Goal: Information Seeking & Learning: Check status

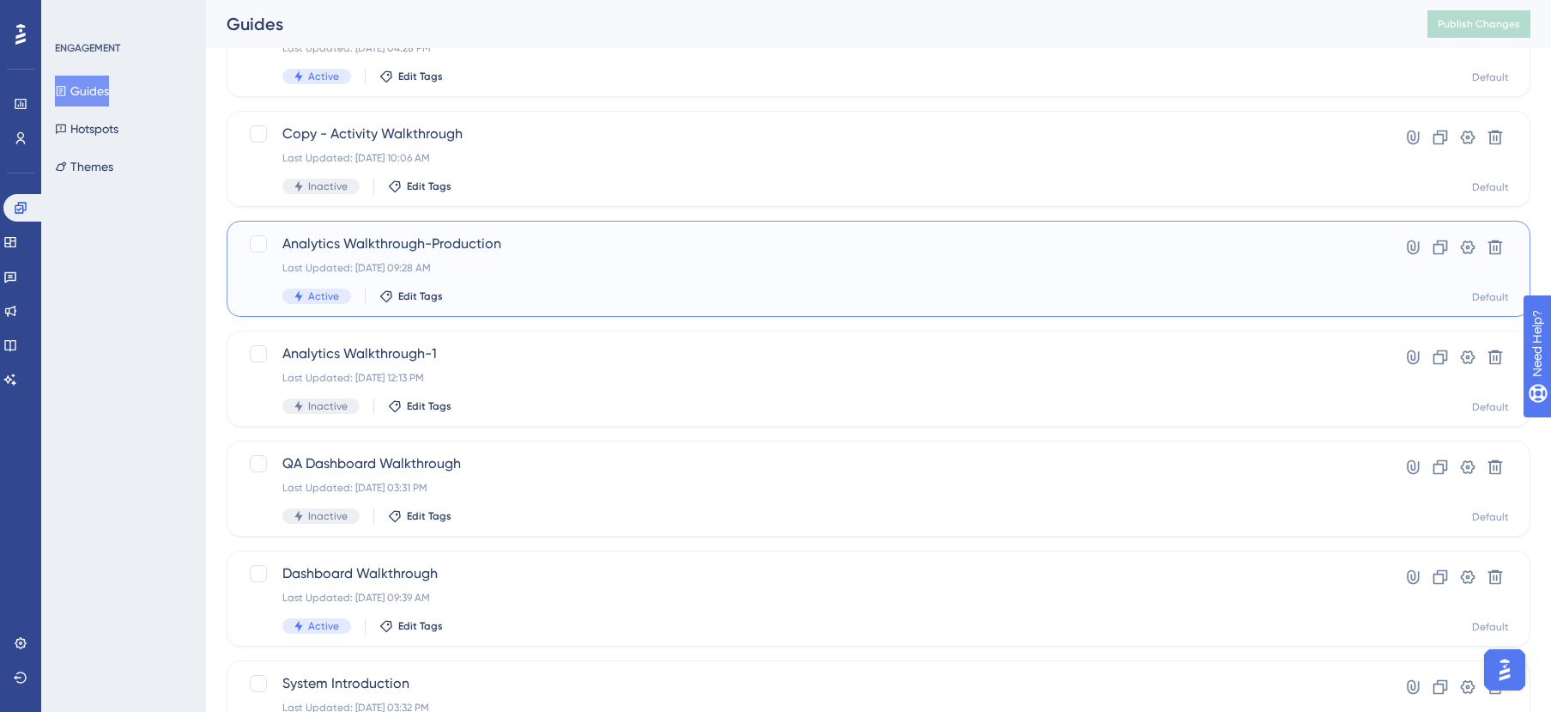
click at [531, 279] on div "Analytics Walkthrough-Production Last Updated: Jul 30 2025, 09:28 AM Active Edi…" at bounding box center [809, 268] width 1055 height 70
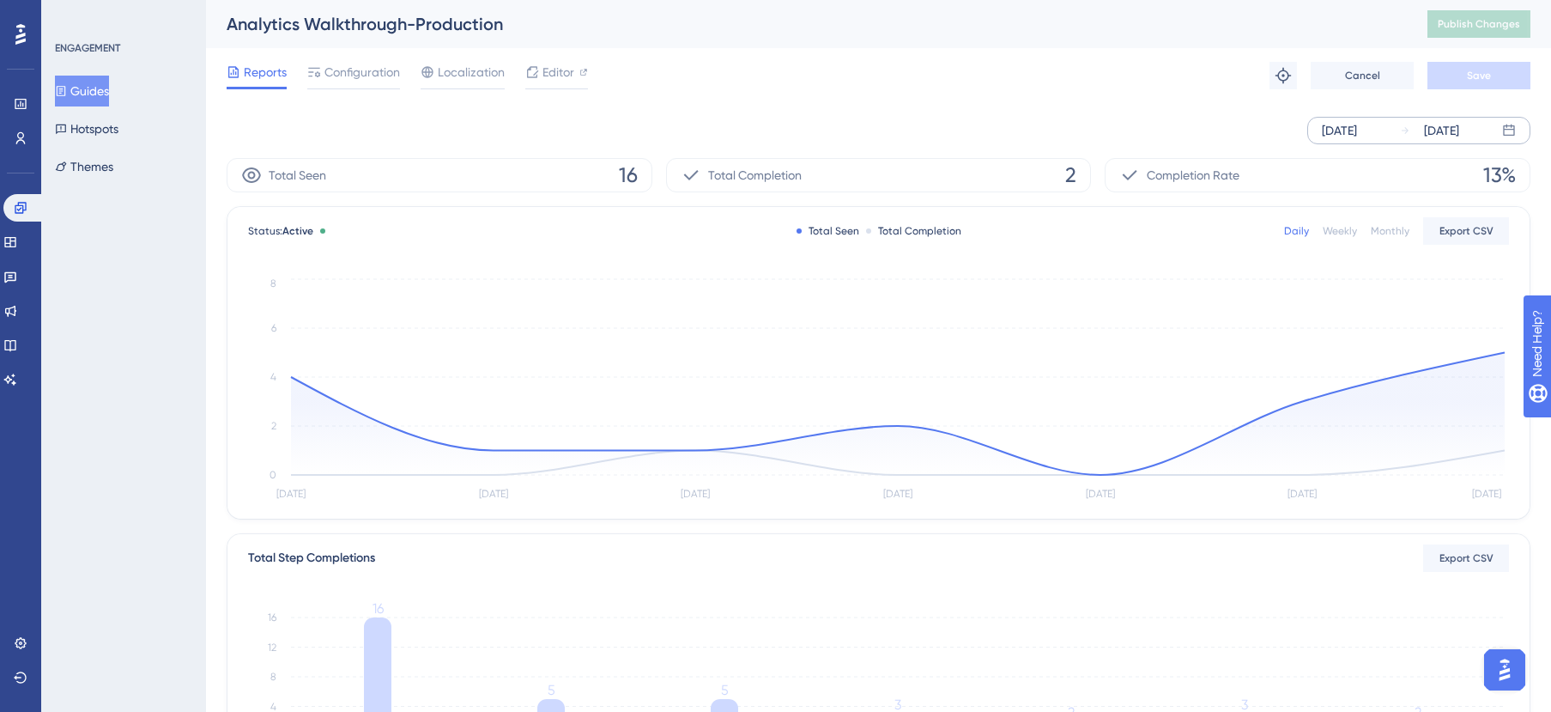
click at [1357, 140] on div "Sep 24 2025" at bounding box center [1339, 130] width 35 height 21
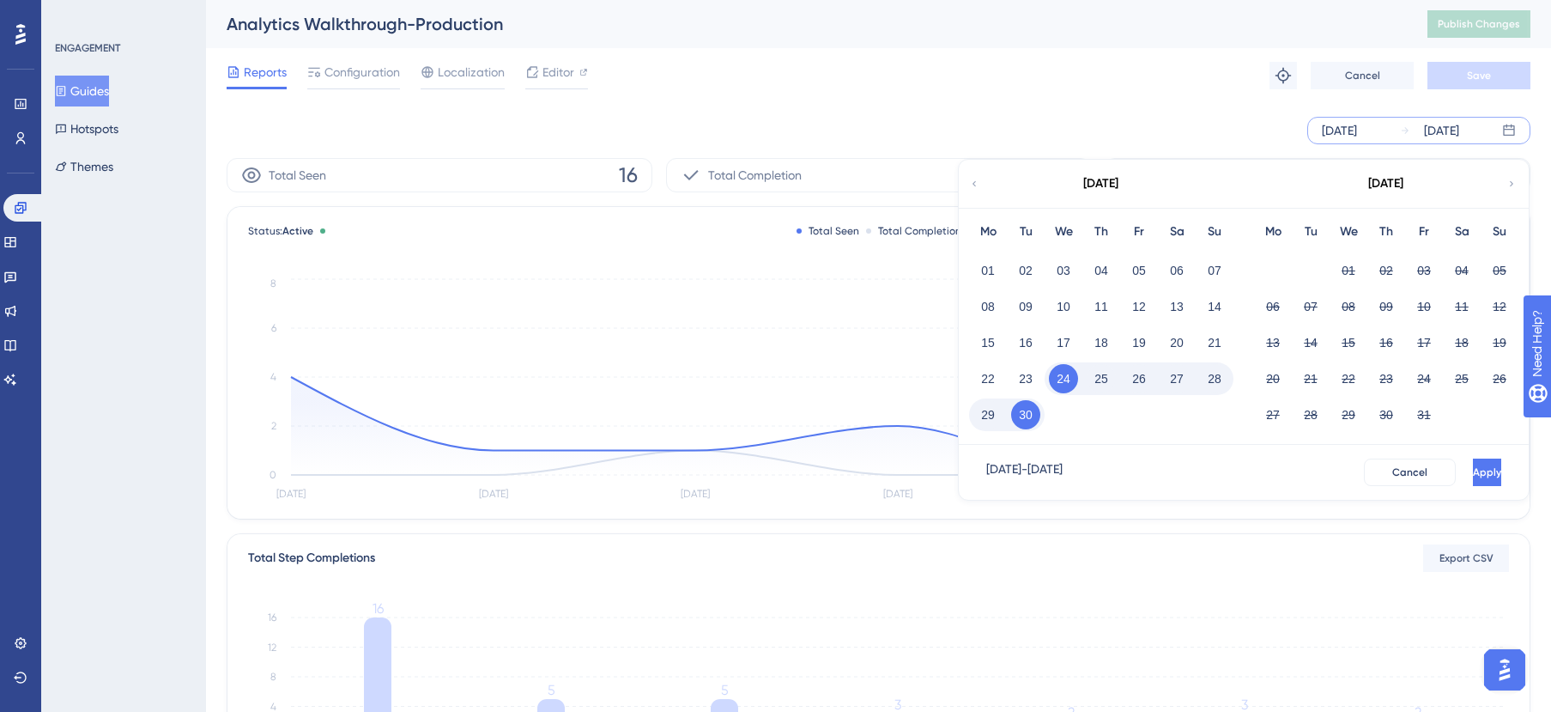
click at [972, 181] on icon at bounding box center [974, 183] width 10 height 15
click at [981, 419] on button "28" at bounding box center [987, 414] width 29 height 29
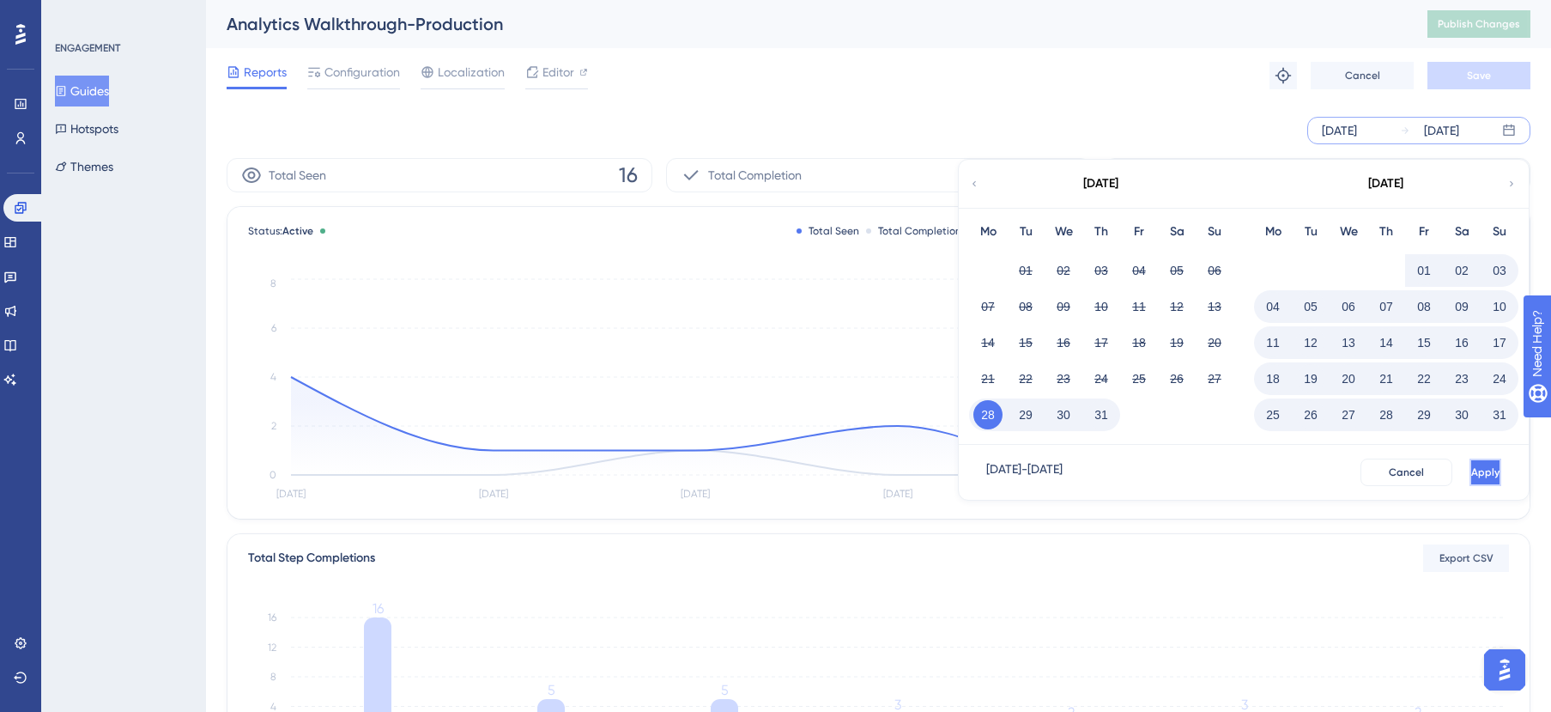
click at [1471, 469] on span "Apply" at bounding box center [1485, 472] width 28 height 14
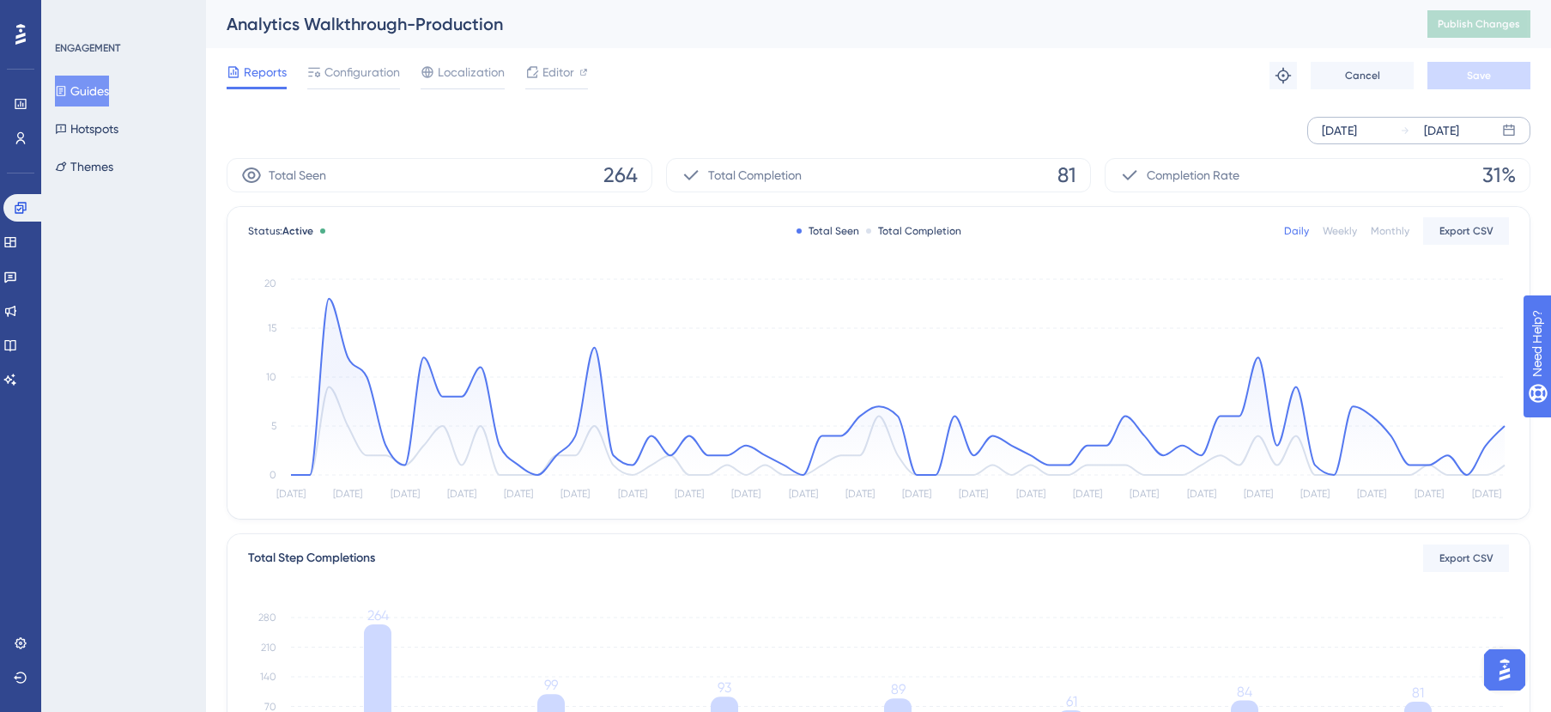
click at [1357, 127] on div "Jul 28 2025" at bounding box center [1339, 130] width 35 height 21
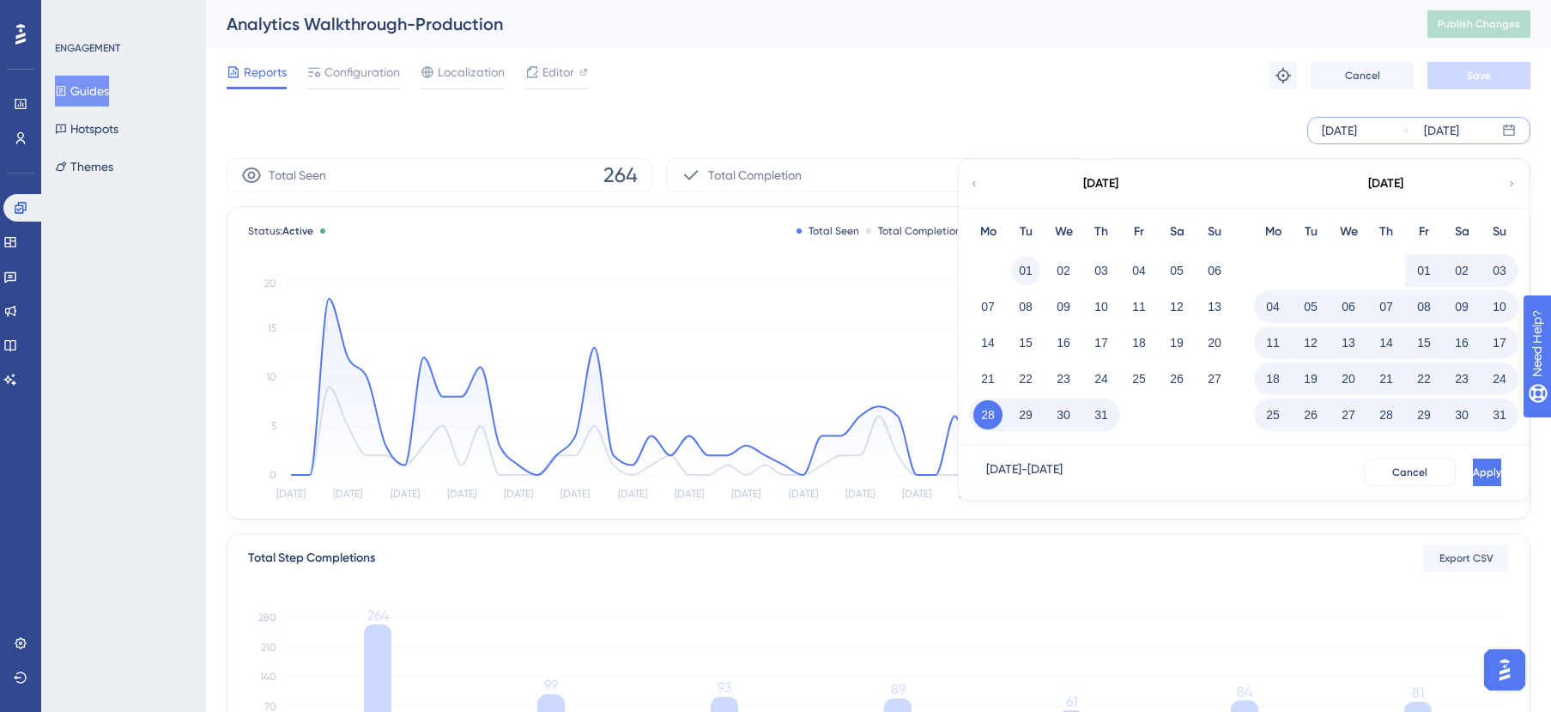
click at [1030, 277] on button "01" at bounding box center [1025, 270] width 29 height 29
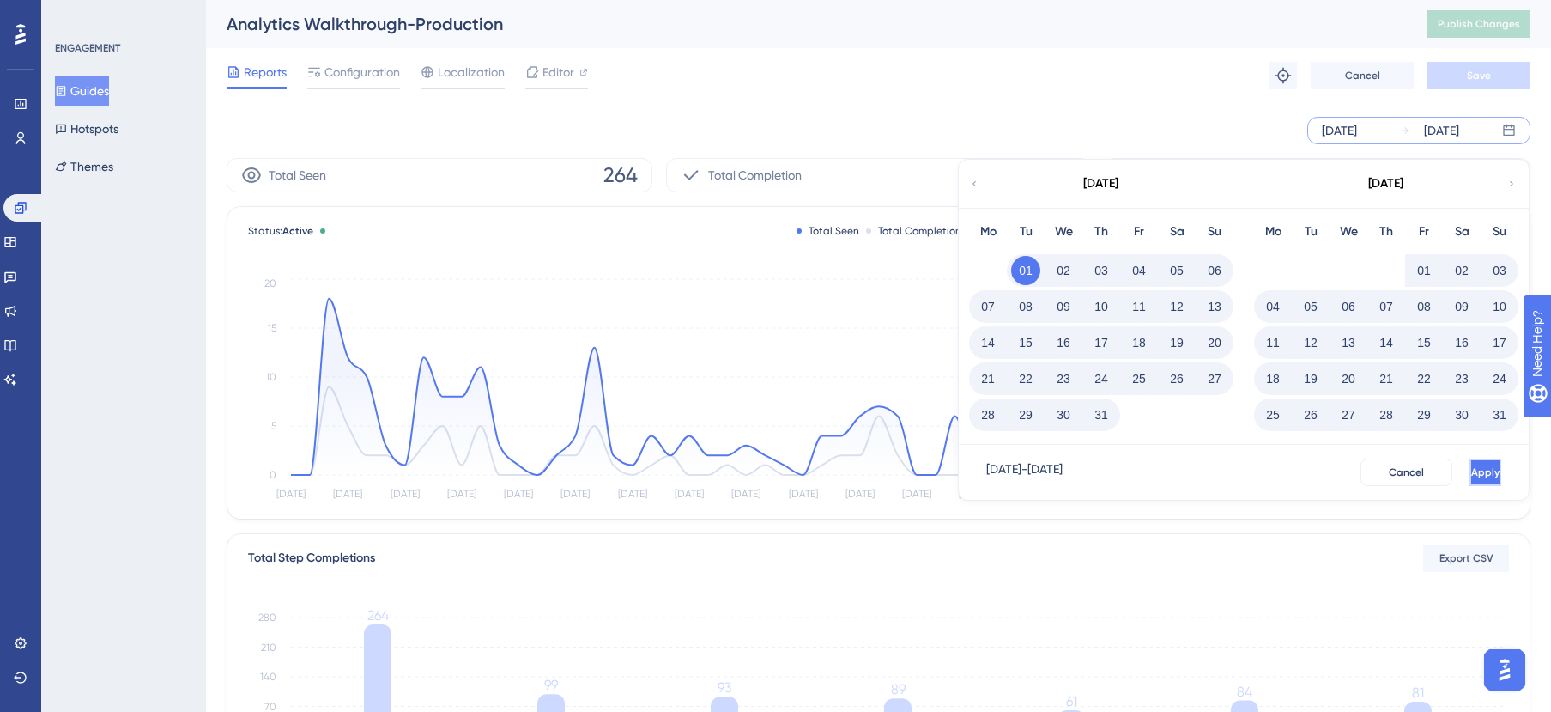
click at [1469, 472] on button "Apply" at bounding box center [1485, 471] width 32 height 27
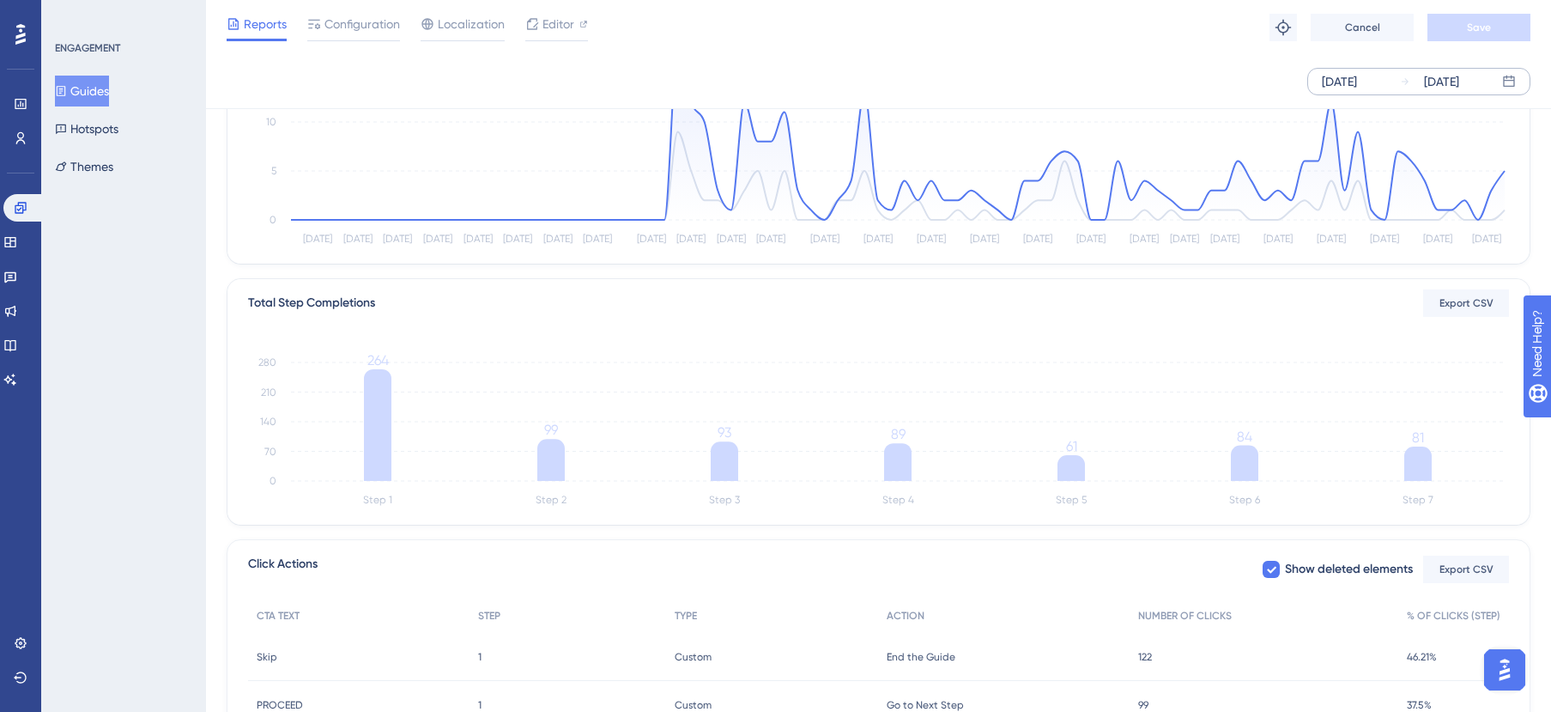
scroll to position [376, 0]
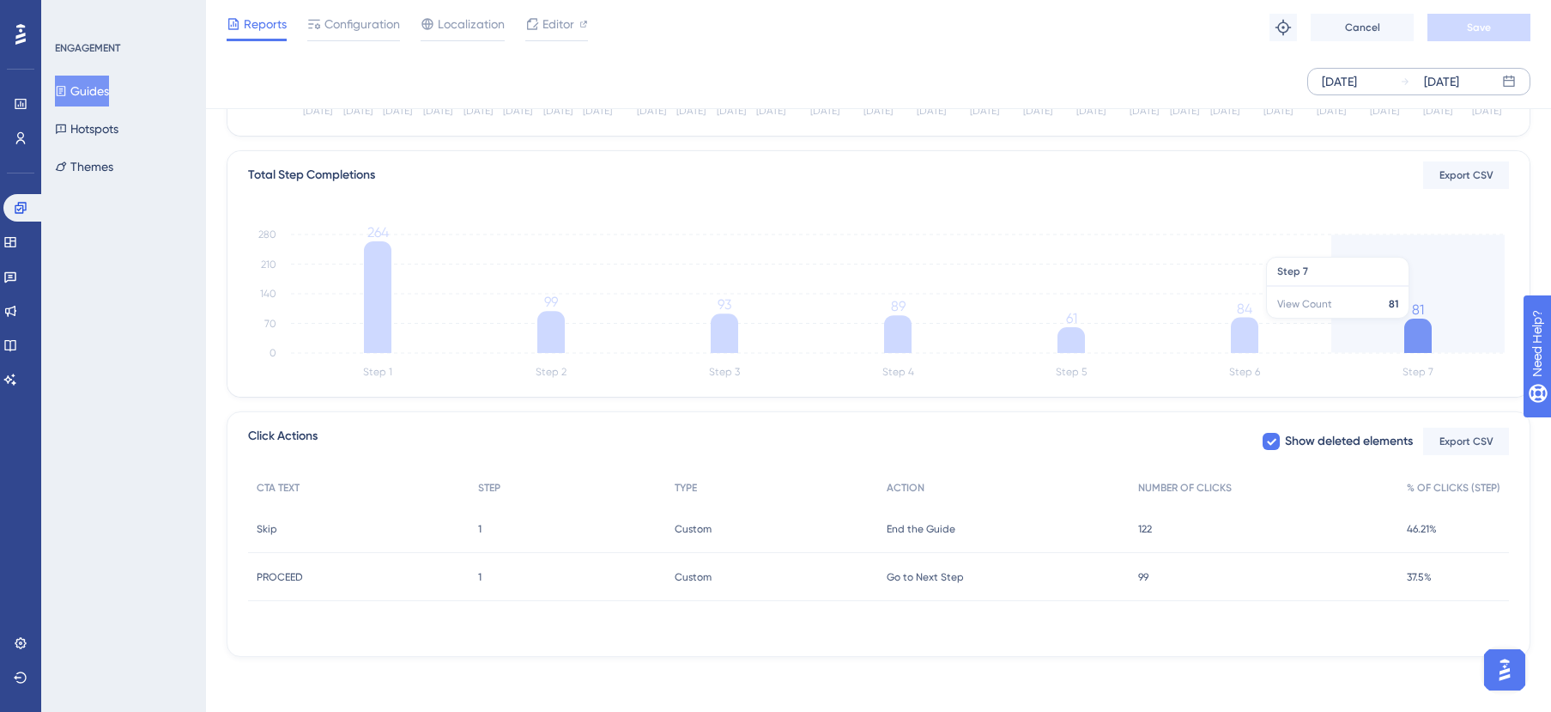
click at [1423, 328] on icon at bounding box center [1417, 335] width 27 height 34
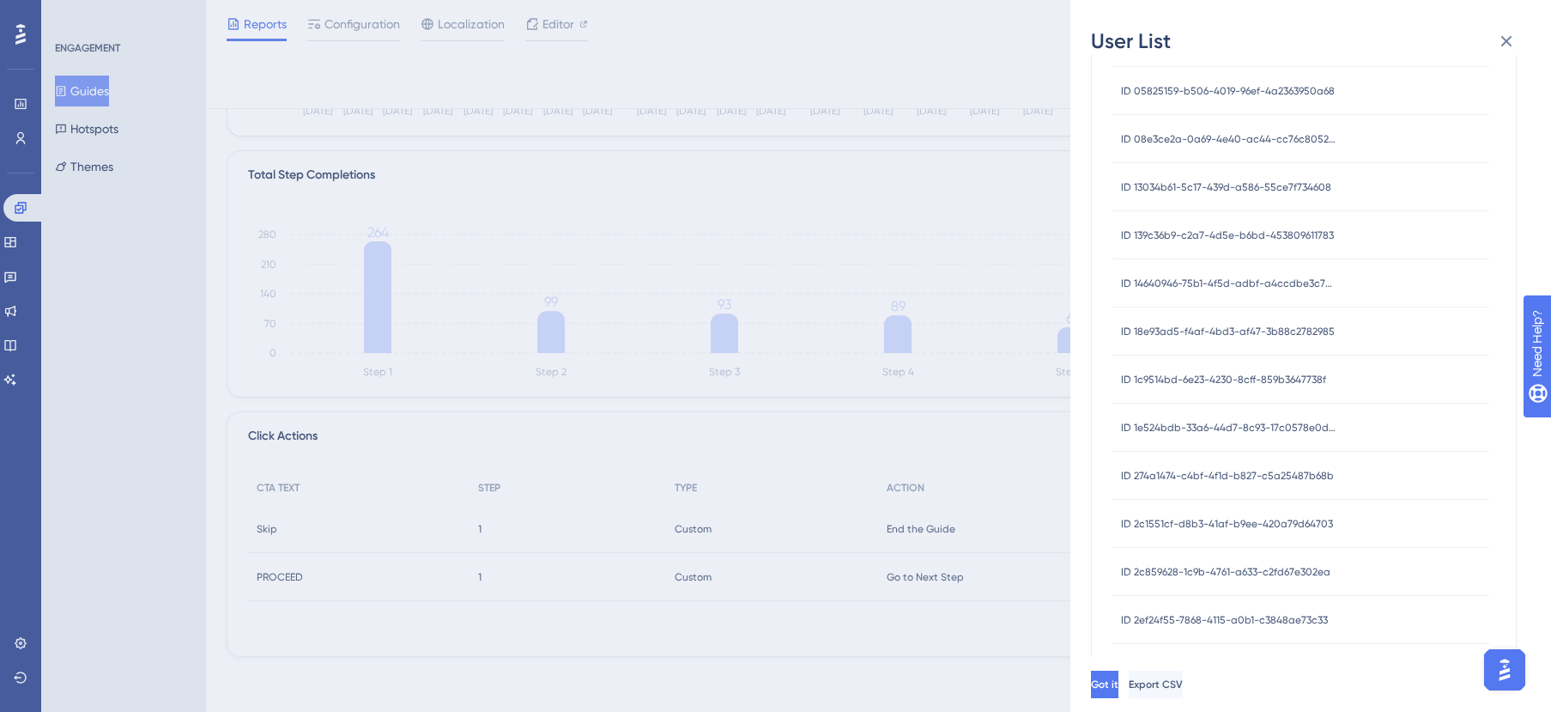
scroll to position [189, 0]
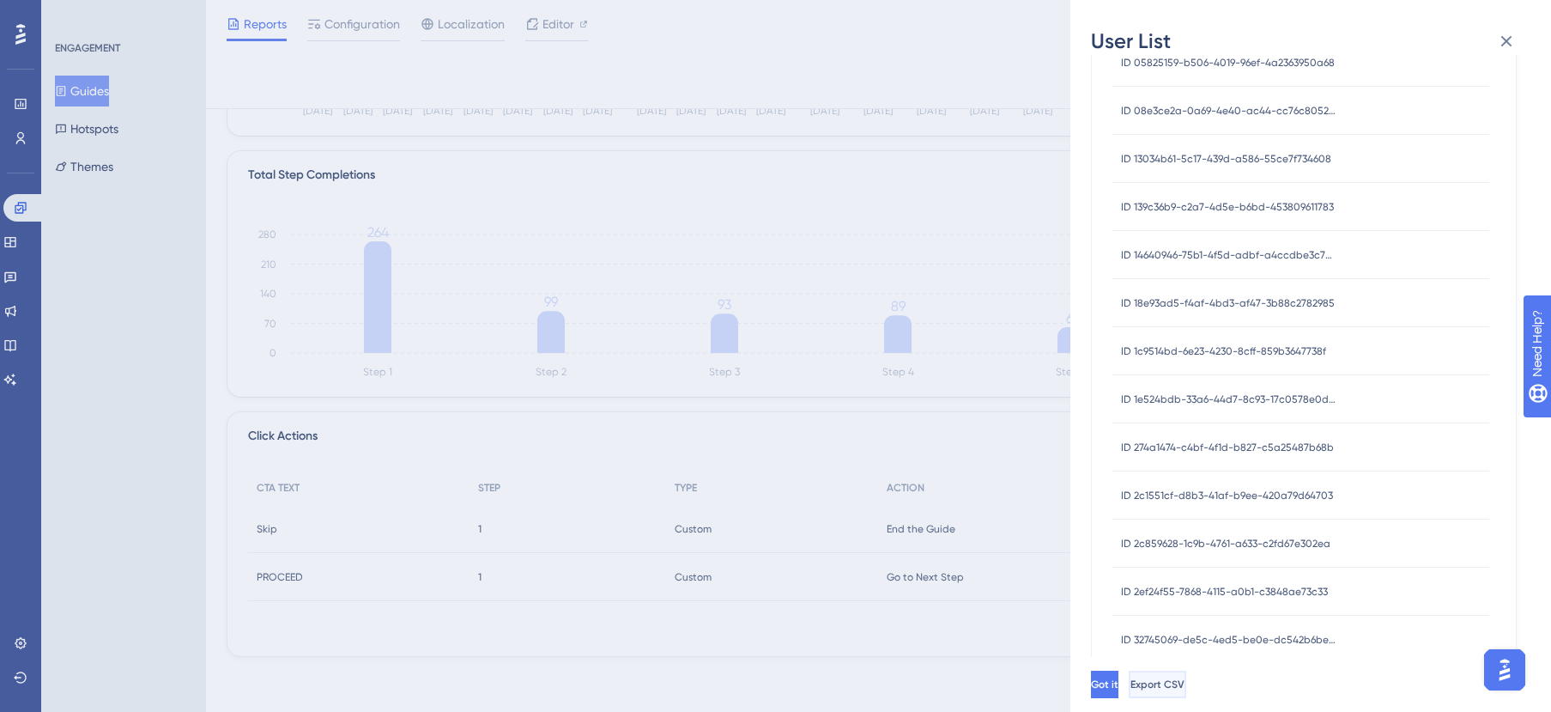
click at [1185, 677] on span "Export CSV" at bounding box center [1157, 684] width 54 height 14
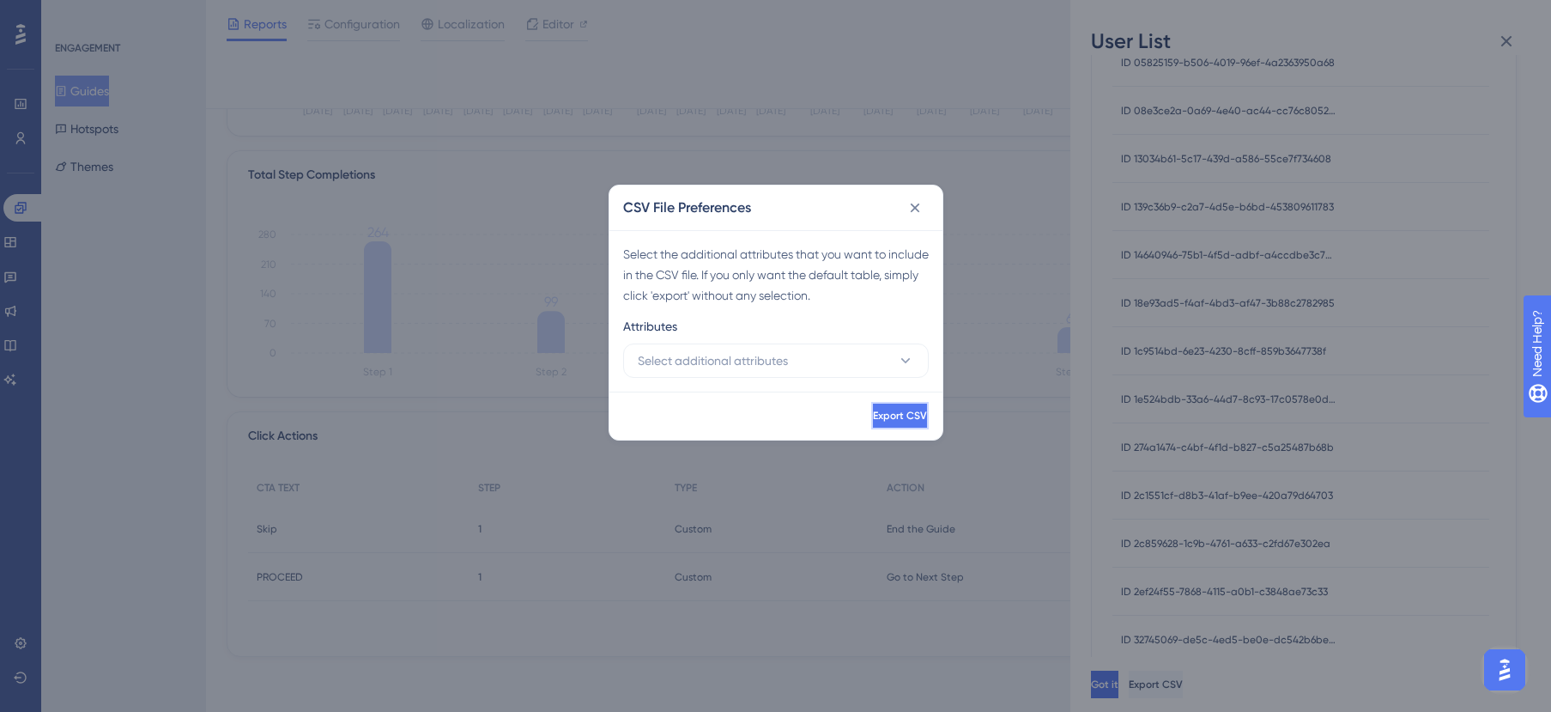
click at [882, 414] on span "Export CSV" at bounding box center [900, 416] width 54 height 14
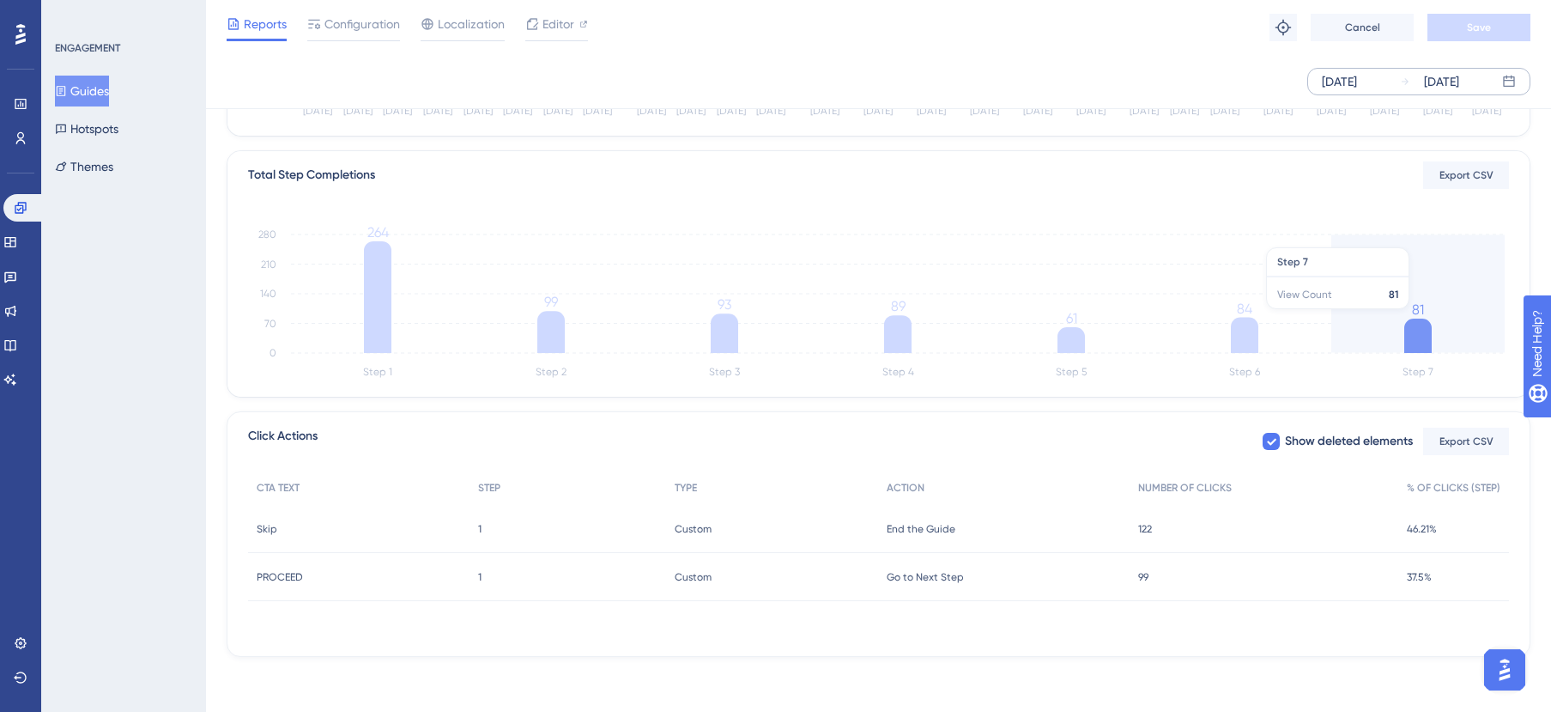
click at [1419, 318] on icon "Step 1 Step 2 Step 3 Step 4 Step 5 Step 6 Step 7 0 70 140 210 280 264 99 93 89 …" at bounding box center [878, 301] width 1261 height 164
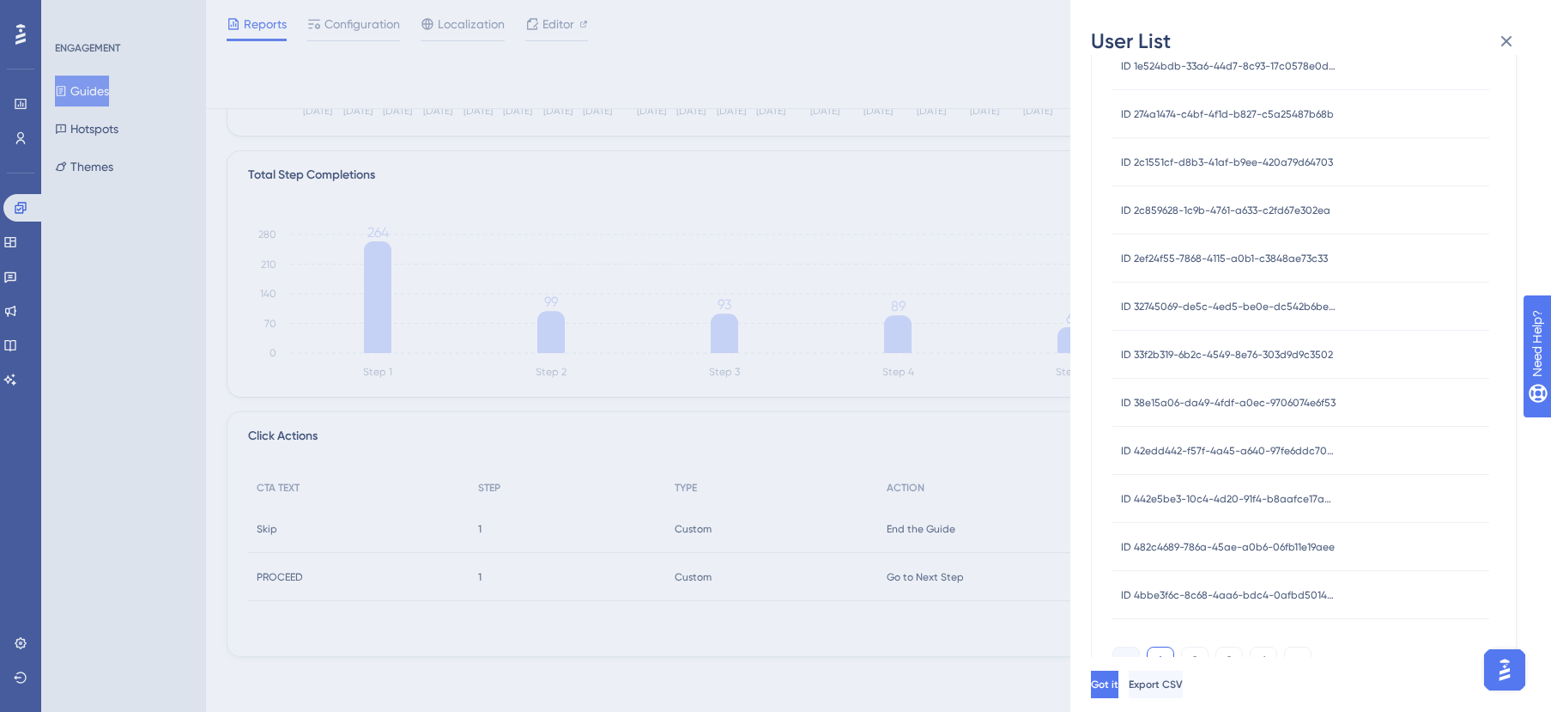
scroll to position [561, 0]
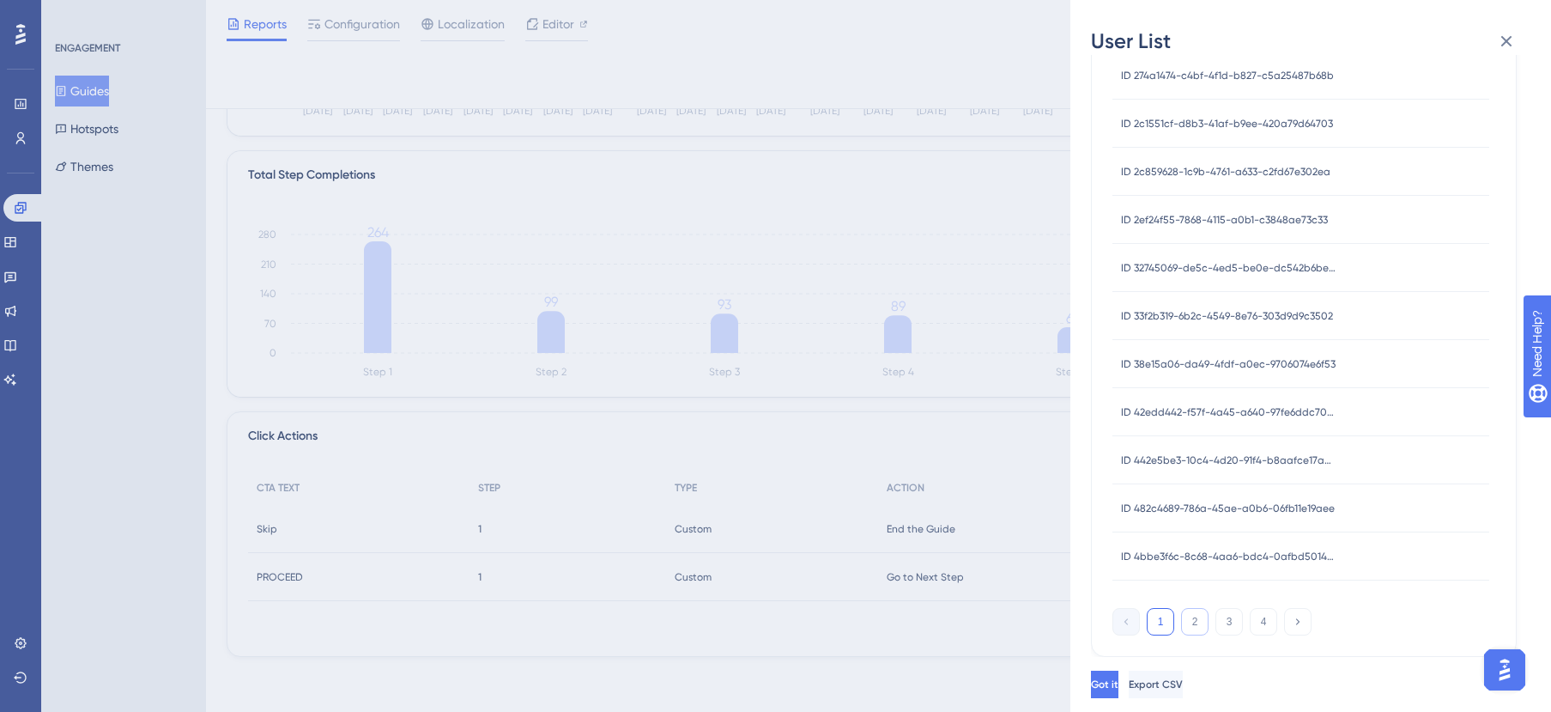
click at [1192, 628] on button "2" at bounding box center [1194, 621] width 27 height 27
click at [1221, 623] on button "3" at bounding box center [1228, 621] width 27 height 27
click at [1269, 621] on button "4" at bounding box center [1263, 621] width 27 height 27
click at [1136, 623] on button at bounding box center [1125, 621] width 27 height 27
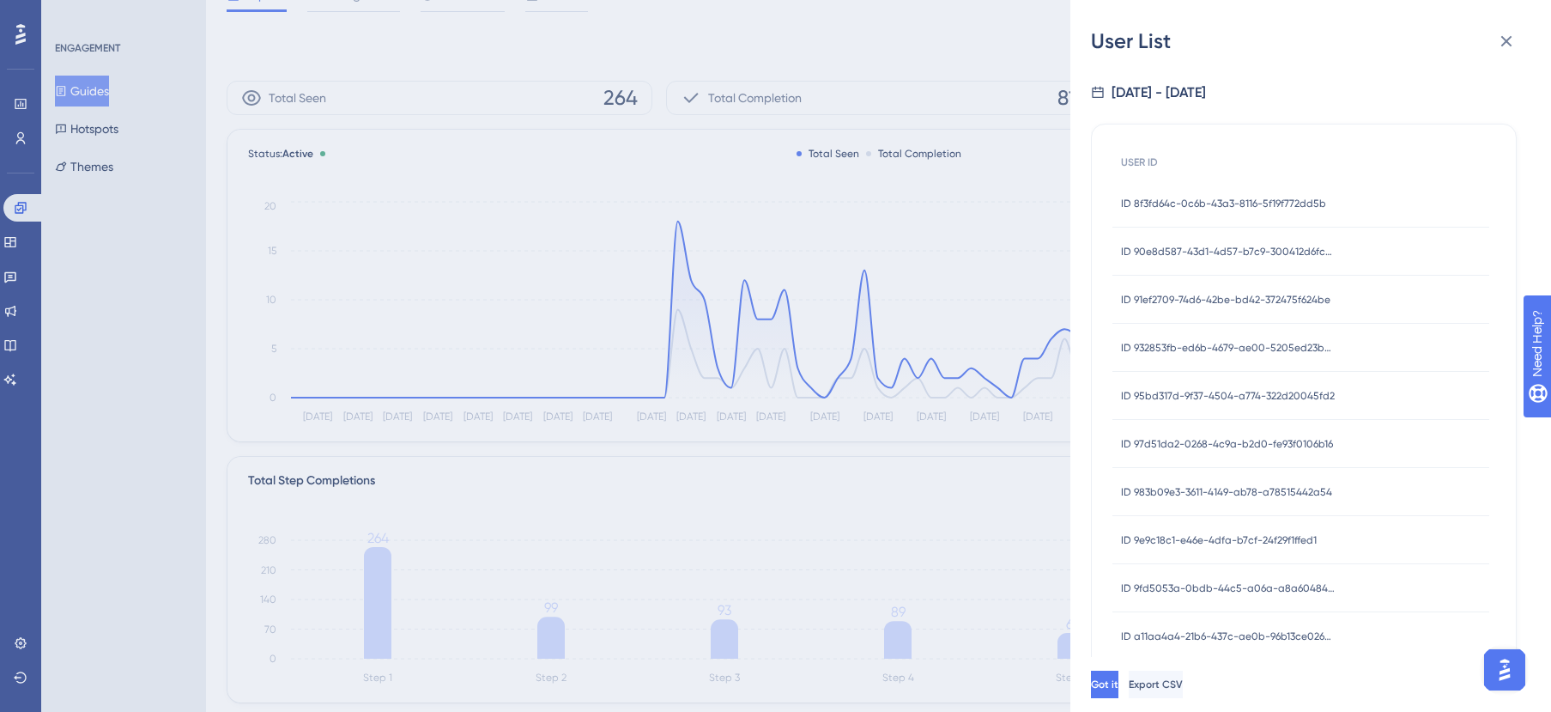
scroll to position [0, 0]
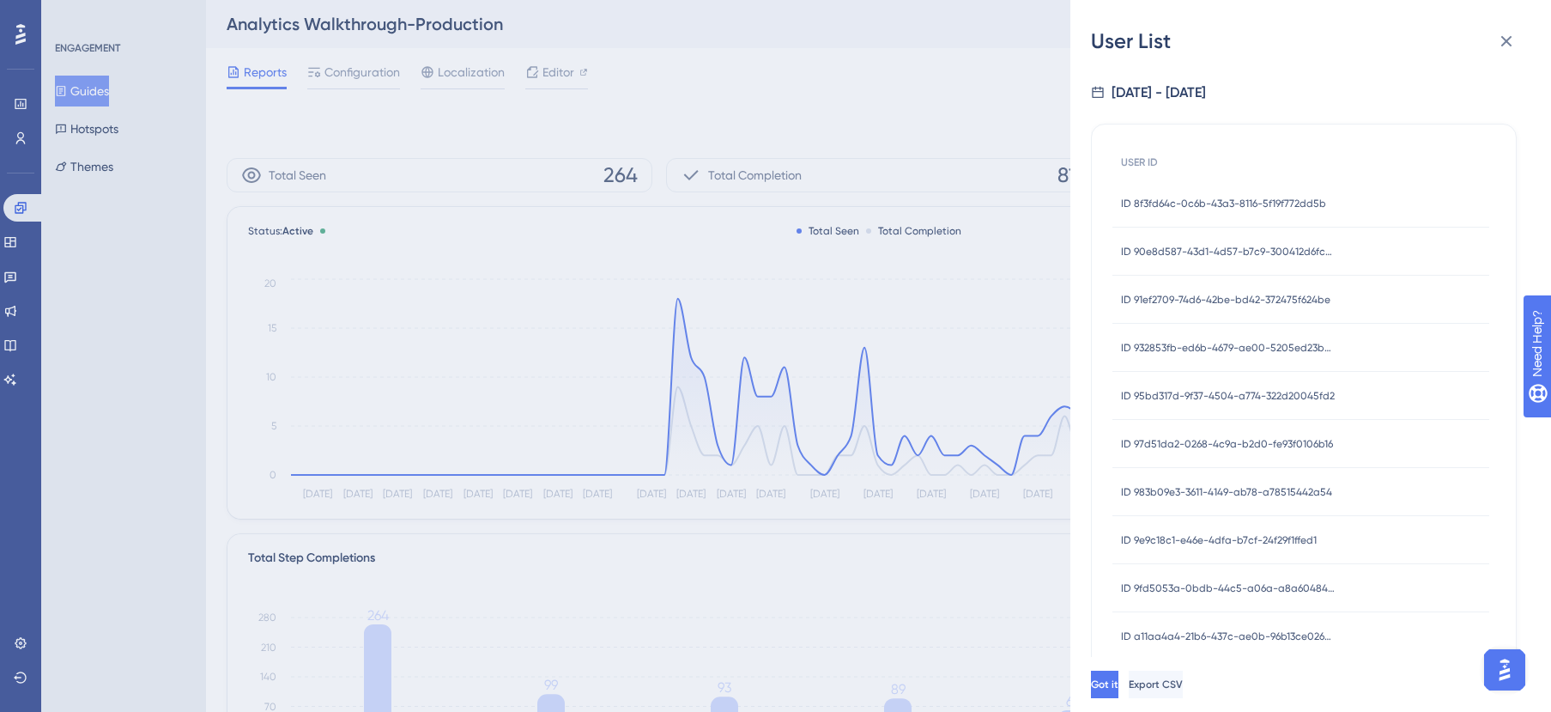
click at [1223, 203] on span "ID 8f3fd64c-0c6b-43a3-8116-5f19f772dd5b" at bounding box center [1223, 204] width 205 height 14
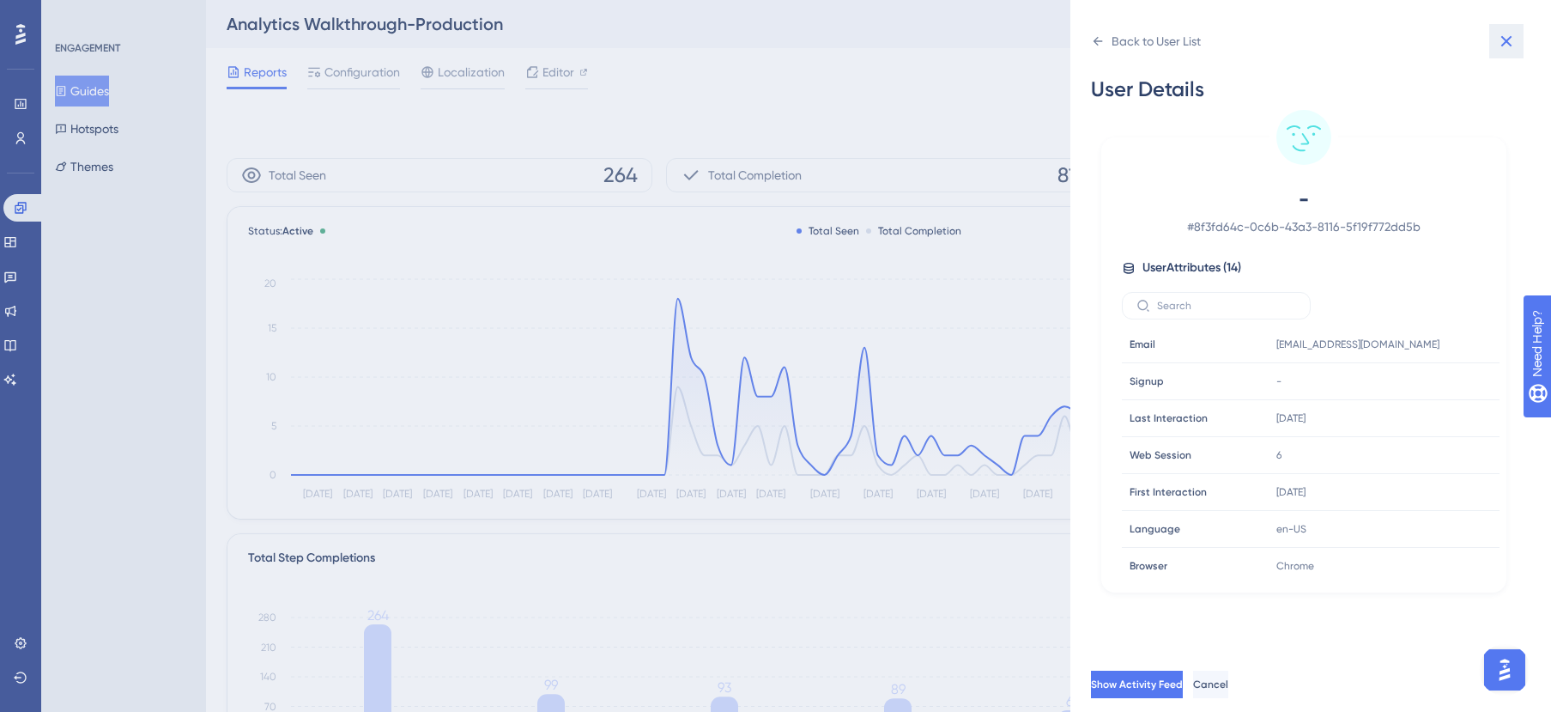
click at [1509, 39] on icon at bounding box center [1506, 41] width 11 height 11
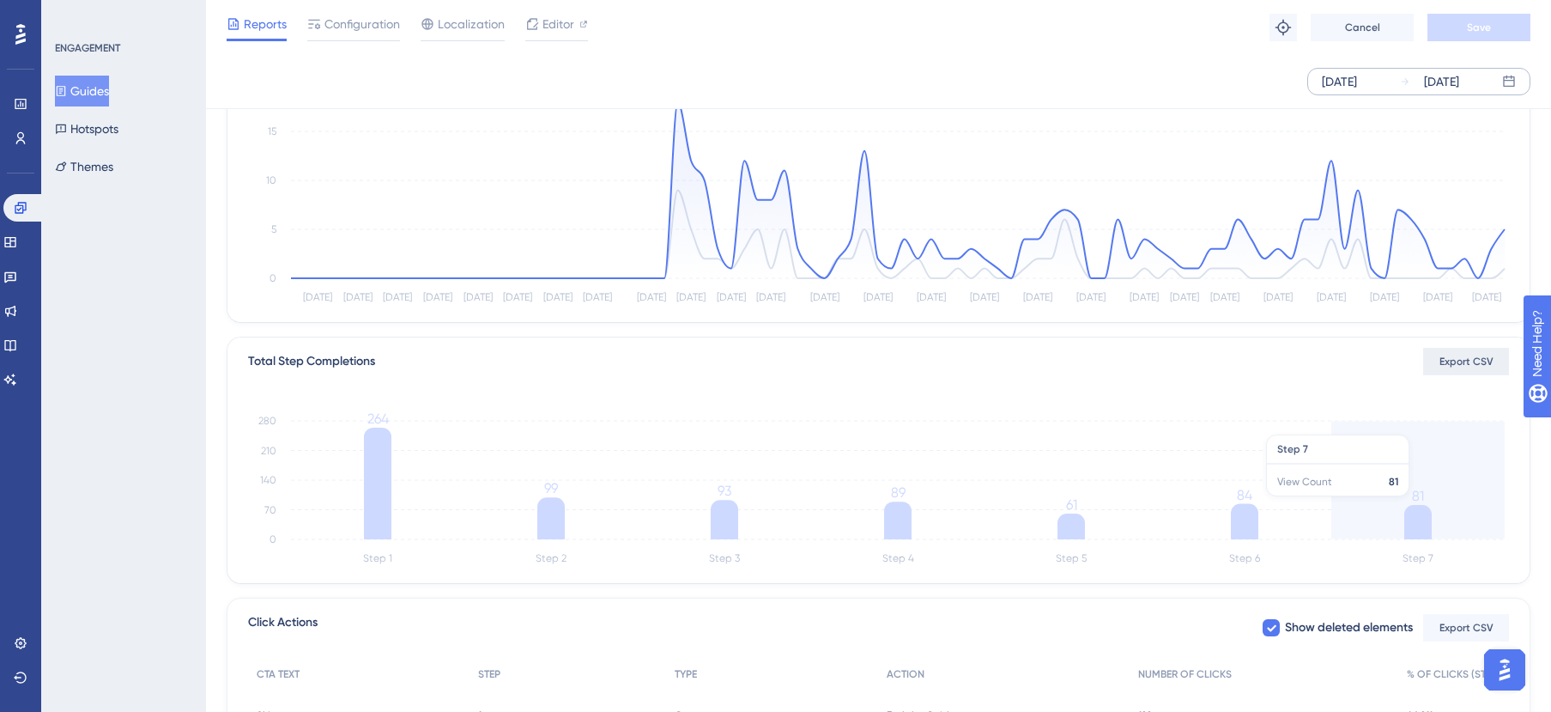
scroll to position [202, 0]
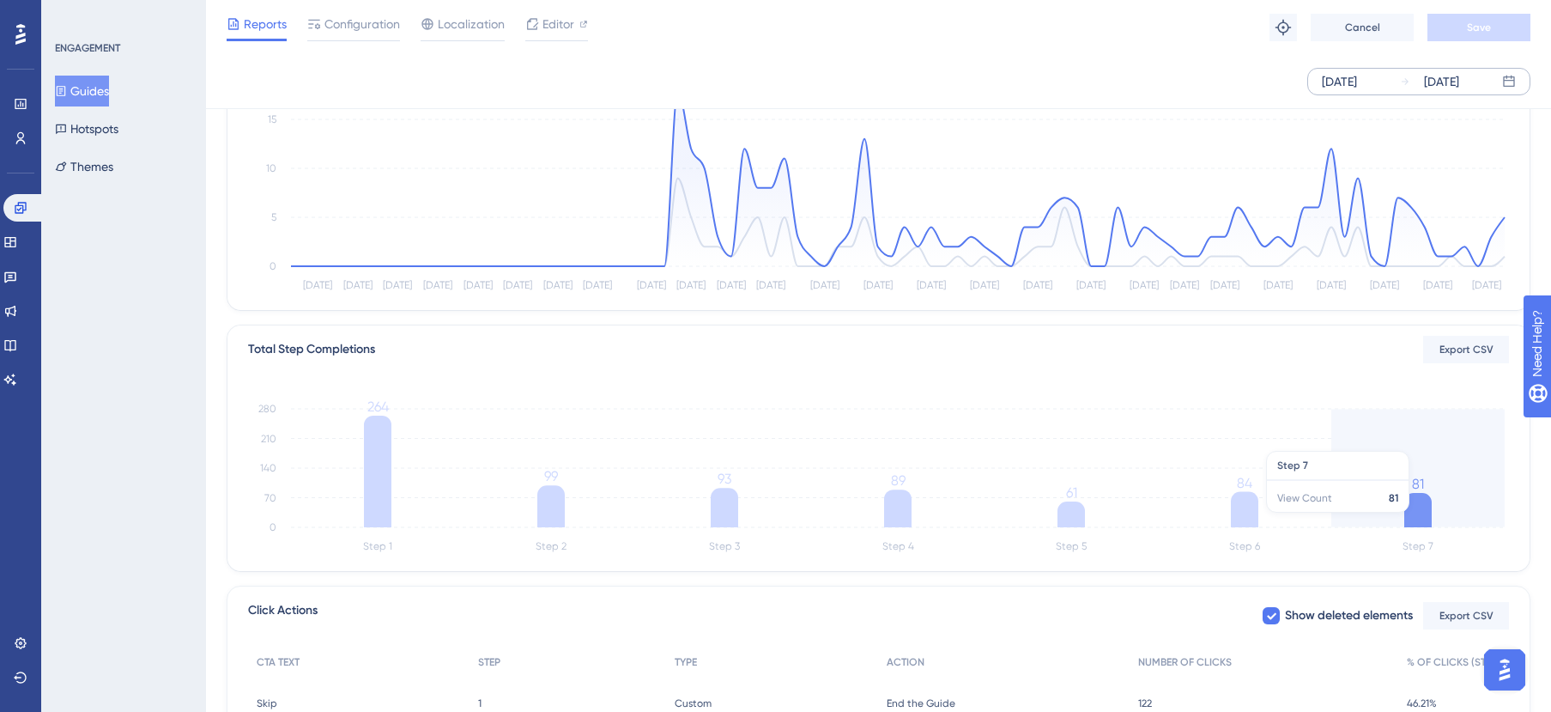
click at [1419, 521] on icon at bounding box center [1417, 510] width 27 height 34
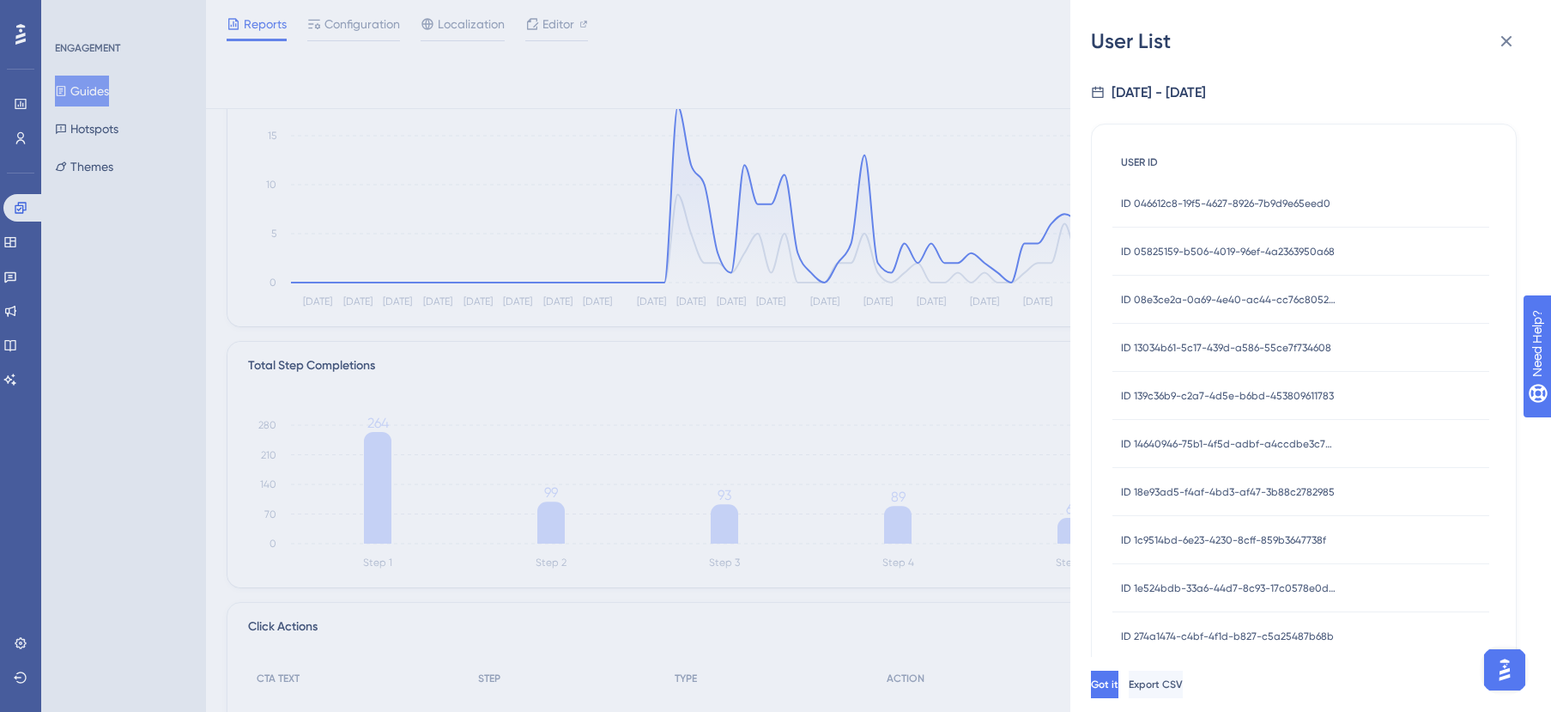
scroll to position [0, 0]
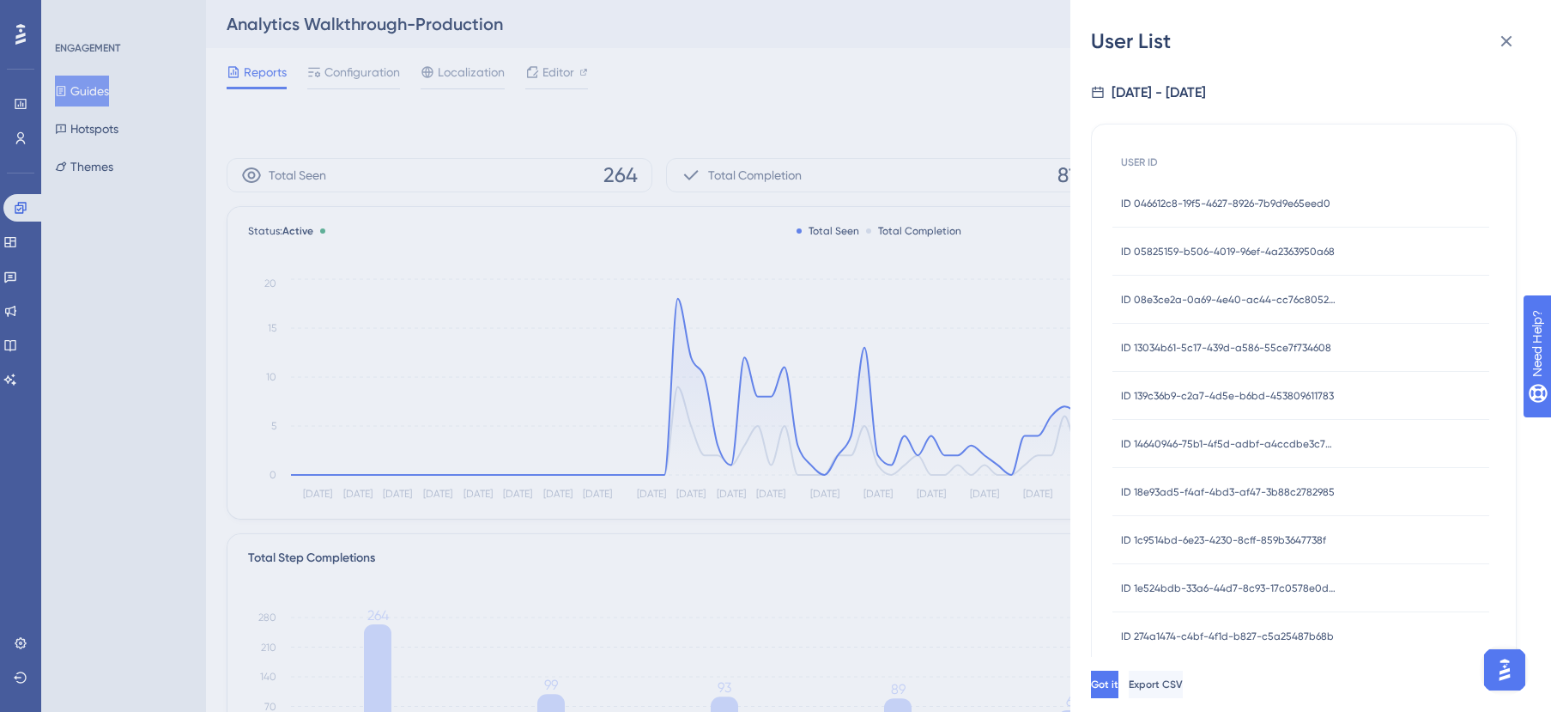
click at [1138, 201] on span "ID 046612c8-19f5-4627-8926-7b9d9e65eed0" at bounding box center [1225, 204] width 209 height 14
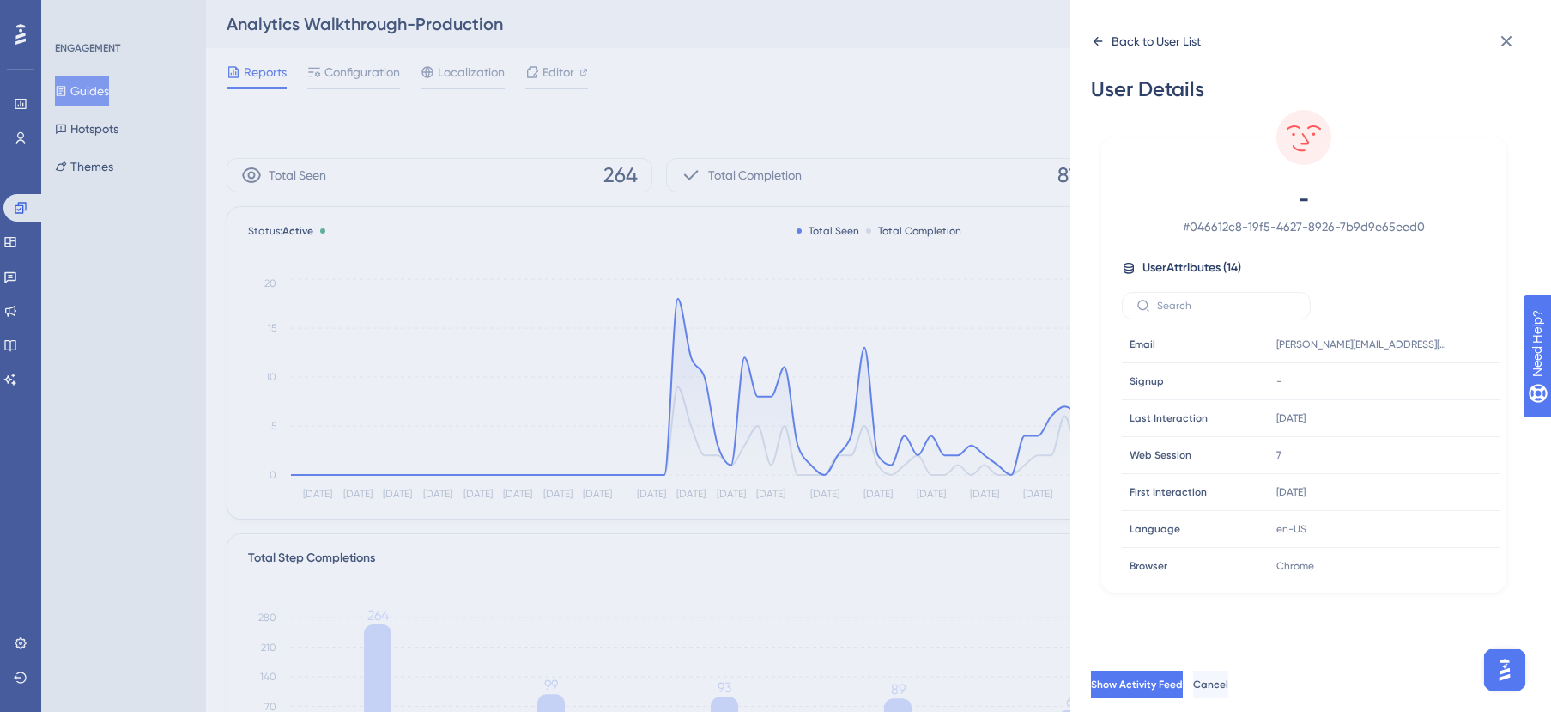
click at [1152, 43] on div "Back to User List" at bounding box center [1156, 41] width 89 height 21
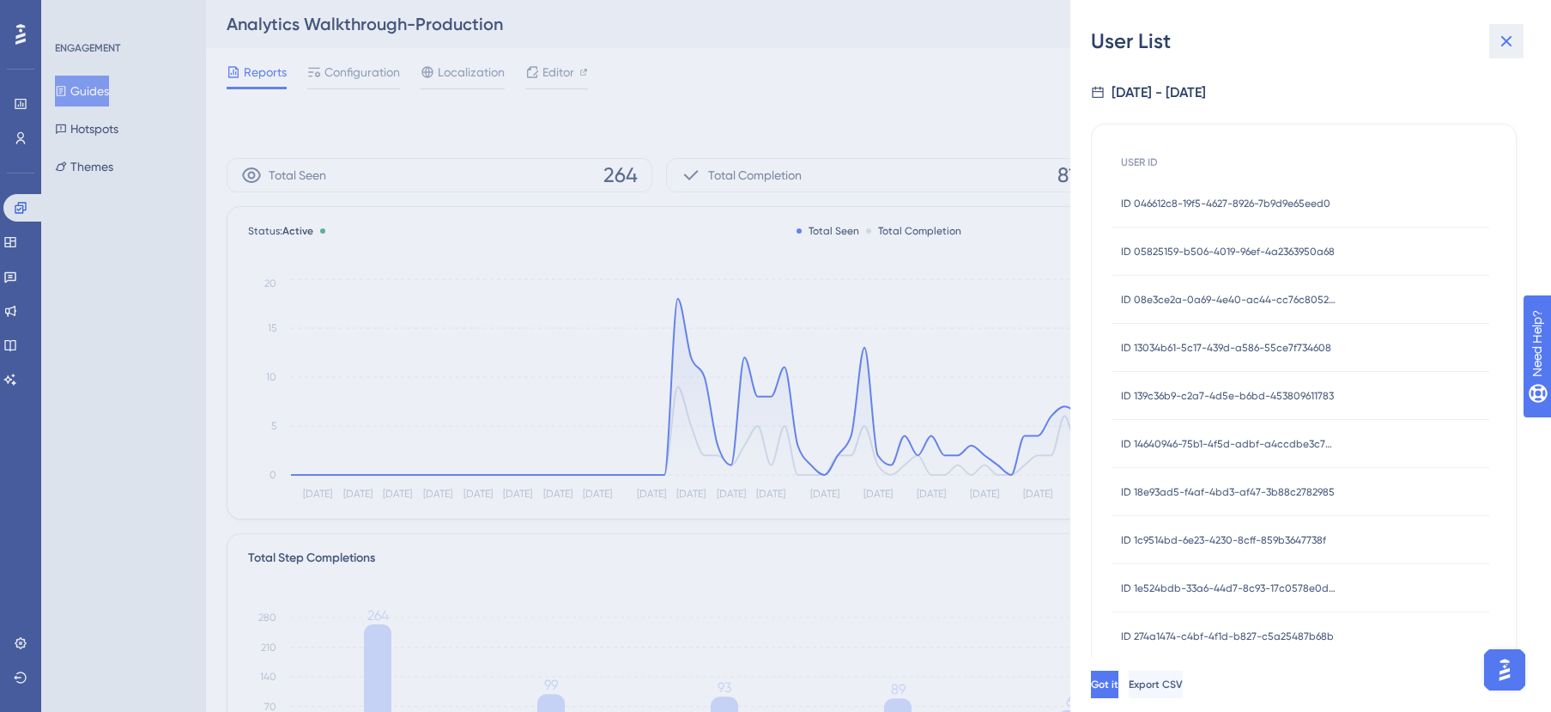
click at [1511, 45] on icon at bounding box center [1506, 41] width 11 height 11
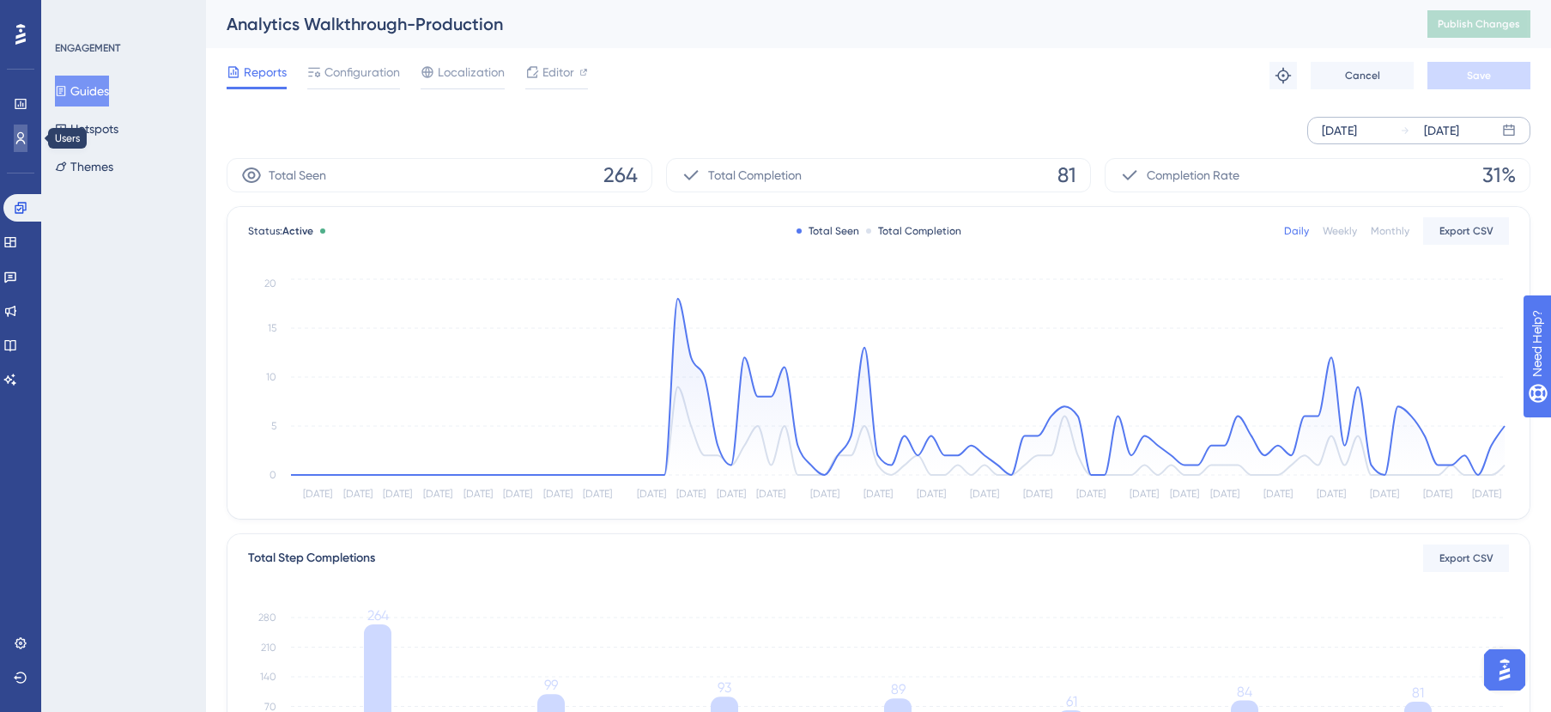
click at [14, 131] on icon at bounding box center [21, 138] width 14 height 14
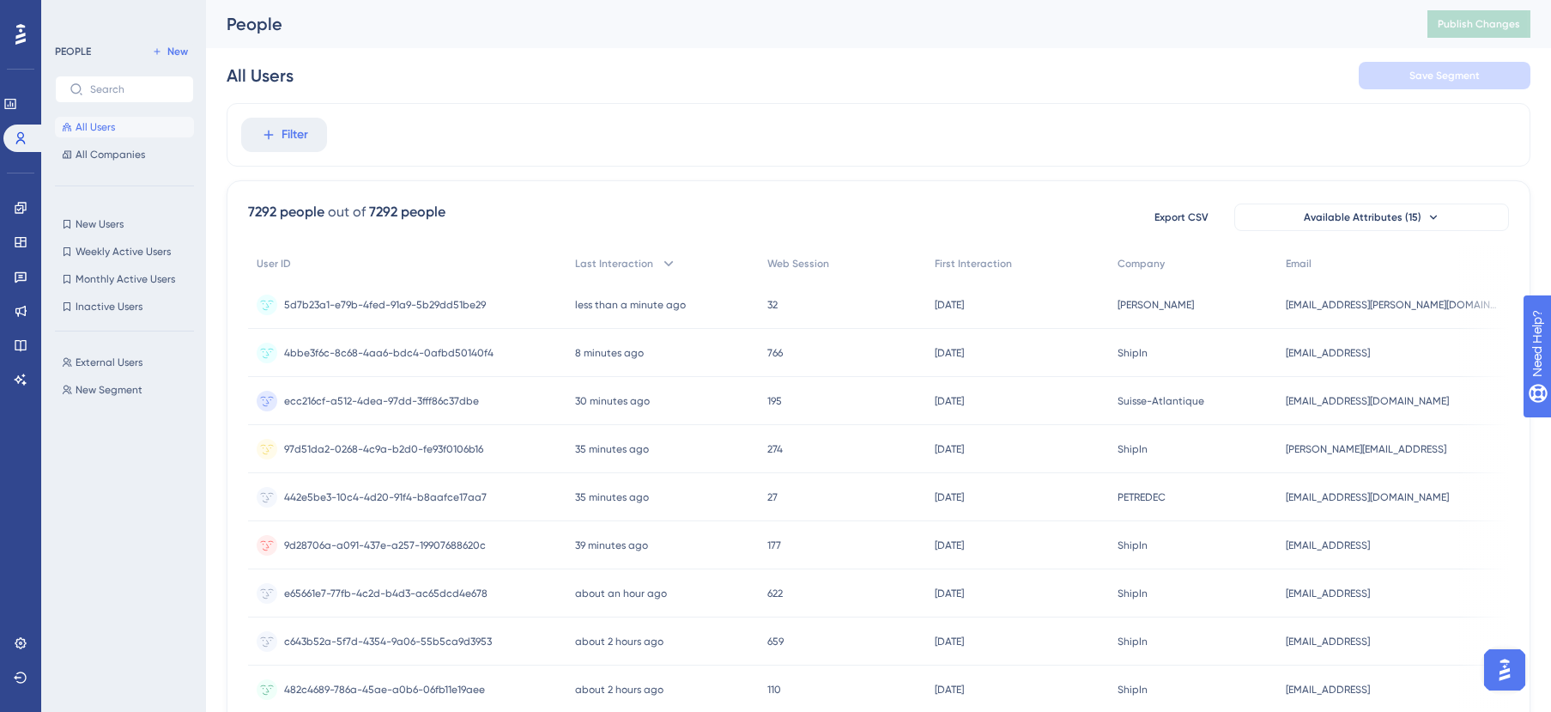
click at [1262, 160] on div "Filter" at bounding box center [879, 135] width 1304 height 64
click at [1362, 151] on div "Filter" at bounding box center [879, 135] width 1304 height 64
click at [296, 129] on span "Filter" at bounding box center [295, 134] width 27 height 21
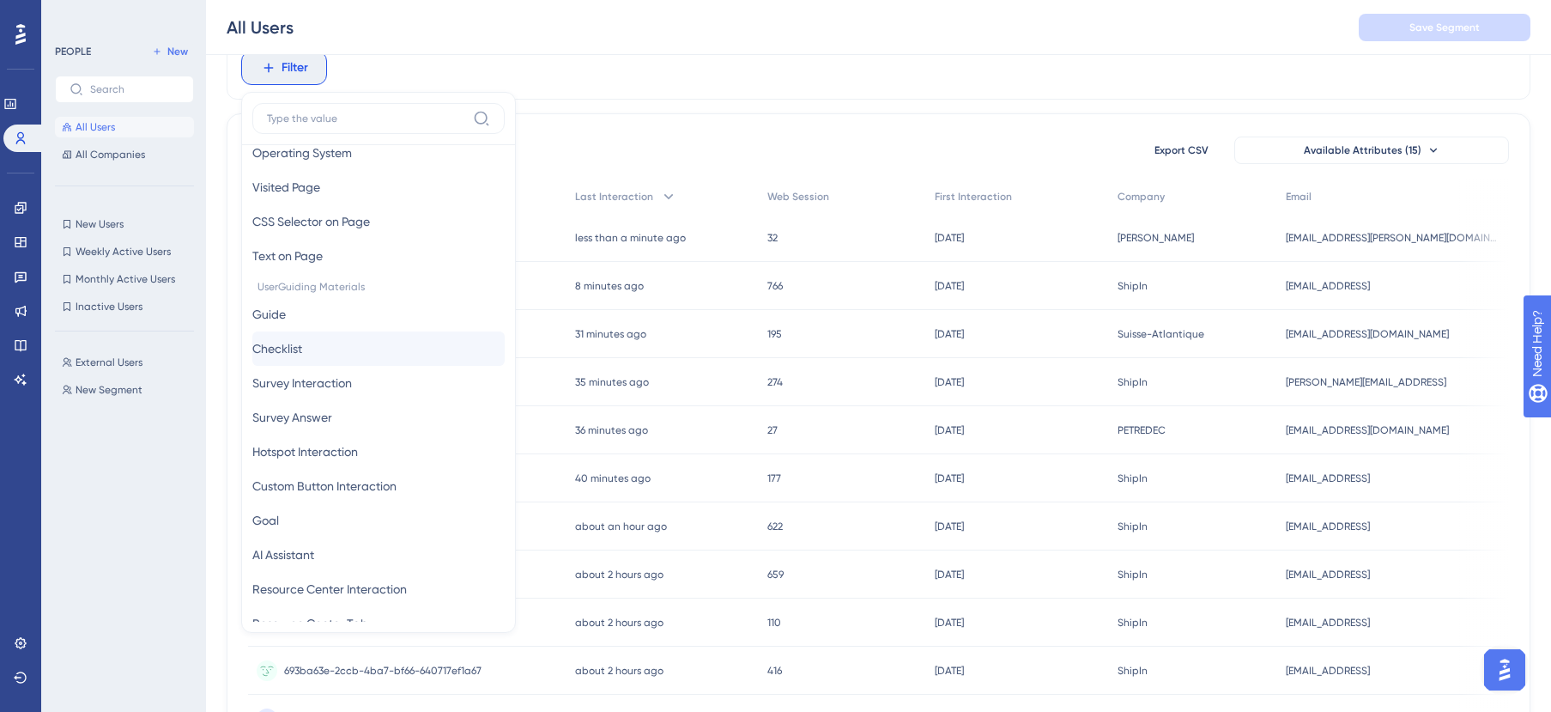
scroll to position [142, 0]
click at [323, 326] on button "Guide Guide" at bounding box center [378, 319] width 252 height 34
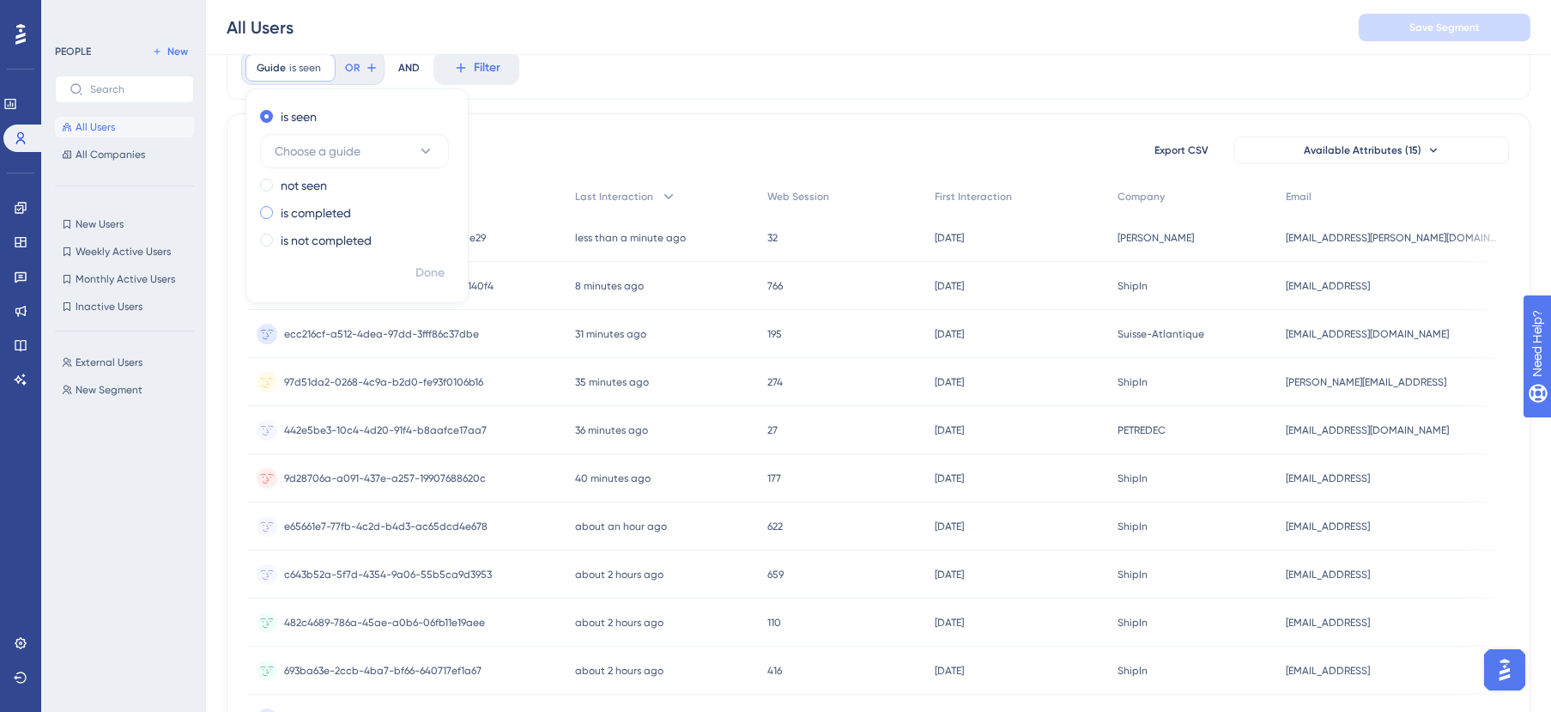
click at [353, 212] on div "is completed" at bounding box center [353, 213] width 187 height 21
click at [397, 209] on button "Choose a guide" at bounding box center [354, 206] width 189 height 34
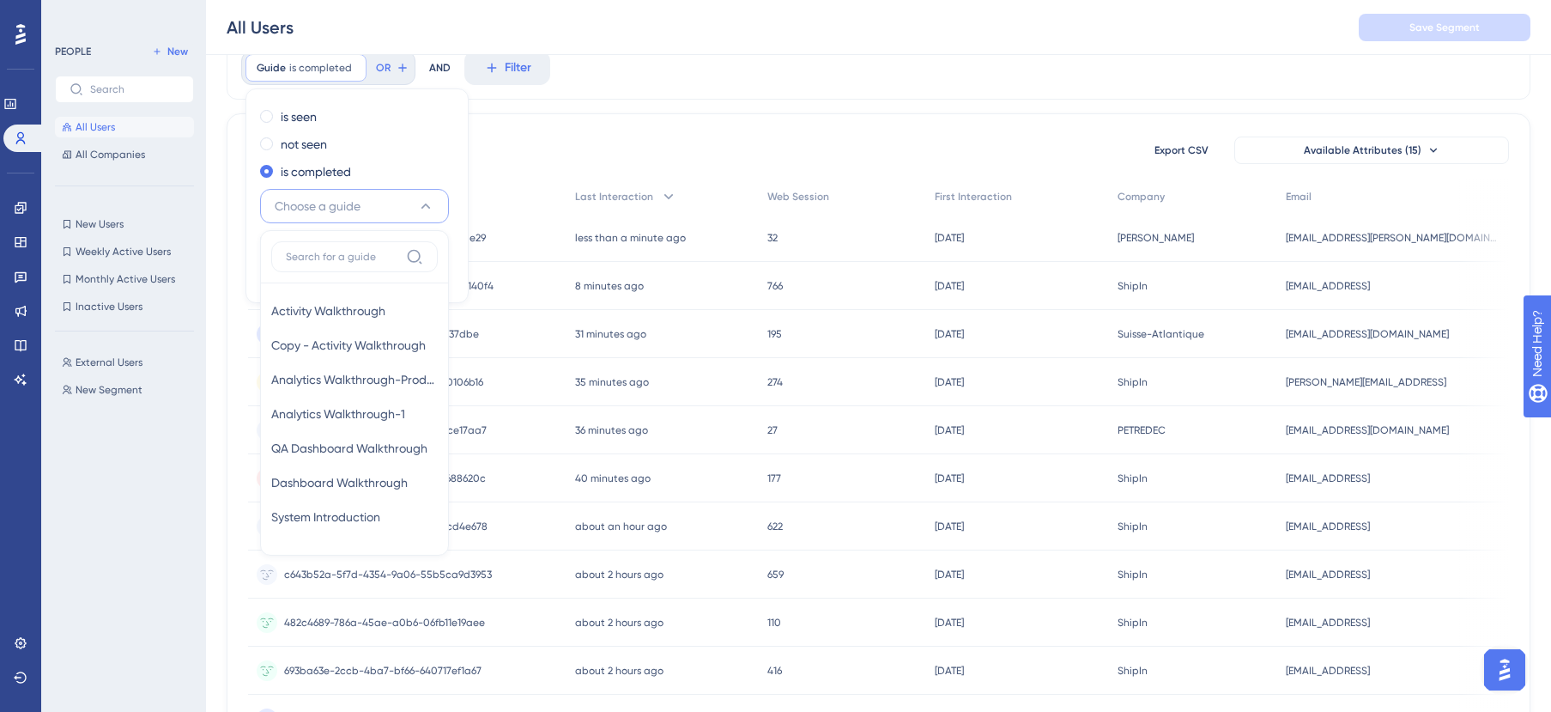
scroll to position [111, 0]
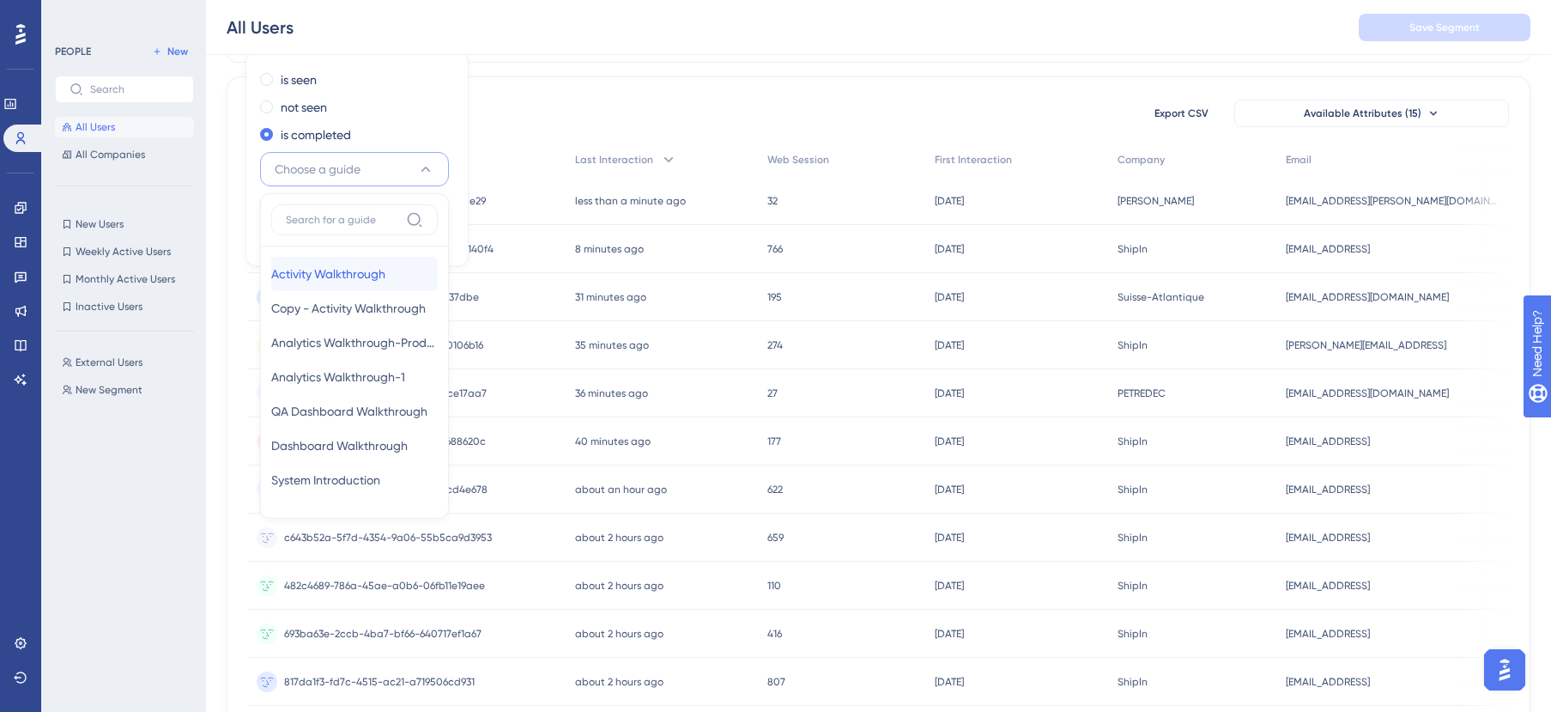
click at [412, 268] on div "Activity Walkthrough Activity Walkthrough" at bounding box center [354, 274] width 167 height 34
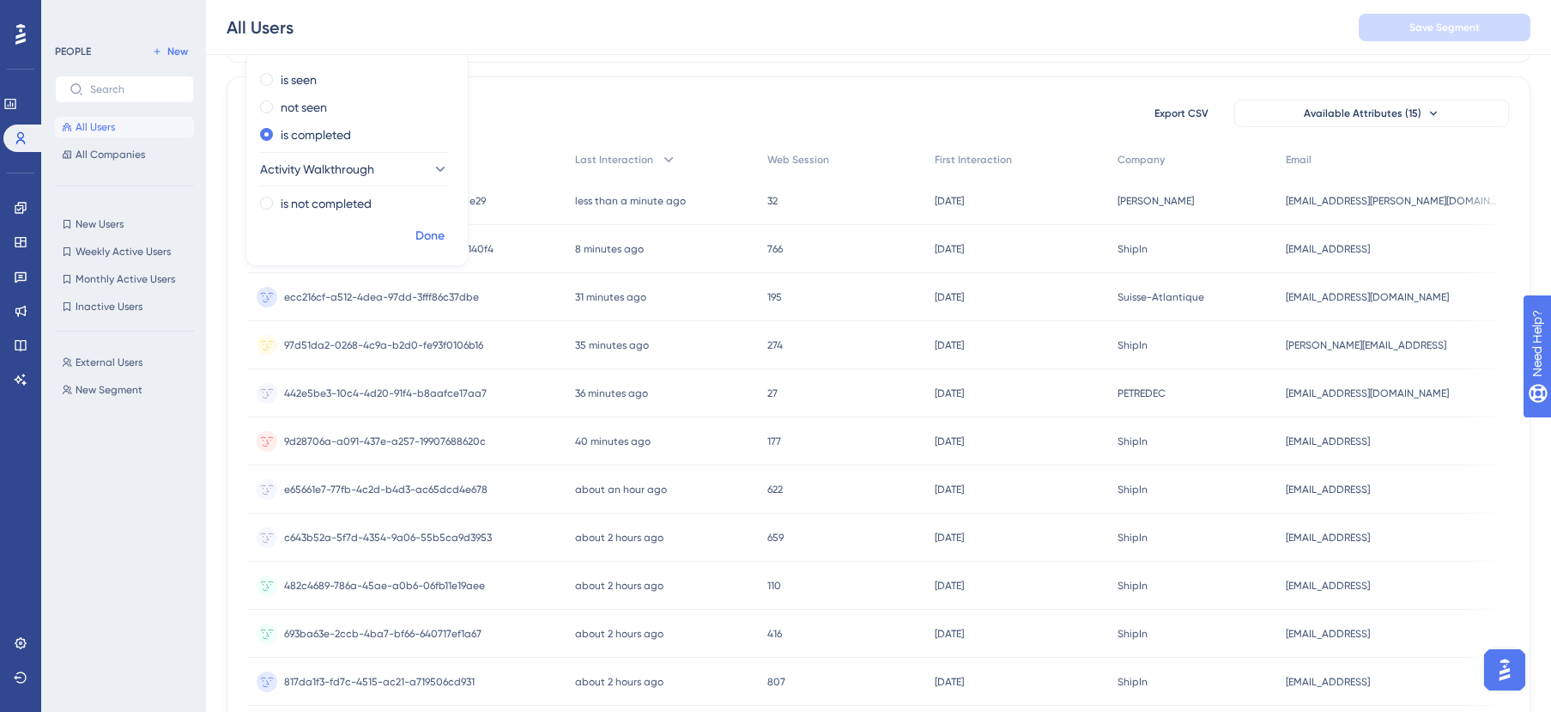
click at [439, 242] on span "Done" at bounding box center [429, 236] width 29 height 21
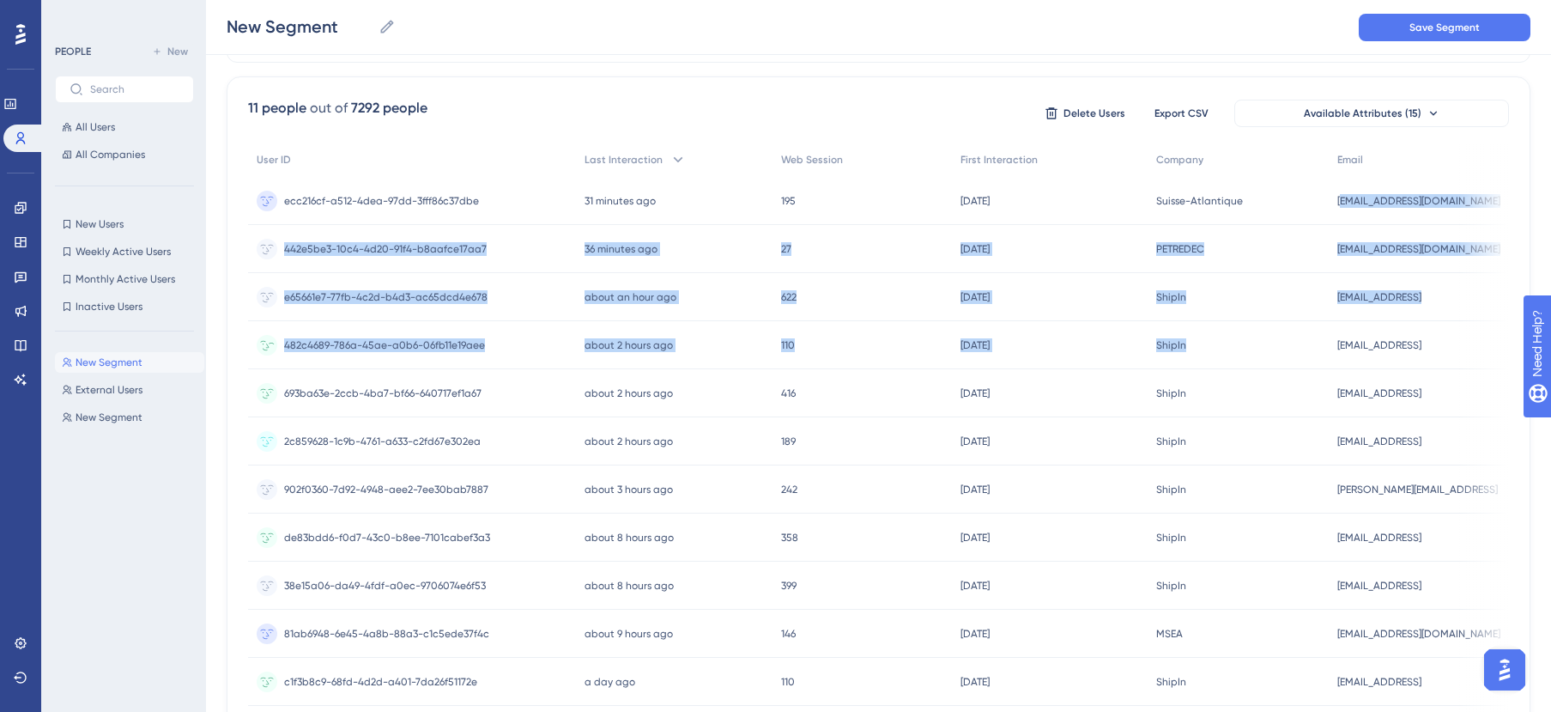
drag, startPoint x: 1354, startPoint y: 198, endPoint x: 1417, endPoint y: 322, distance: 139.0
click at [1417, 322] on div "User ID Last Interaction Web Session First Interaction Company Email ecc216cf-a…" at bounding box center [878, 423] width 1261 height 563
click at [1374, 216] on div "hbdu@amosconnect.com hbdu@amosconnect.com" at bounding box center [1419, 201] width 180 height 48
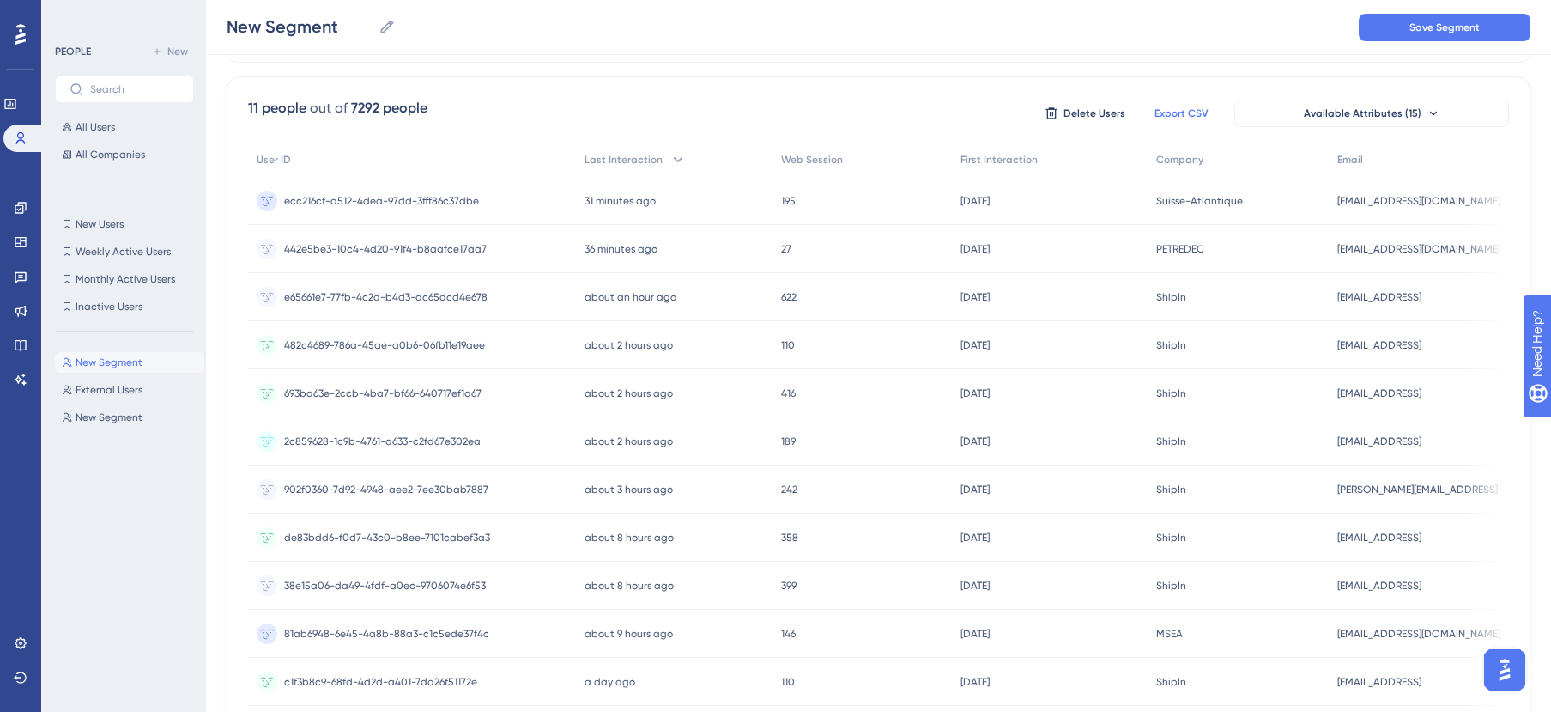
click at [1186, 113] on span "Export CSV" at bounding box center [1181, 113] width 54 height 14
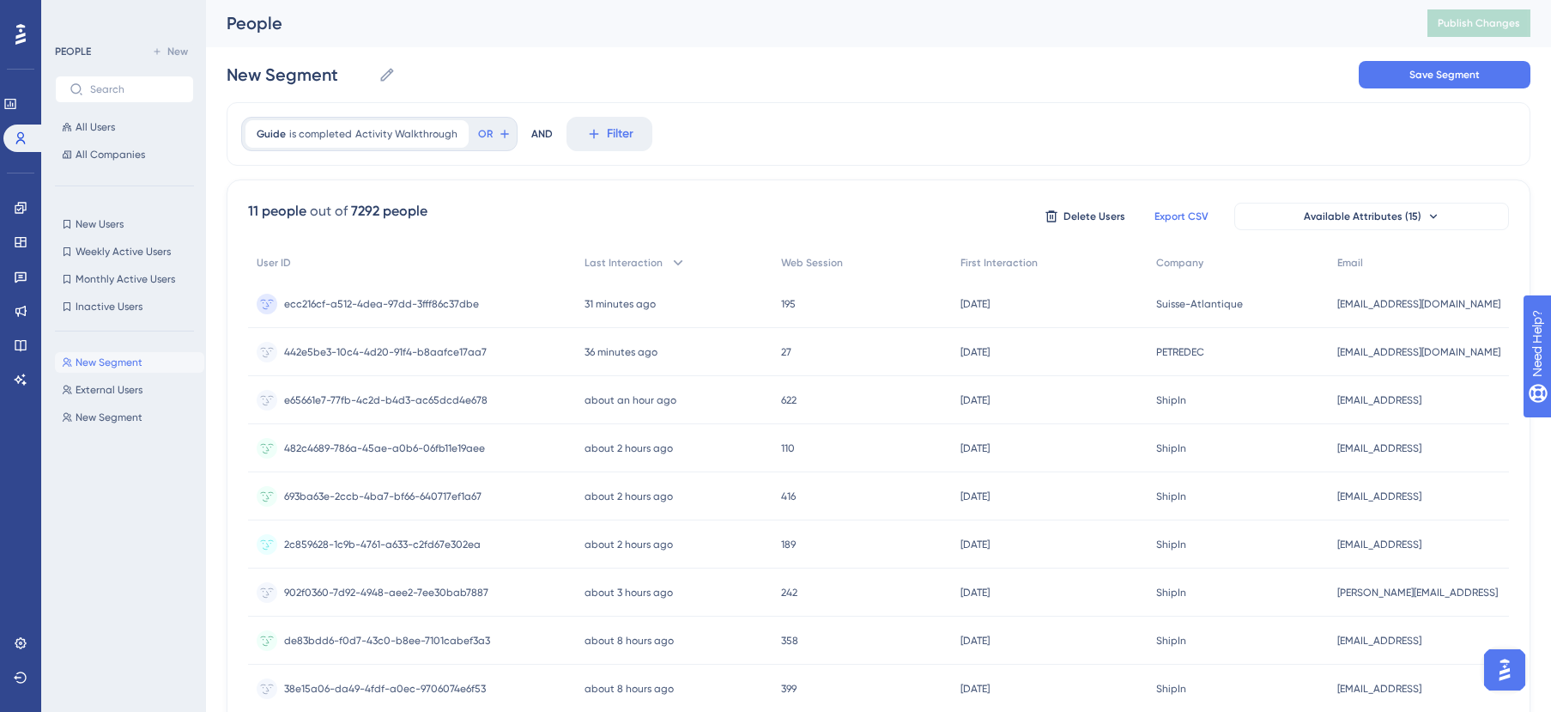
scroll to position [0, 0]
click at [1316, 211] on span "Available Attributes (15)" at bounding box center [1363, 217] width 118 height 14
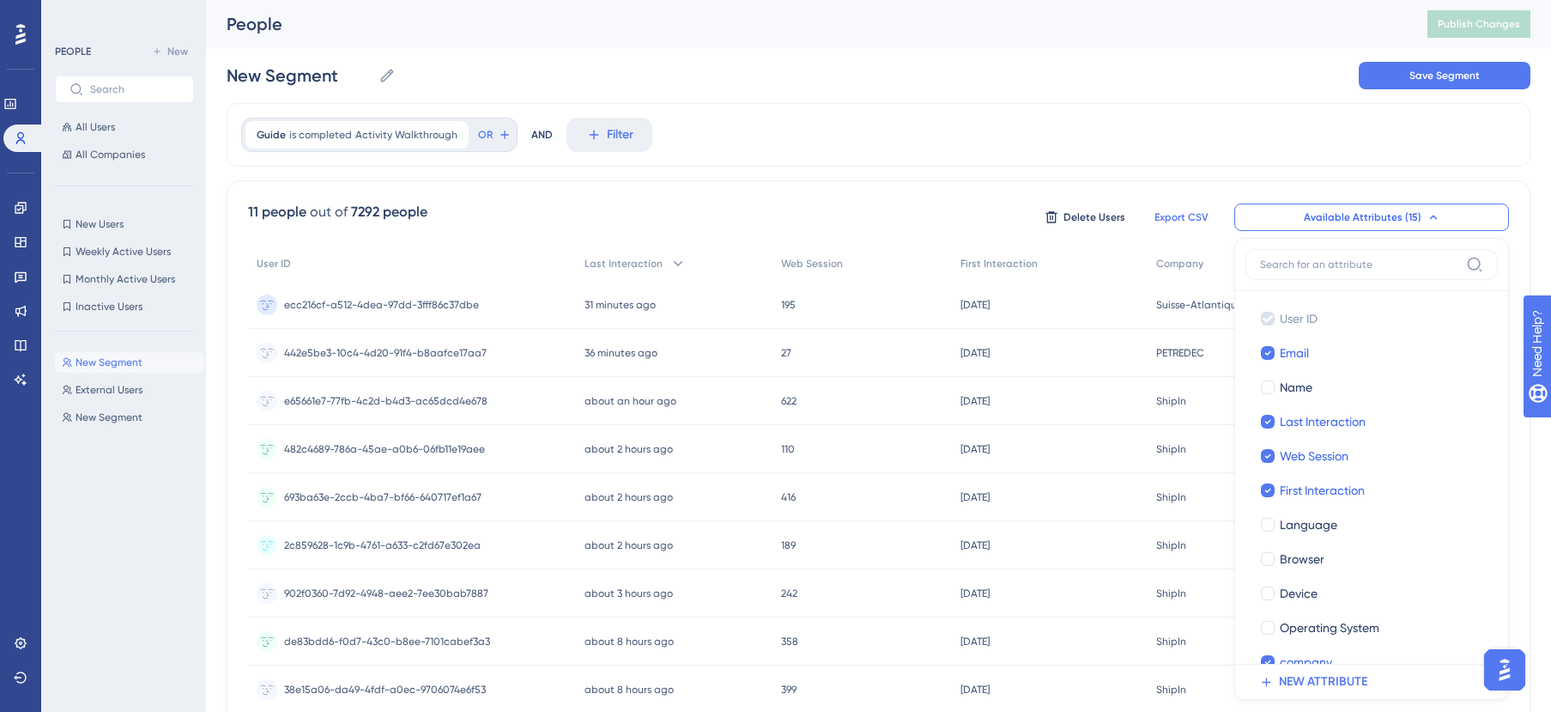
scroll to position [113, 0]
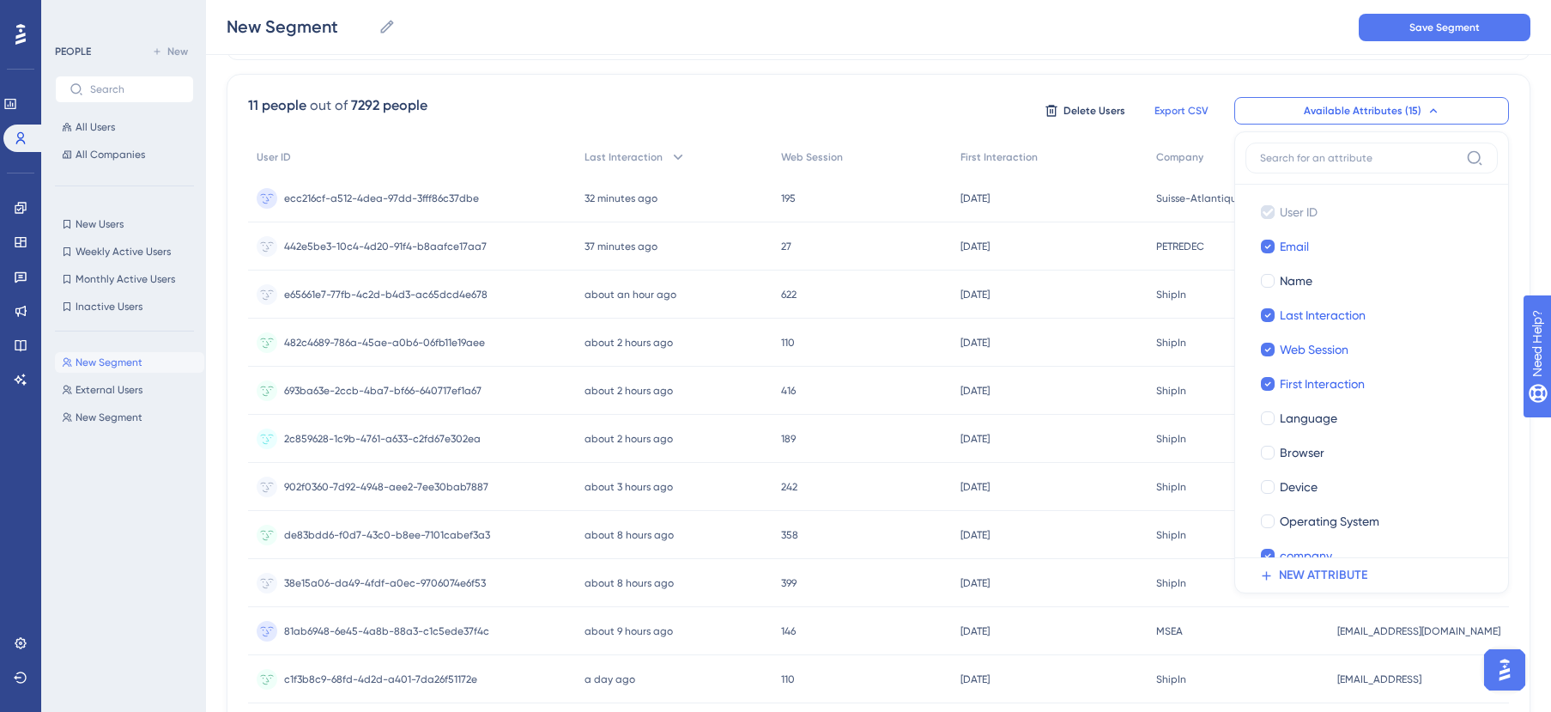
click at [1148, 74] on div "11 people out of 7292 people Delete Users Export CSV Available Attributes (15) …" at bounding box center [879, 409] width 1304 height 671
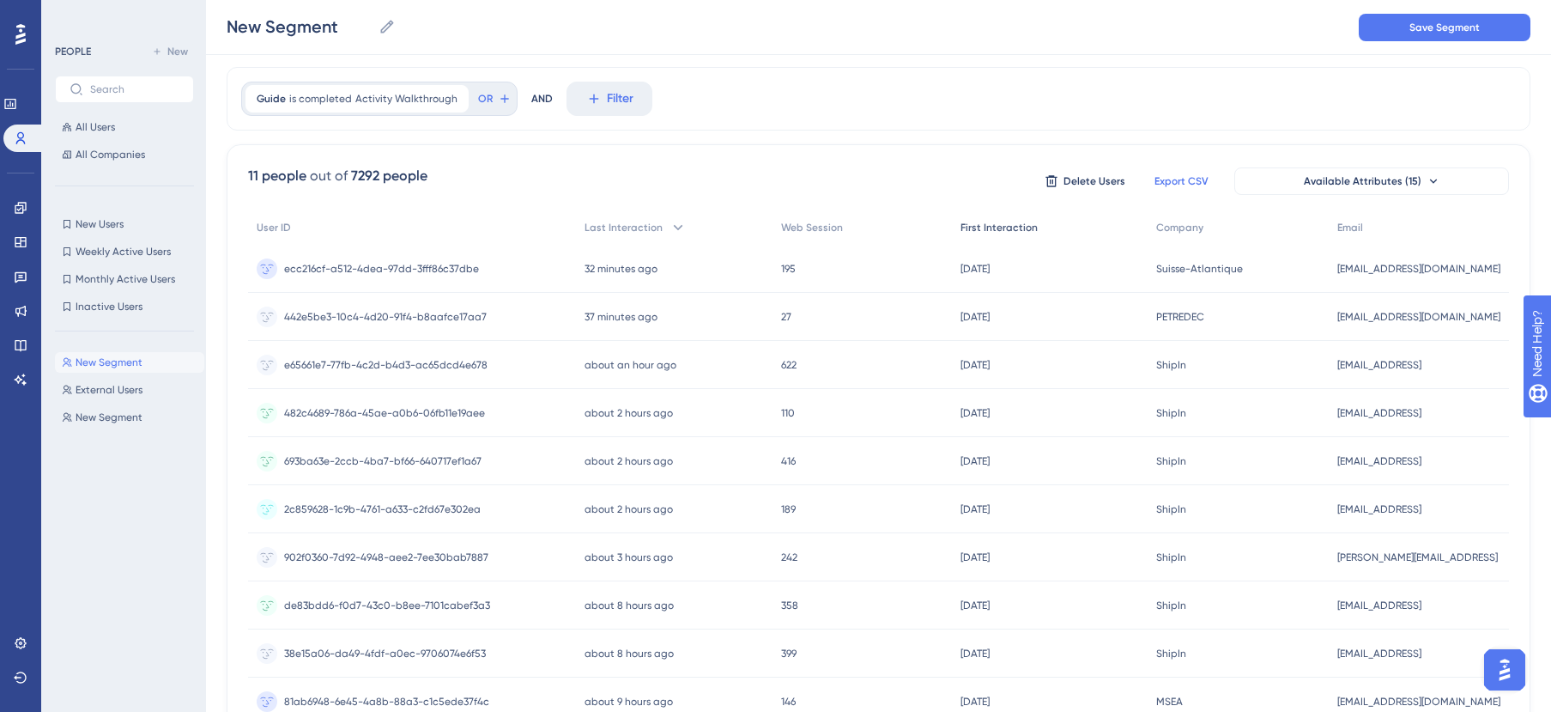
scroll to position [0, 0]
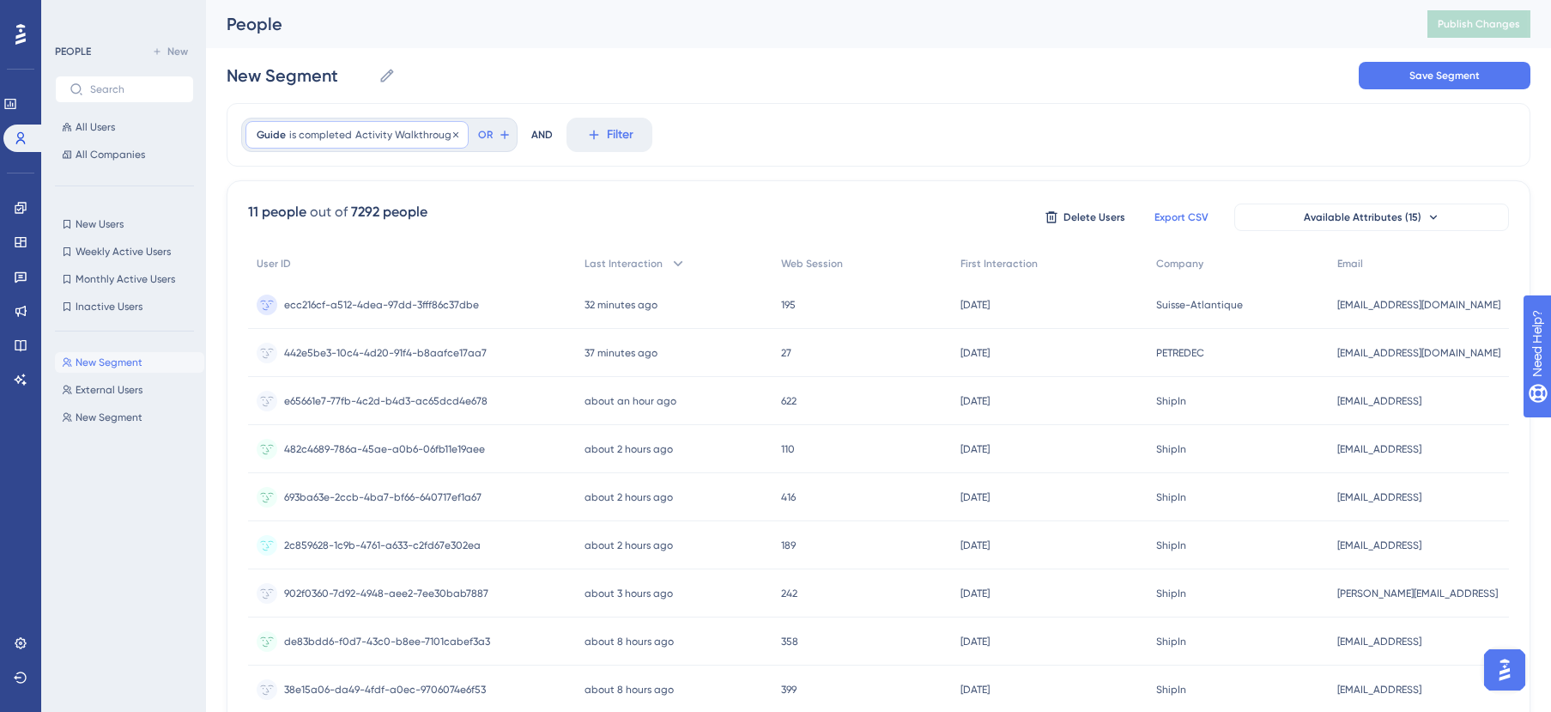
click at [387, 134] on span "Activity Walkthrough" at bounding box center [406, 135] width 102 height 14
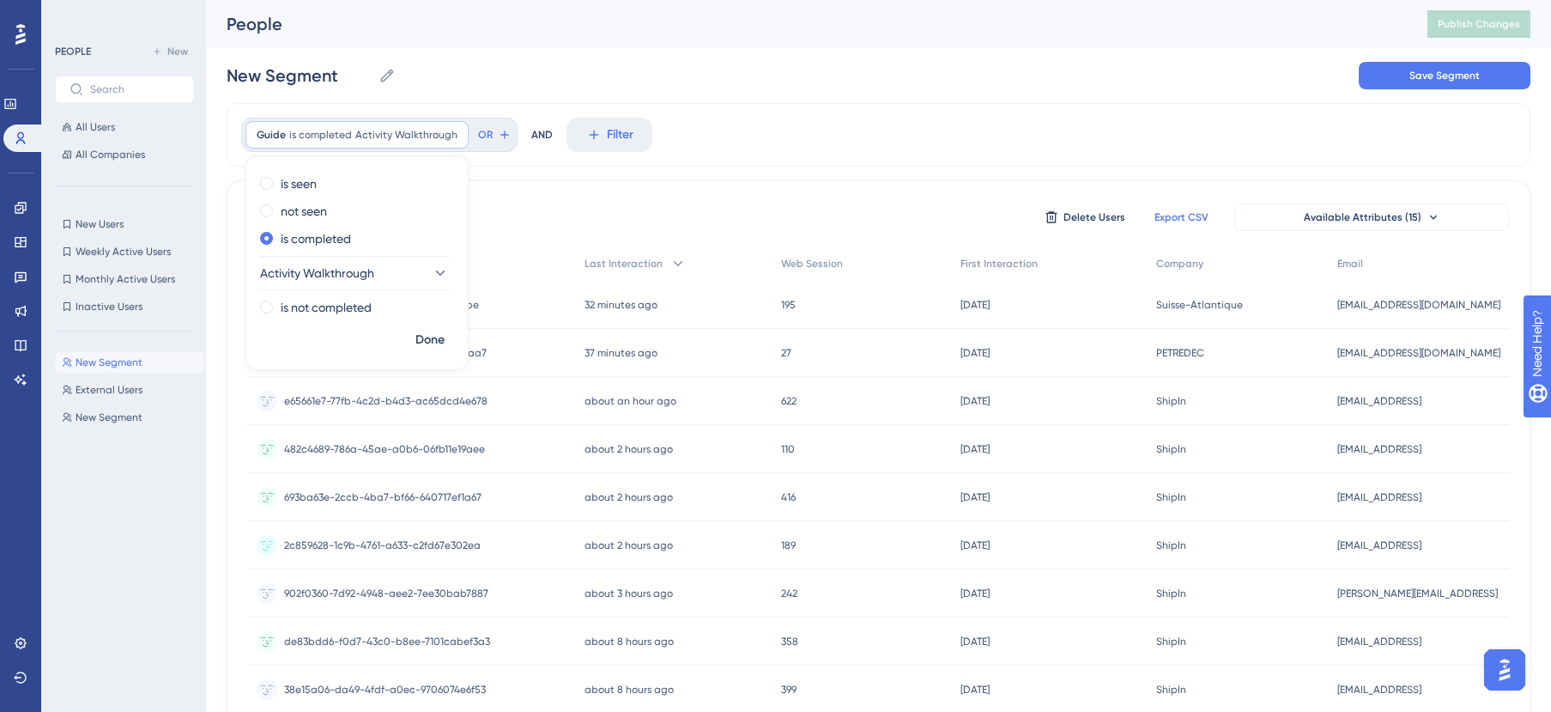
click at [529, 191] on div "11 people out of 7292 people Delete Users Export CSV Available Attributes (15) …" at bounding box center [879, 515] width 1304 height 671
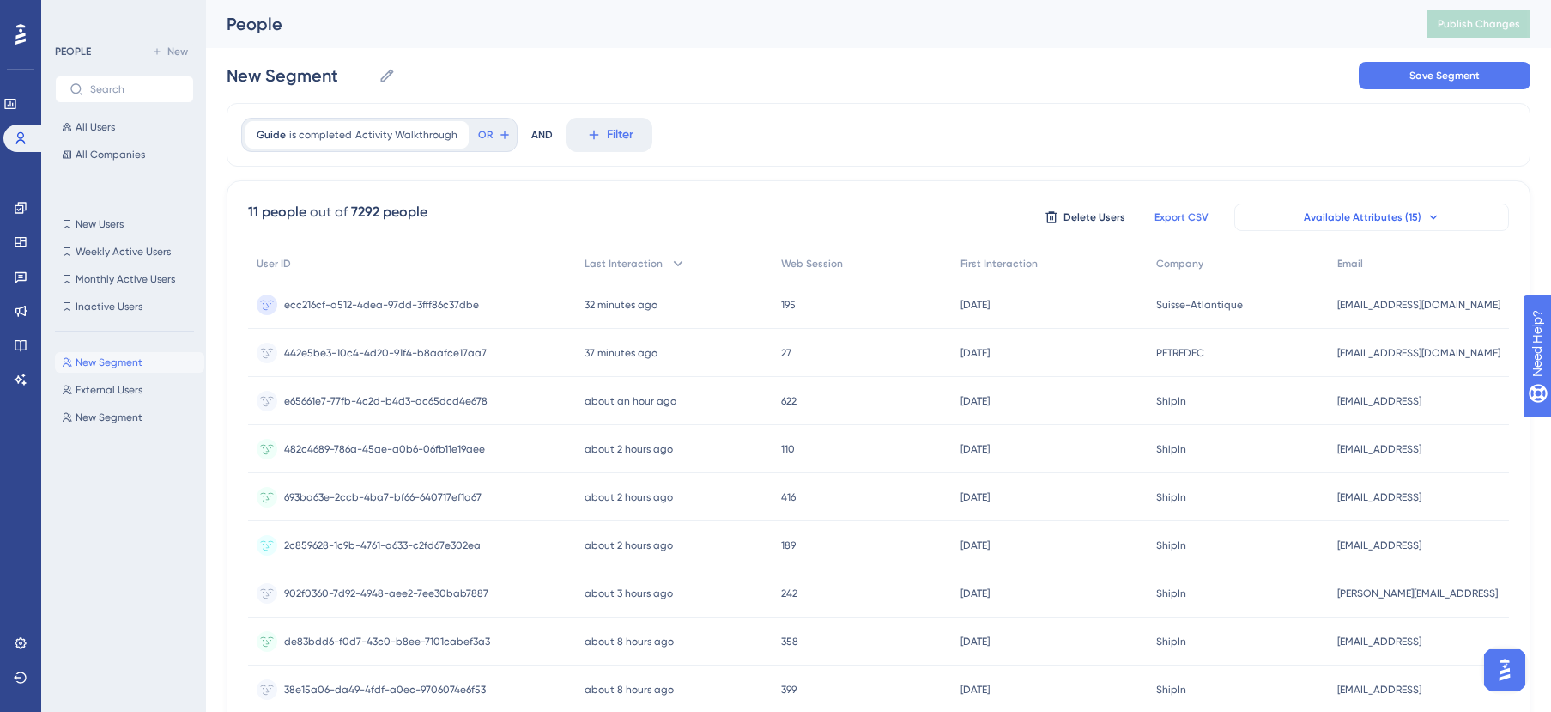
click at [1278, 223] on button "Available Attributes (15)" at bounding box center [1371, 216] width 275 height 27
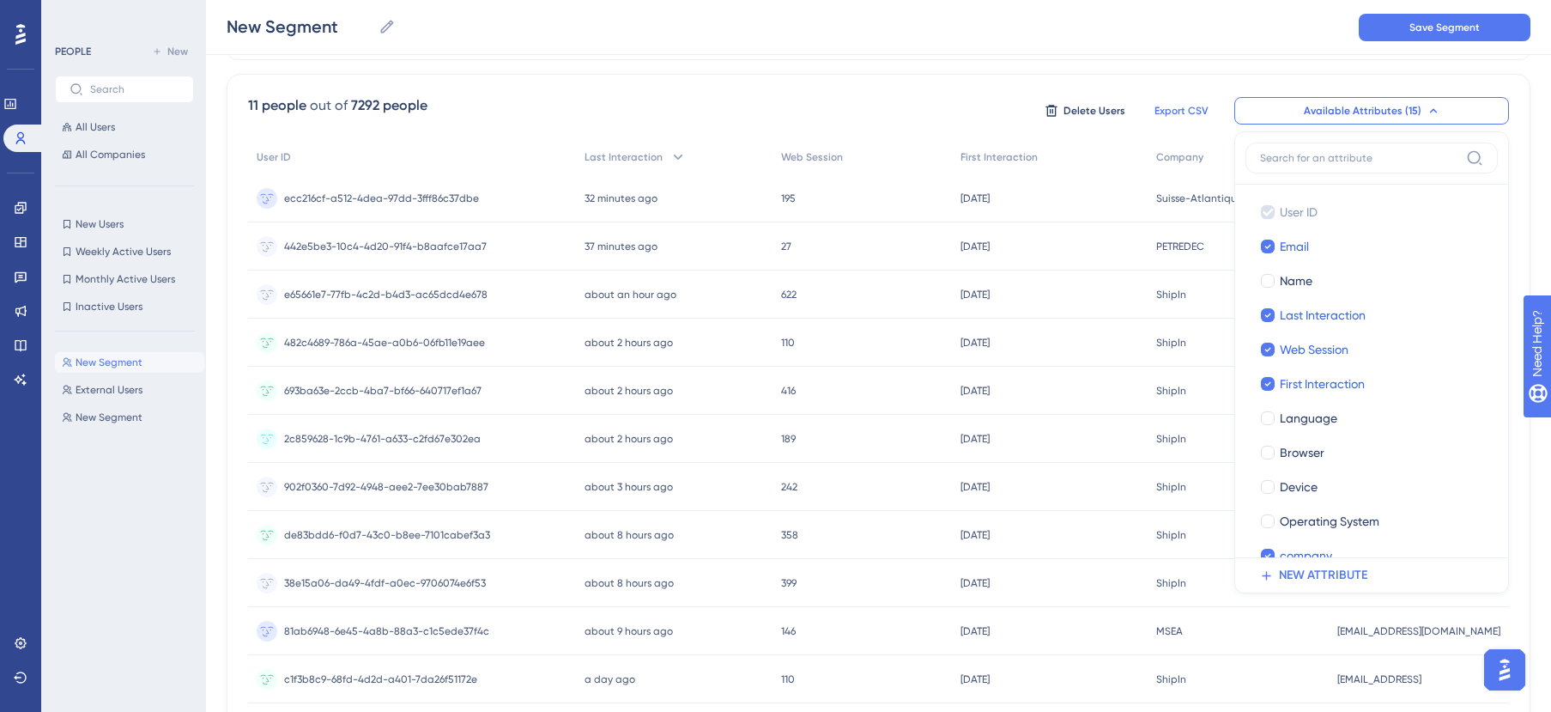
click at [907, 61] on div "Guide is completed Activity Walkthrough Activity Walkthrough Remove OR AND Filt…" at bounding box center [879, 371] width 1304 height 748
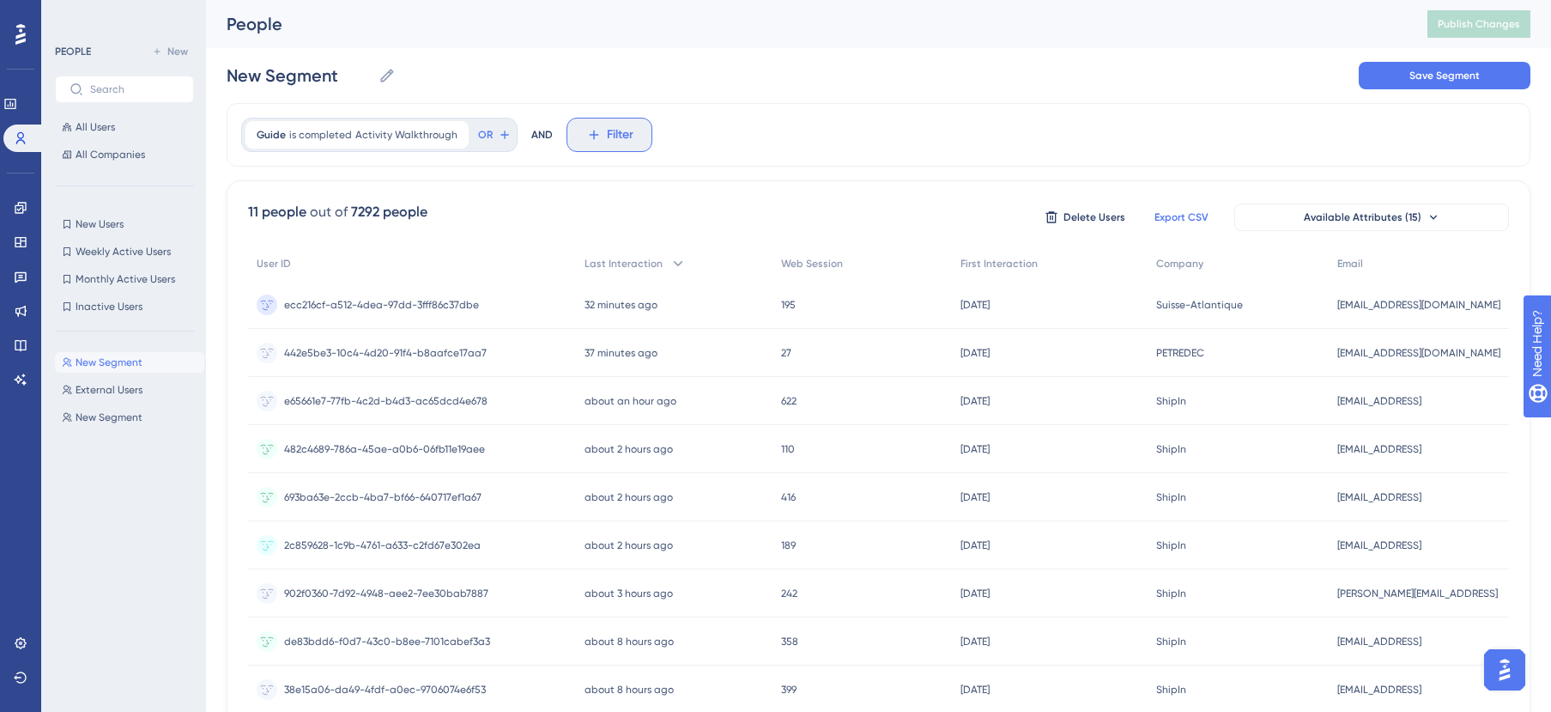
click at [607, 136] on span "Filter" at bounding box center [620, 134] width 27 height 21
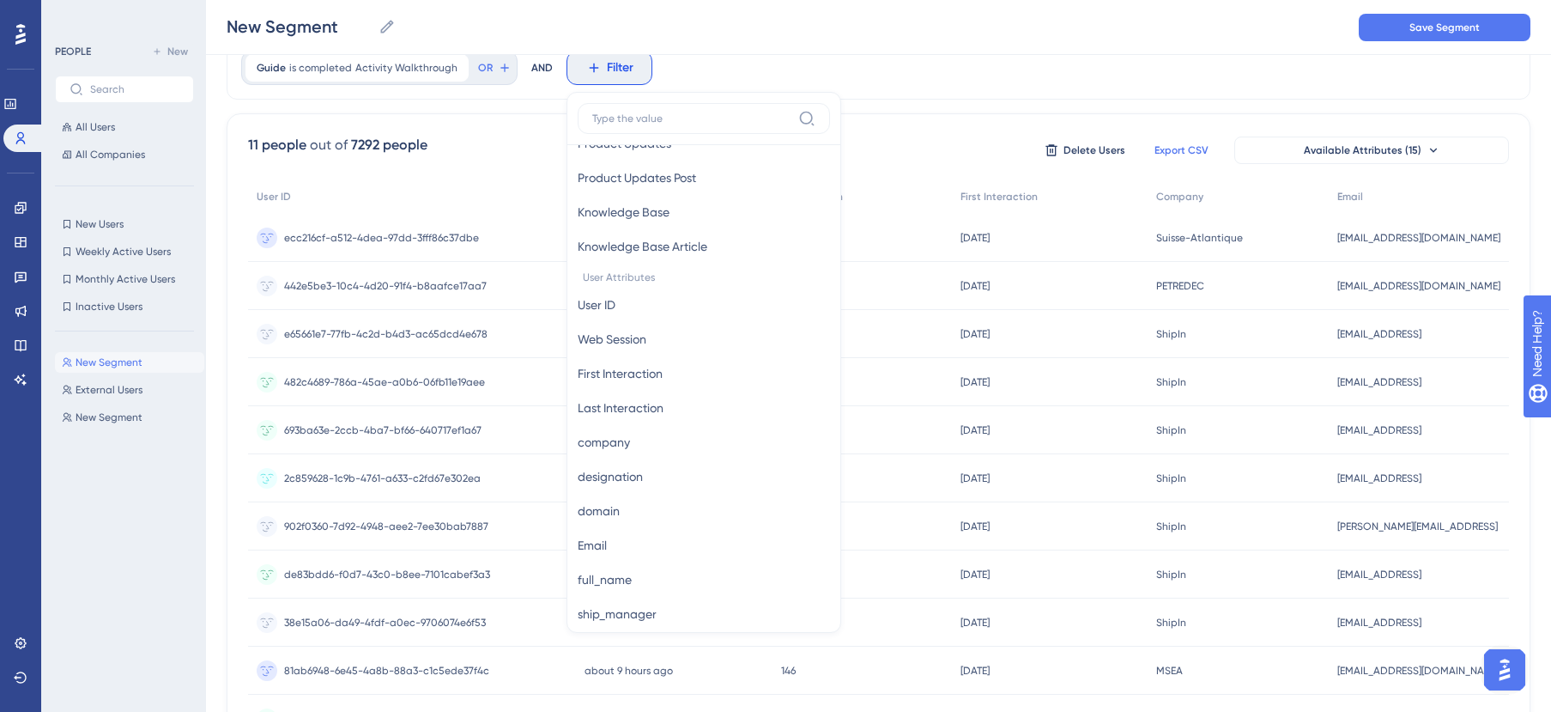
scroll to position [666, 0]
click at [645, 438] on button "company company" at bounding box center [704, 437] width 252 height 34
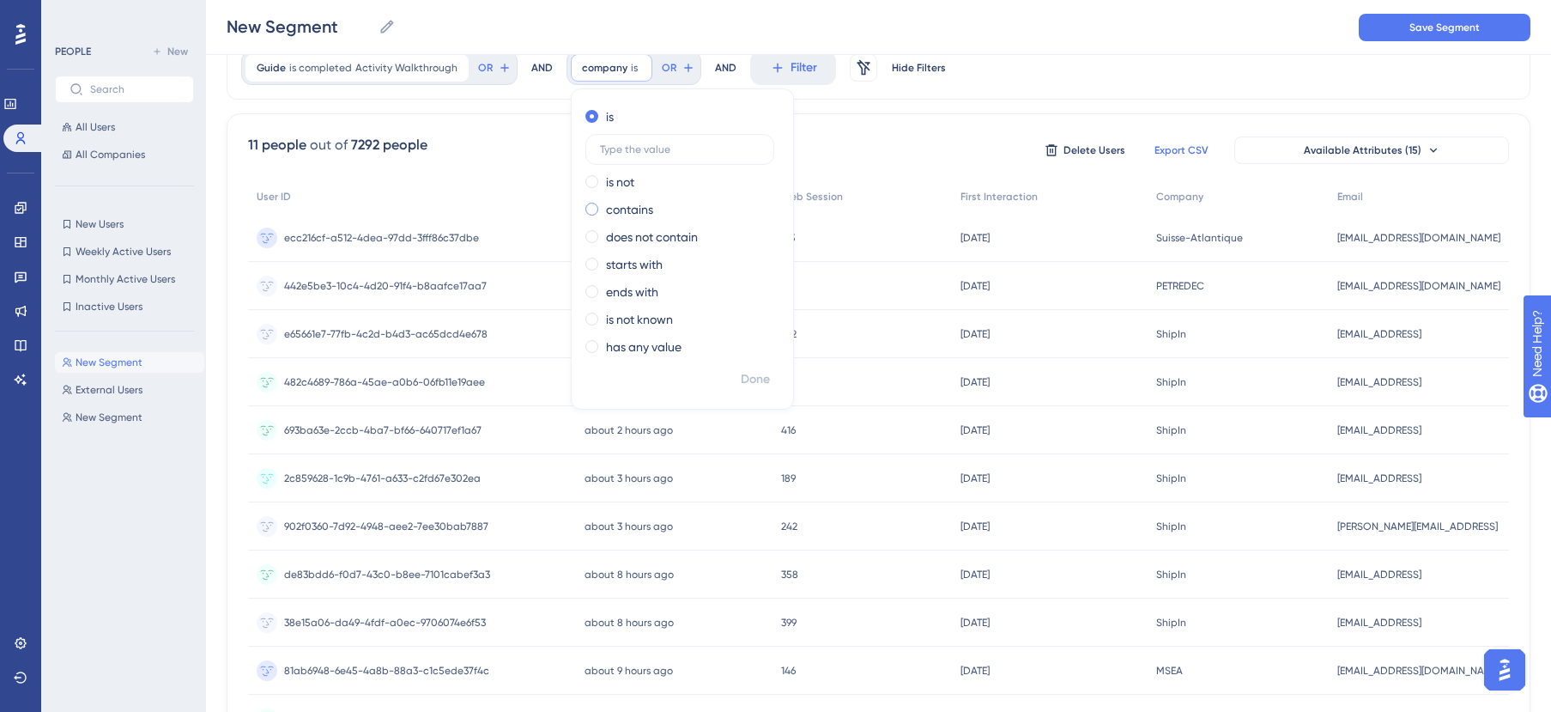
click at [644, 206] on label "contains" at bounding box center [629, 209] width 47 height 21
type input "ד"
type input "shipin"
drag, startPoint x: 623, startPoint y: 204, endPoint x: 583, endPoint y: 200, distance: 40.6
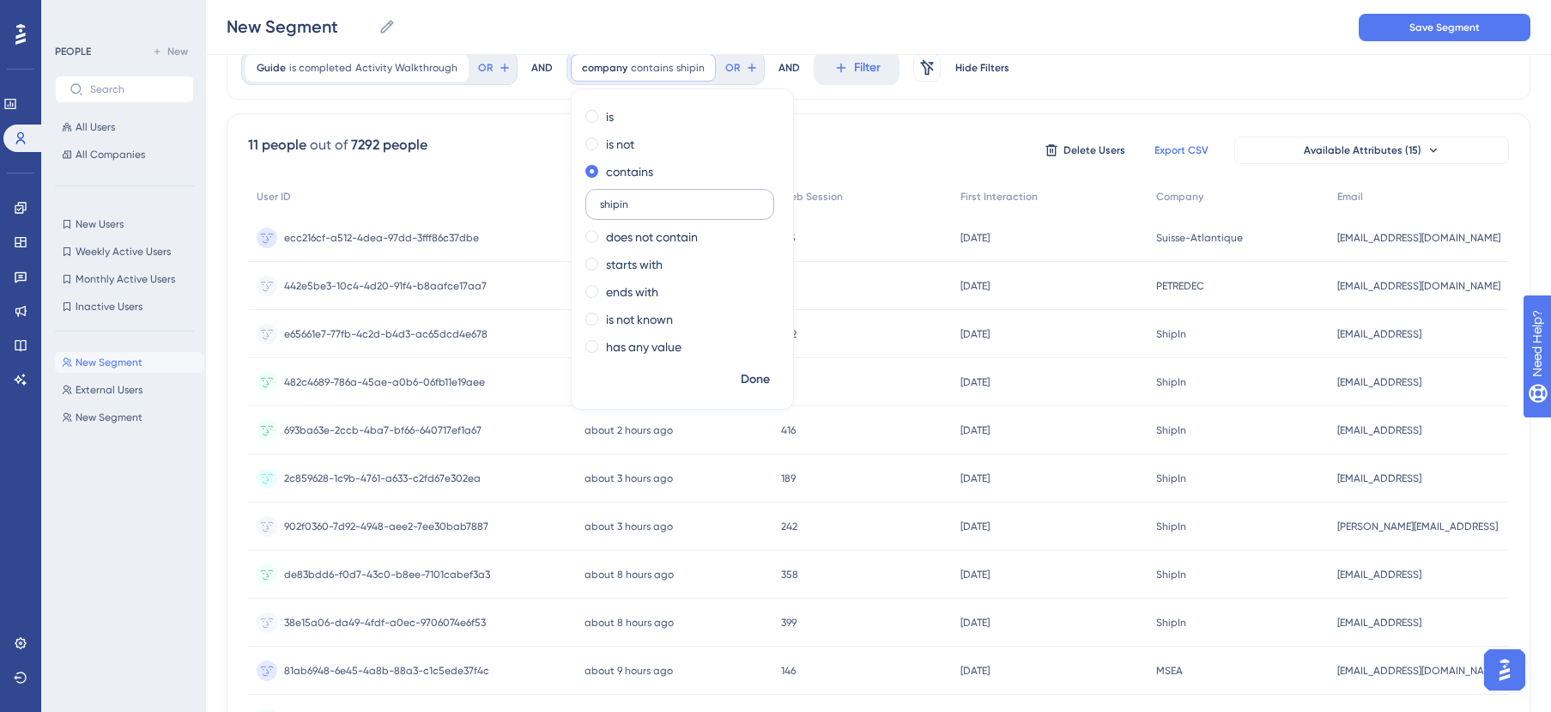
click at [585, 200] on label "shipin" at bounding box center [679, 204] width 189 height 31
click at [591, 232] on span at bounding box center [591, 236] width 13 height 13
click at [603, 233] on input "radio" at bounding box center [603, 233] width 0 height 0
type input "shipin"
click at [760, 379] on span "Done" at bounding box center [755, 379] width 29 height 21
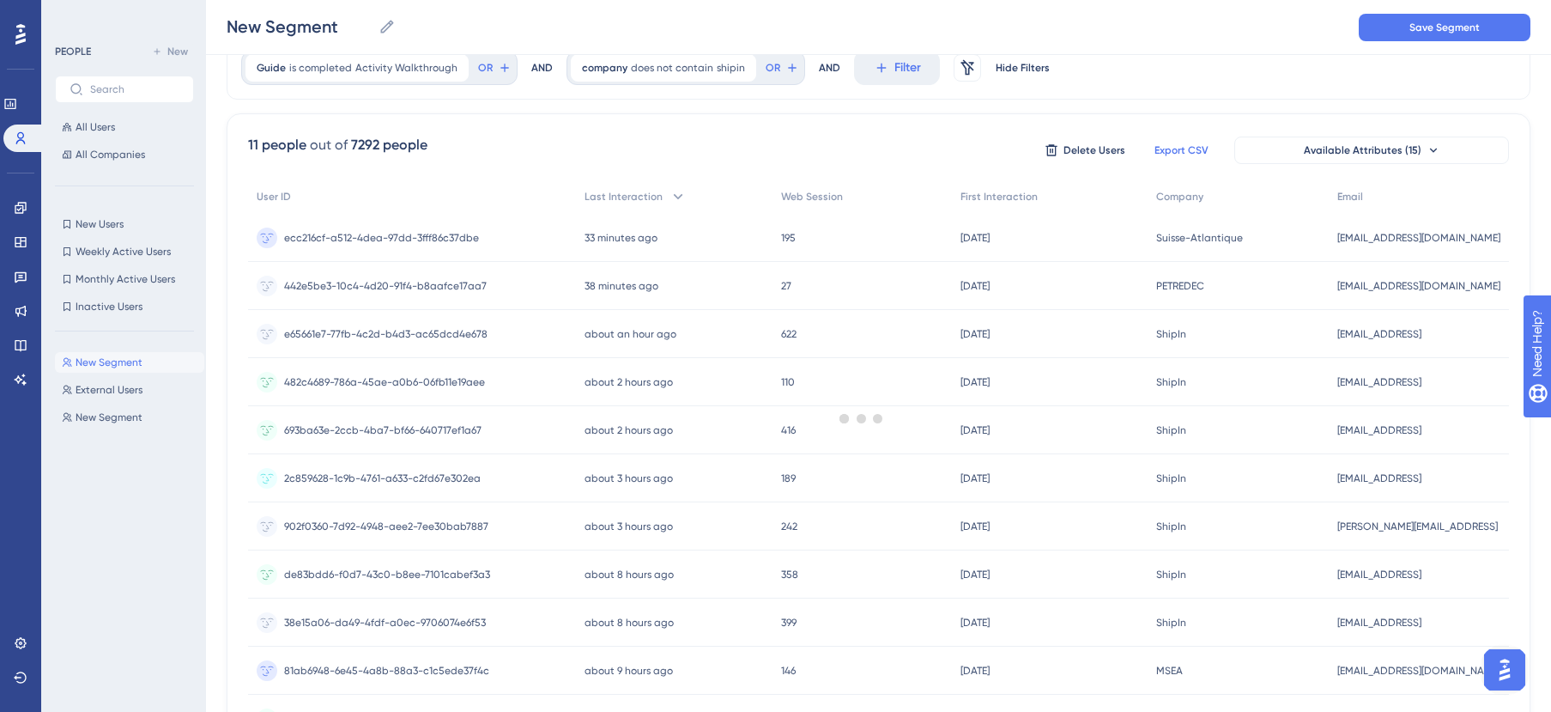
scroll to position [0, 0]
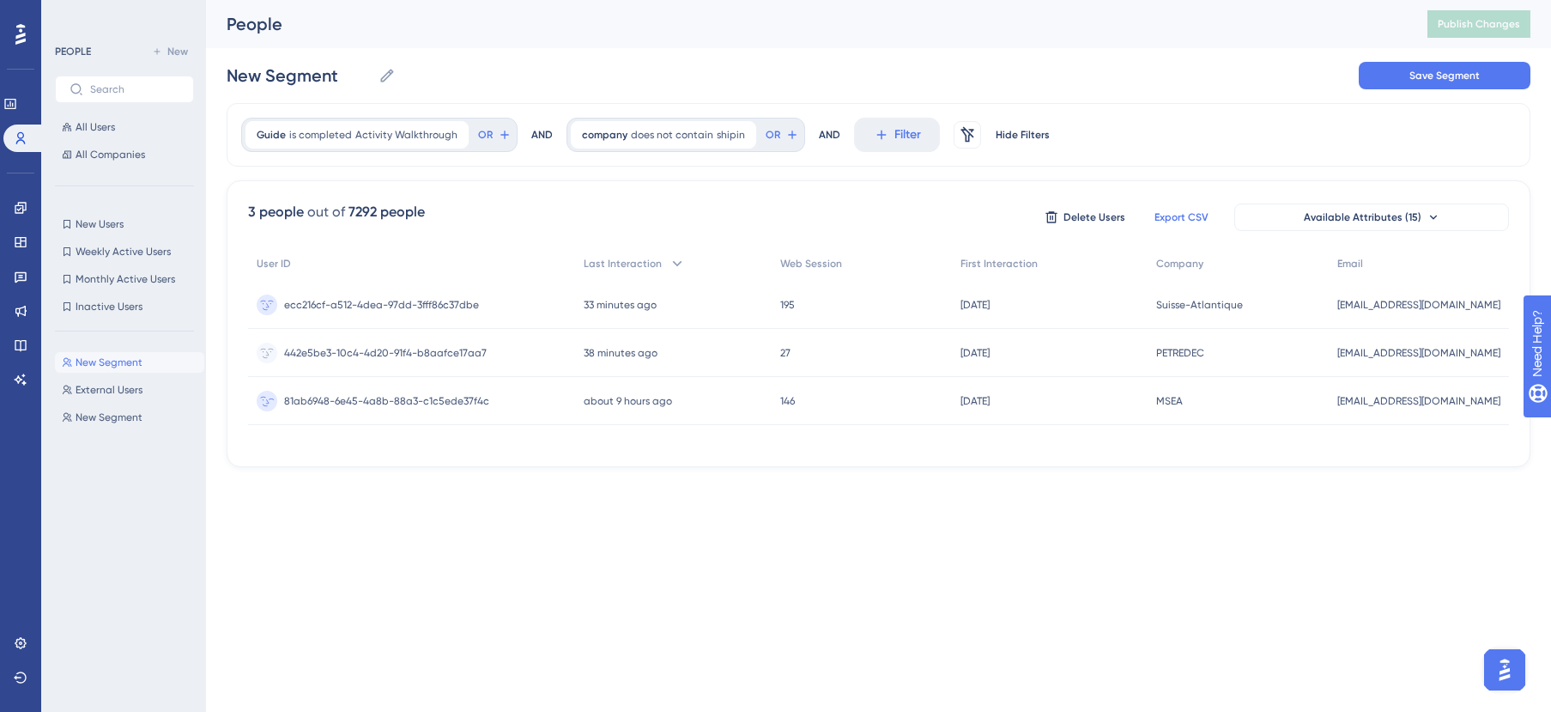
click at [1180, 403] on span "MSEA" at bounding box center [1169, 401] width 27 height 14
drag, startPoint x: 833, startPoint y: 449, endPoint x: 783, endPoint y: 445, distance: 50.0
click at [783, 445] on div "User ID Last Interaction Web Session First Interaction Company Email ecc216cf-a…" at bounding box center [878, 345] width 1261 height 199
click at [142, 388] on button "External Users External Users" at bounding box center [129, 389] width 149 height 21
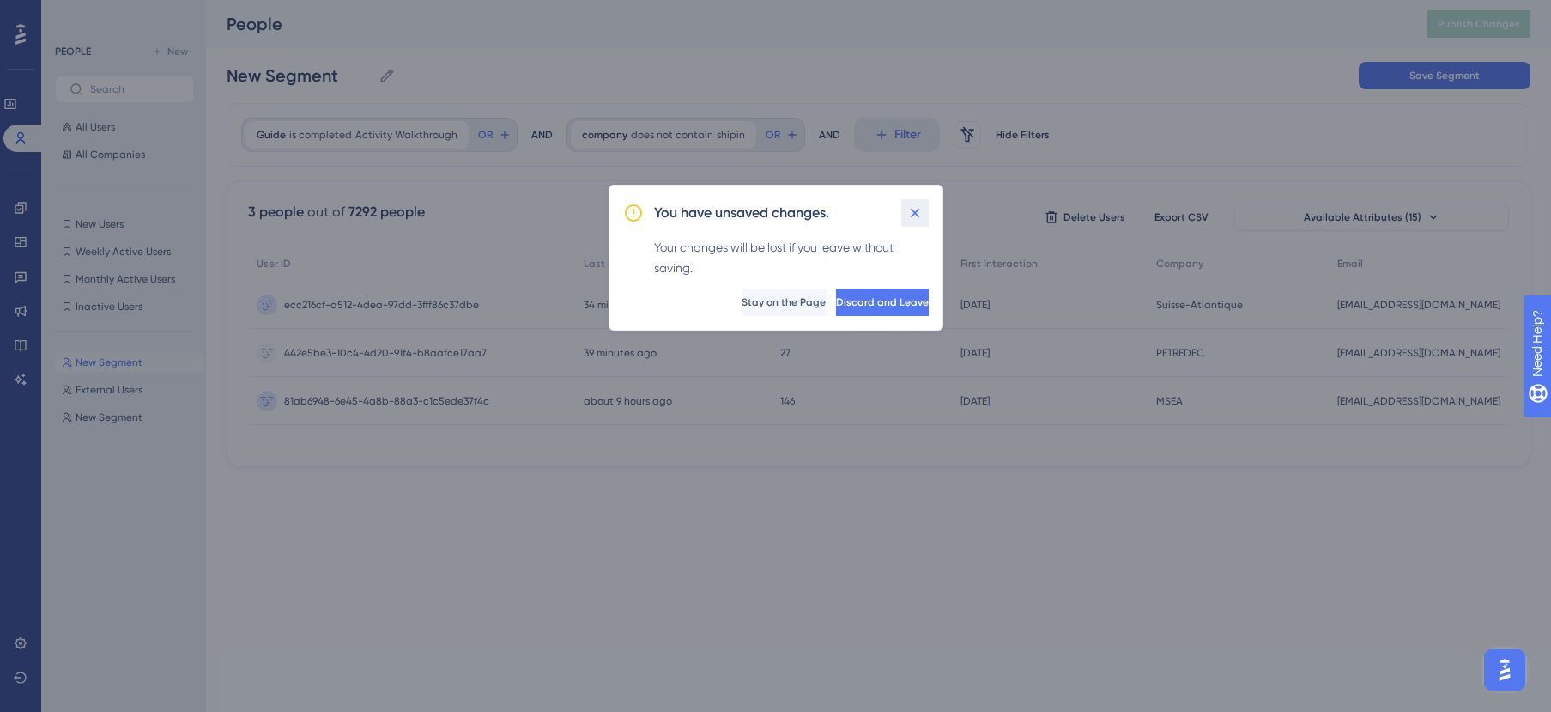
click at [910, 215] on icon at bounding box center [914, 212] width 17 height 17
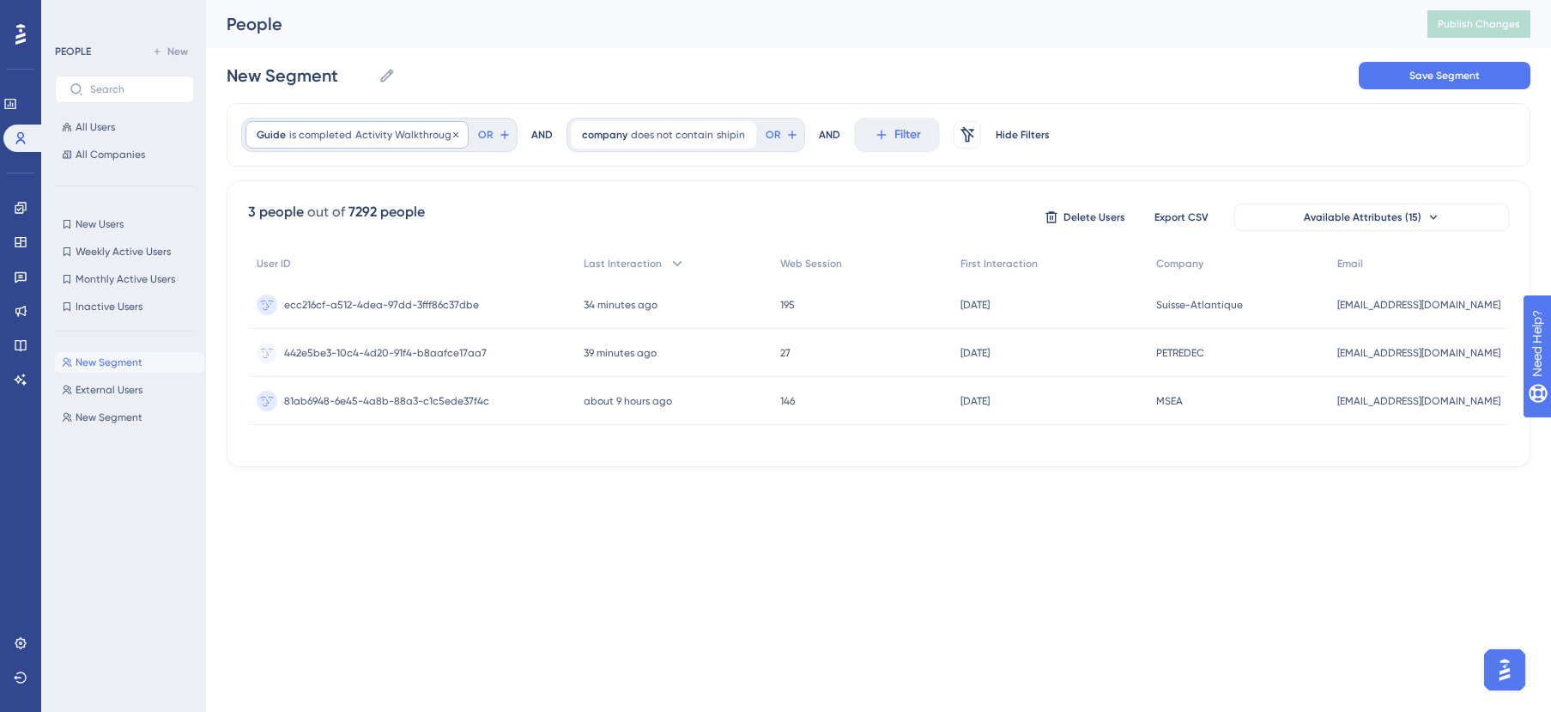
click at [415, 139] on span "Activity Walkthrough" at bounding box center [406, 135] width 102 height 14
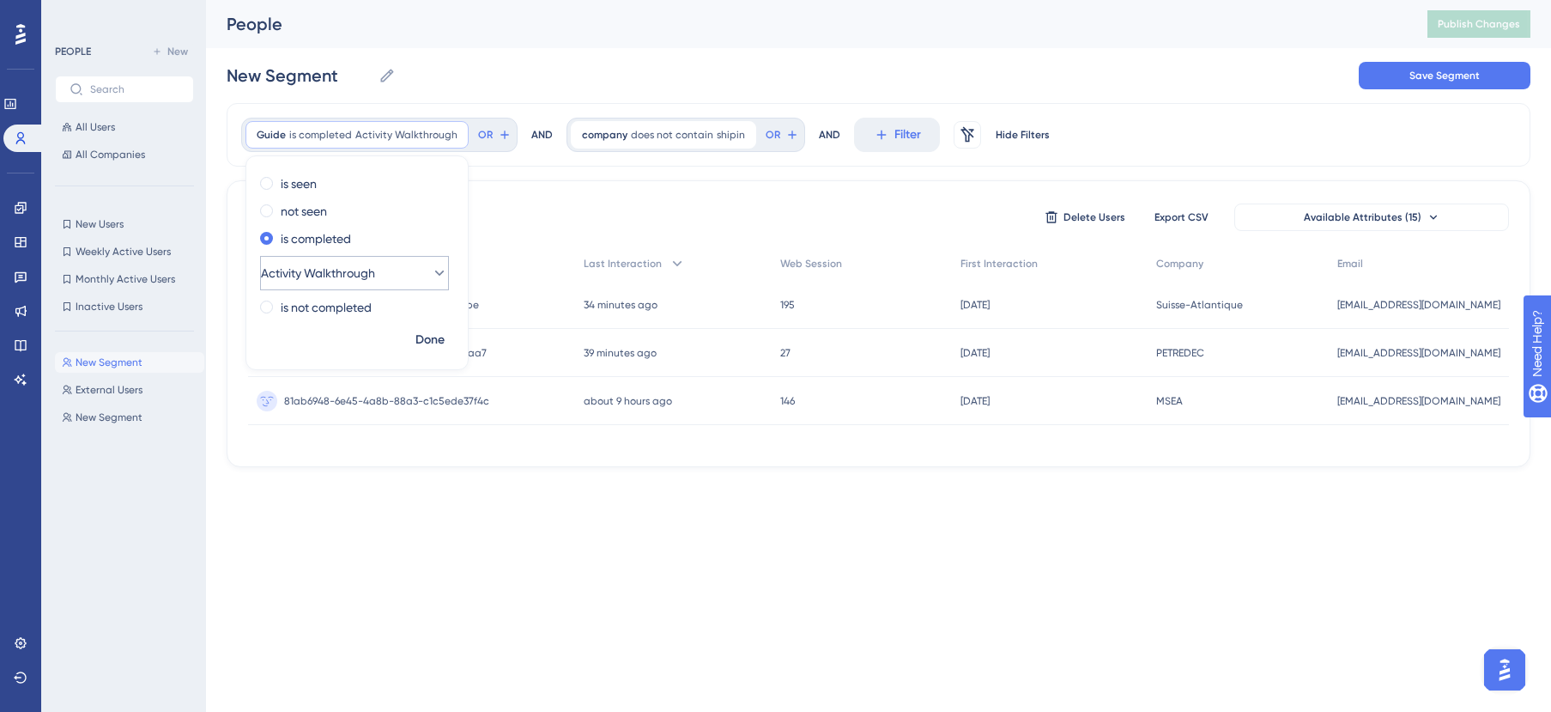
click at [375, 275] on span "Activity Walkthrough" at bounding box center [318, 273] width 114 height 21
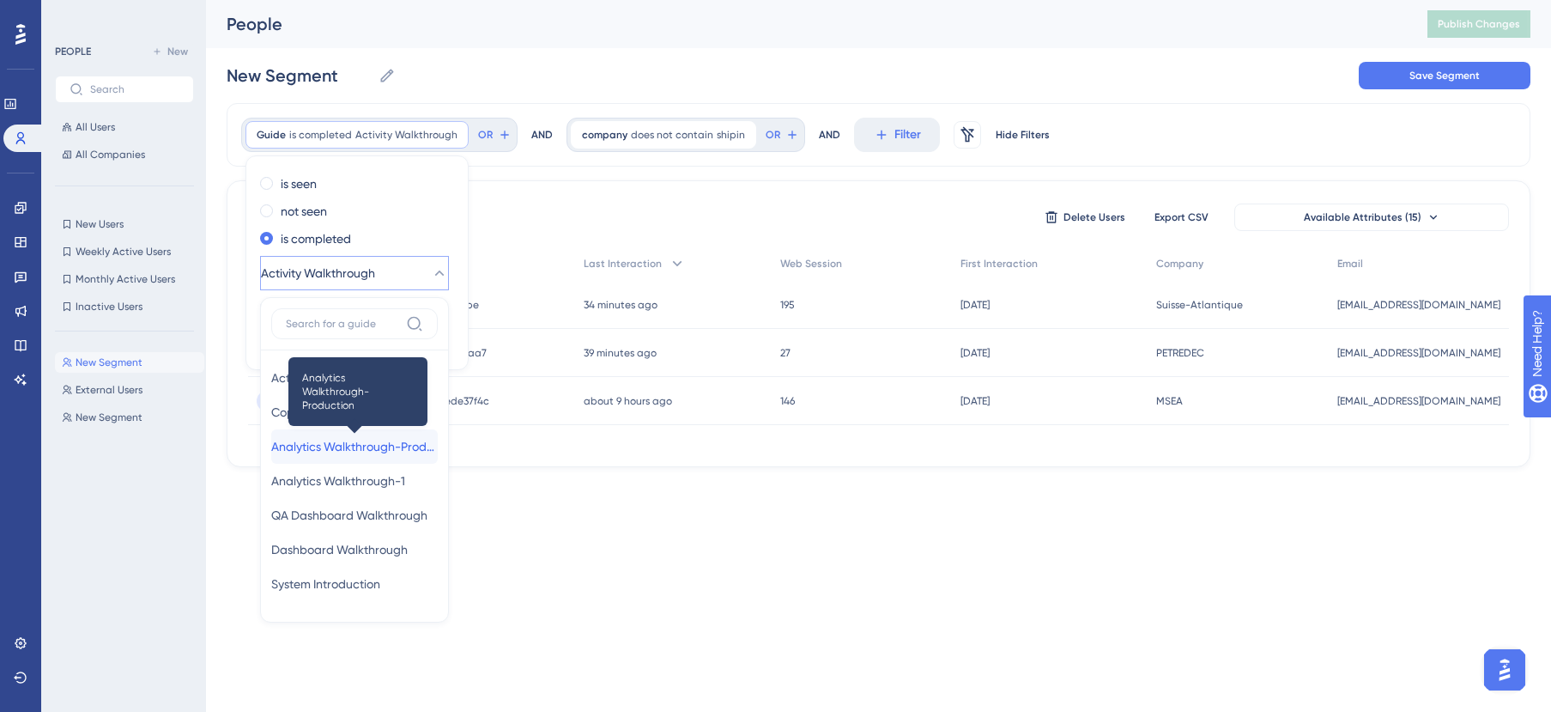
click at [382, 446] on span "Analytics Walkthrough-Production" at bounding box center [354, 446] width 167 height 21
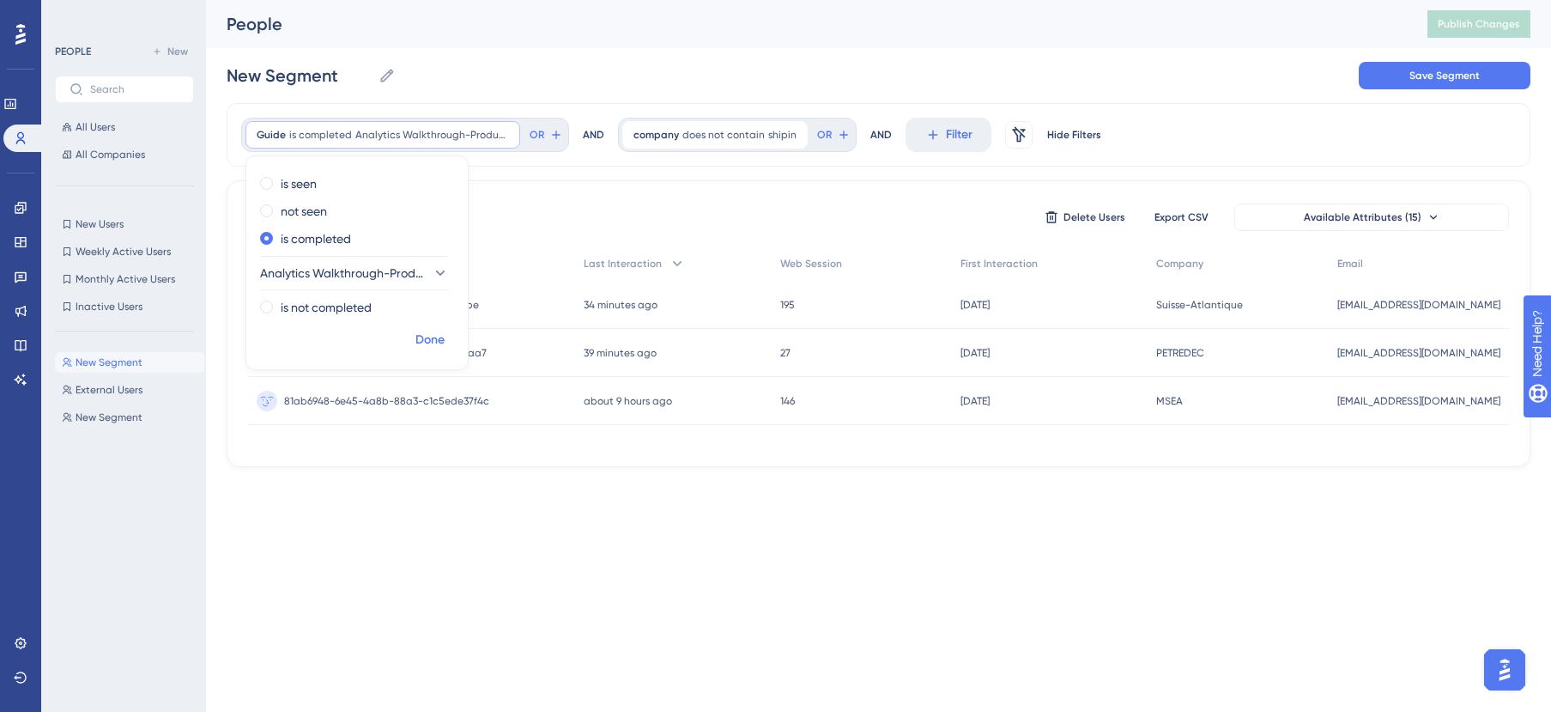
click at [426, 332] on span "Done" at bounding box center [429, 340] width 29 height 21
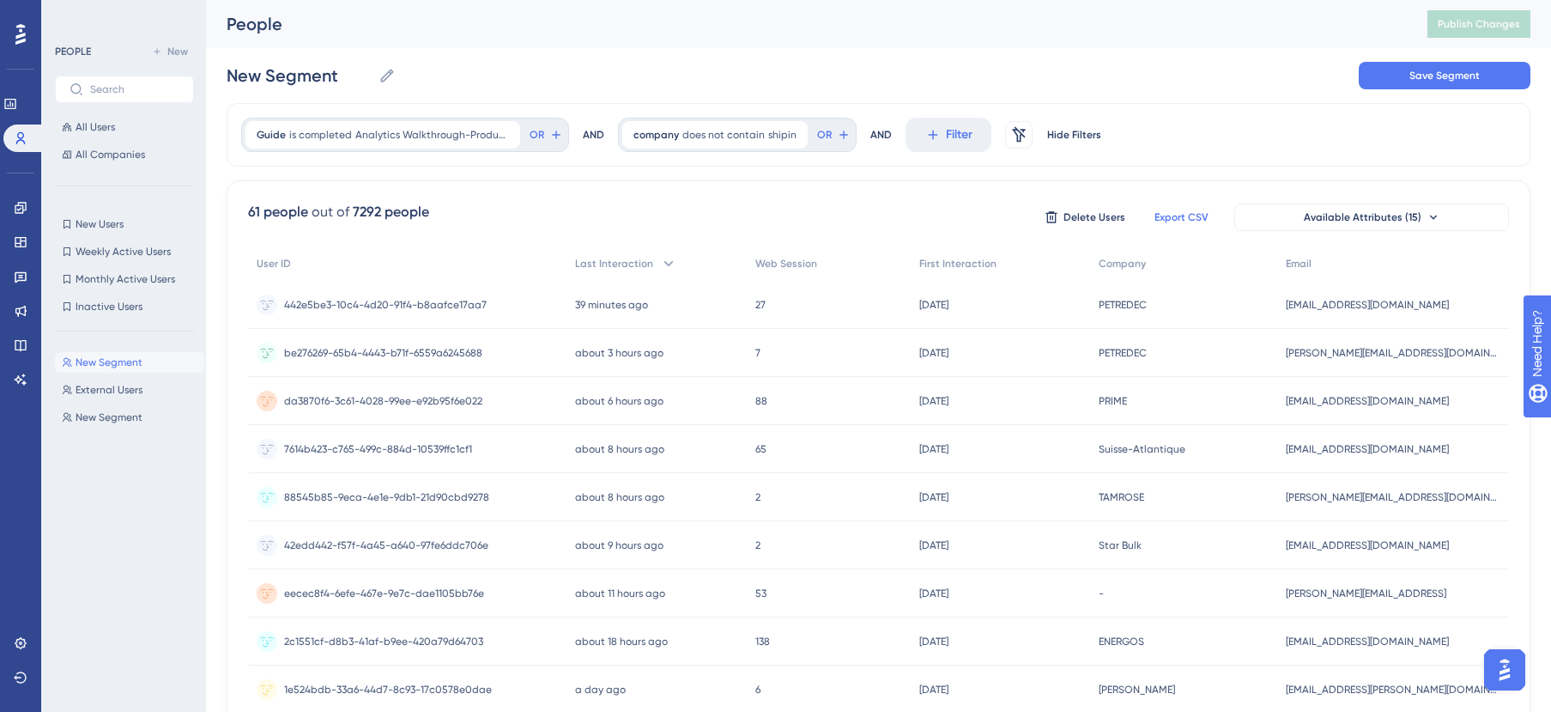
click at [1178, 216] on span "Export CSV" at bounding box center [1181, 217] width 54 height 14
drag, startPoint x: 338, startPoint y: 74, endPoint x: 224, endPoint y: 75, distance: 114.2
click at [224, 75] on div "Performance Users Engagement Widgets Feedback Product Updates Knowledge Base AI…" at bounding box center [878, 673] width 1345 height 1346
type input "Completed Analytics Guide"
click at [1409, 80] on span "Save Segment" at bounding box center [1444, 76] width 70 height 14
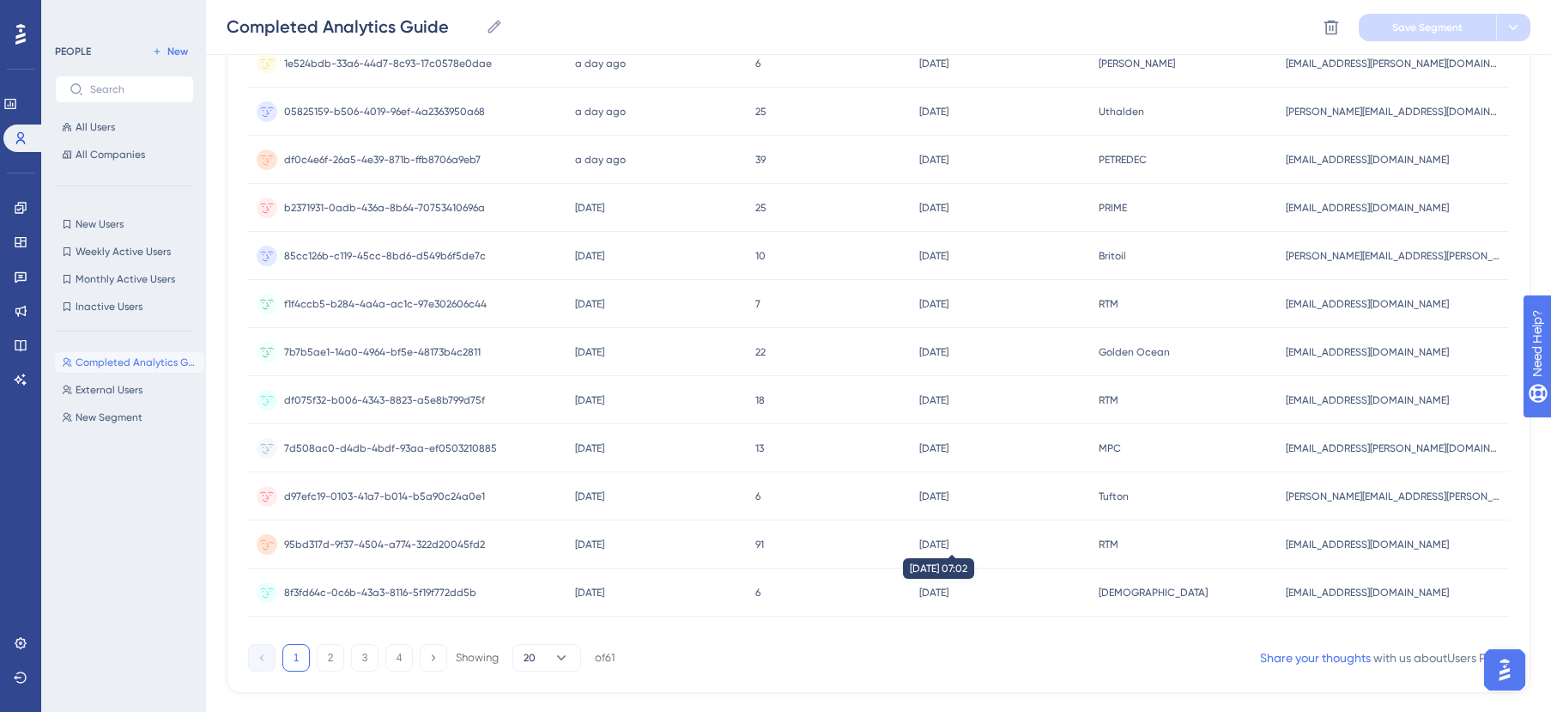
scroll to position [675, 0]
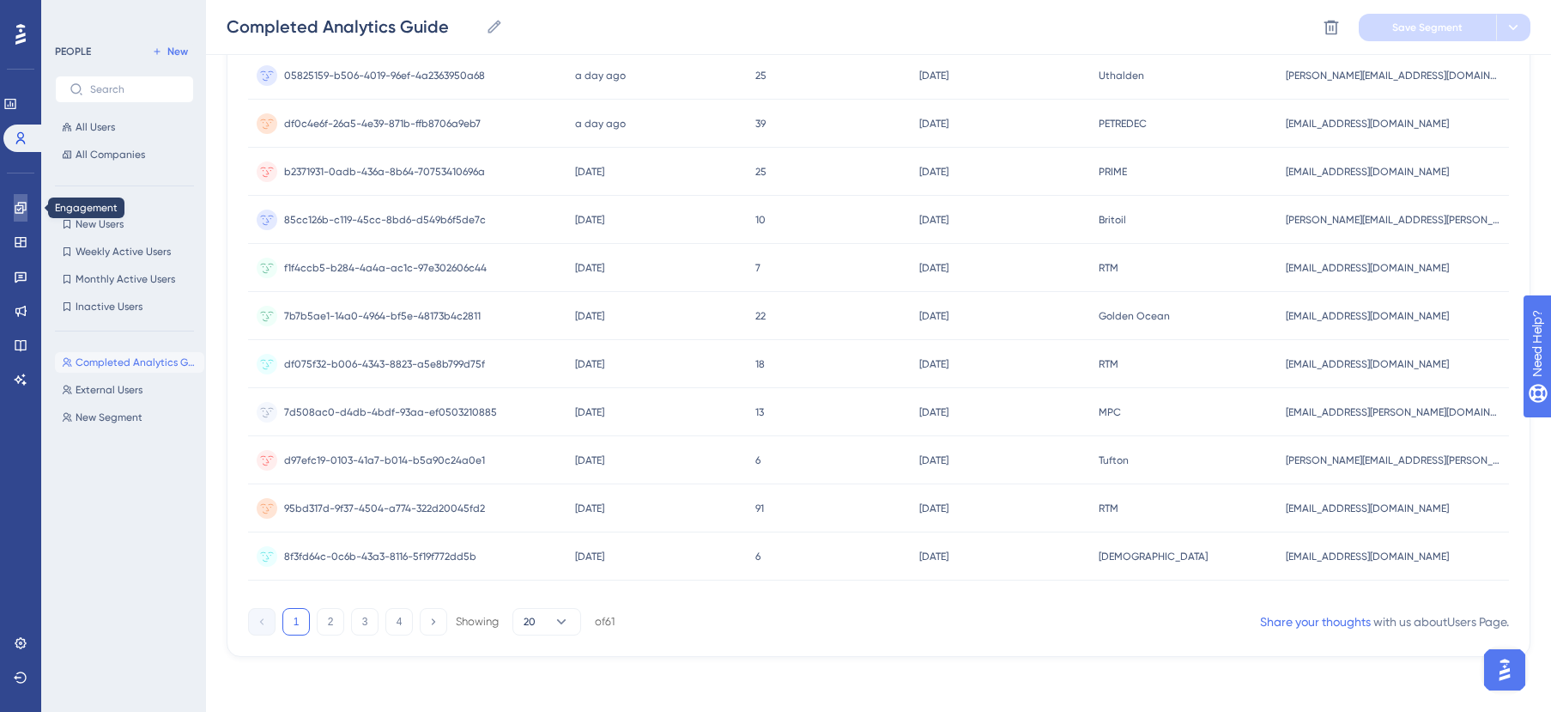
click at [22, 202] on icon at bounding box center [20, 207] width 11 height 11
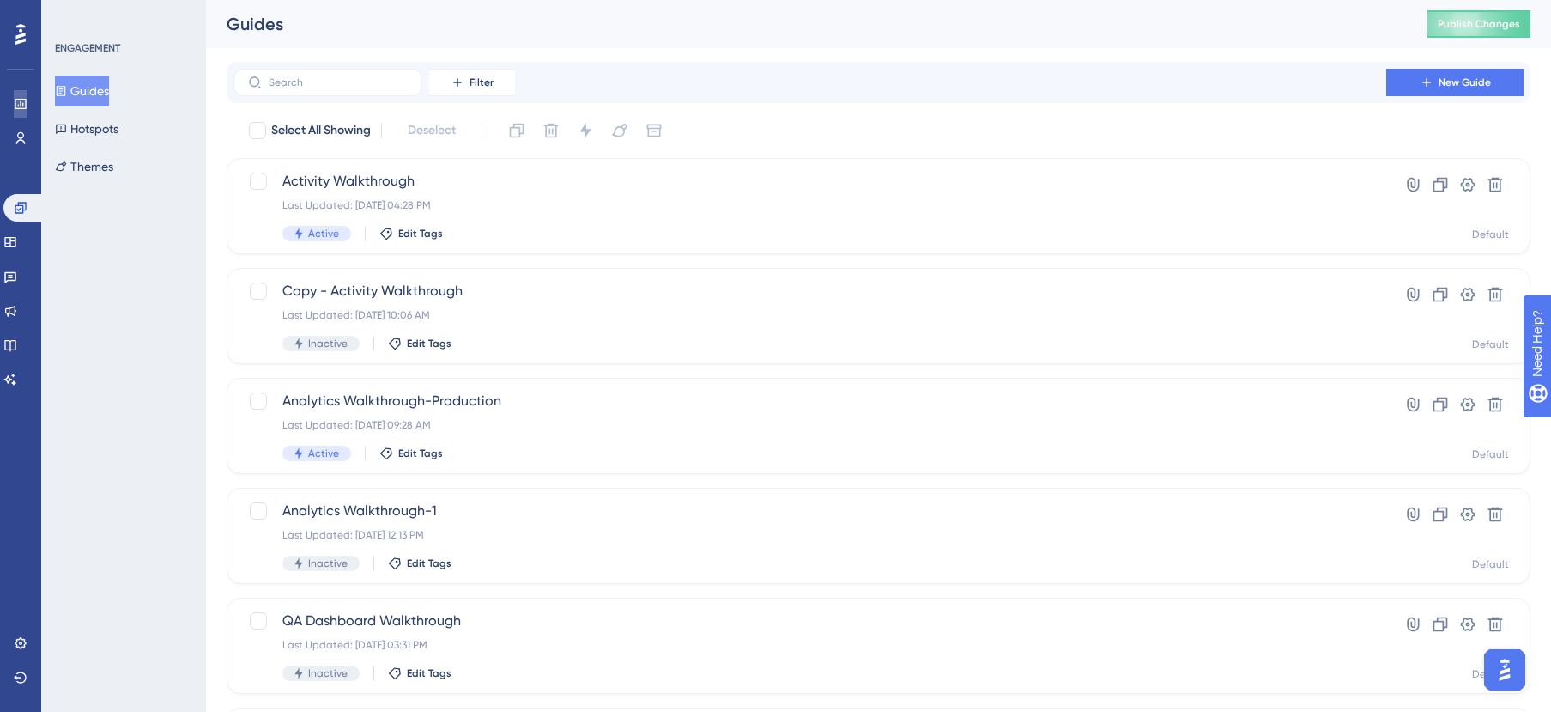
click at [22, 116] on link at bounding box center [21, 103] width 14 height 27
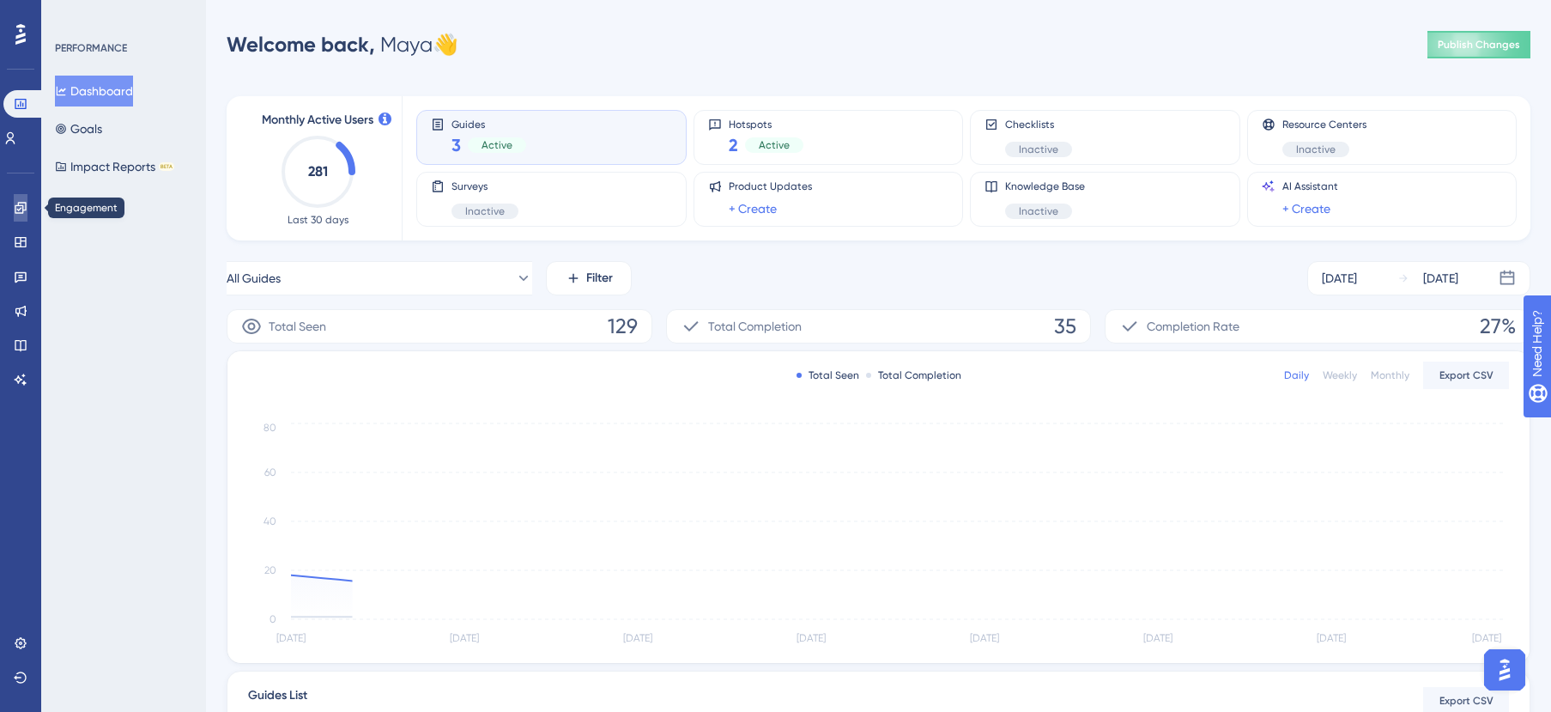
click at [17, 203] on icon at bounding box center [21, 208] width 14 height 14
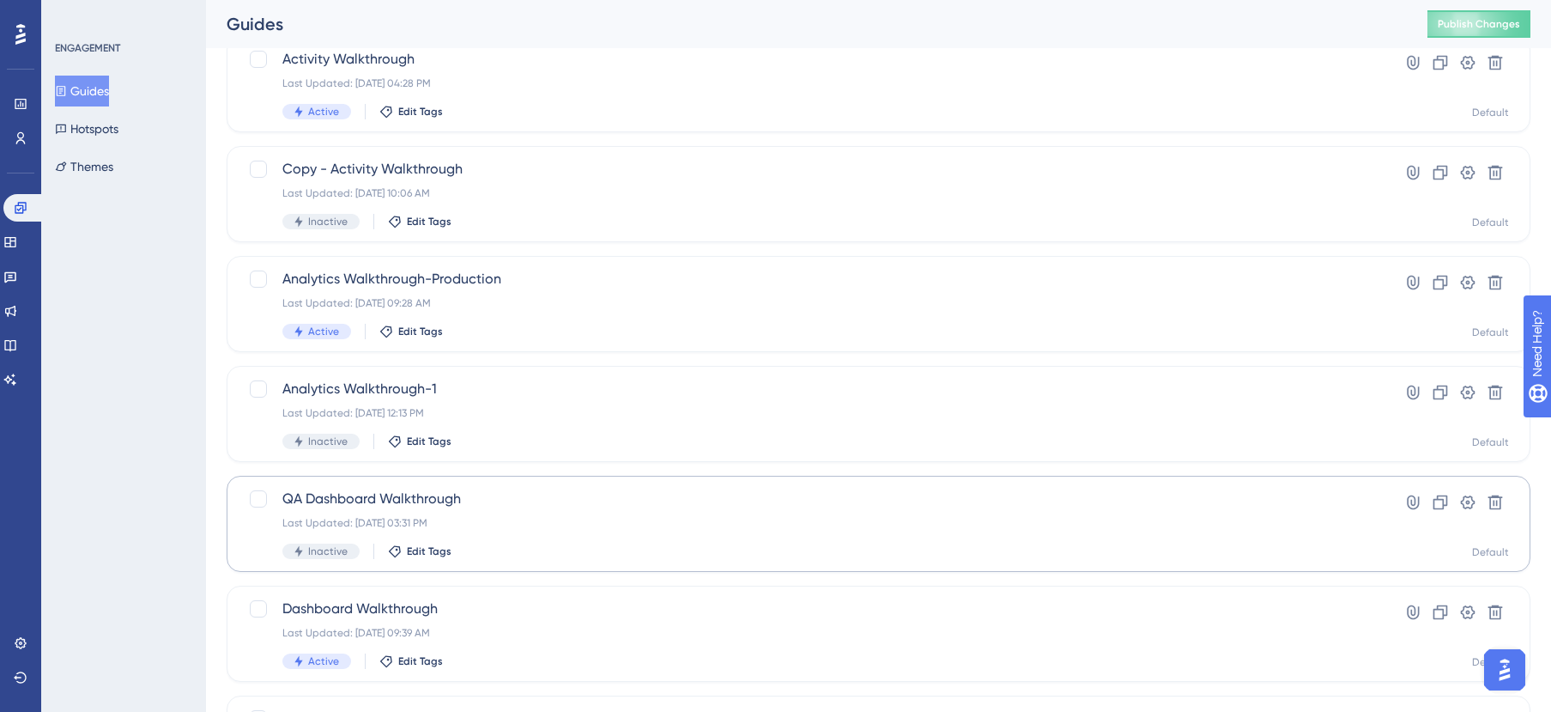
scroll to position [121, 0]
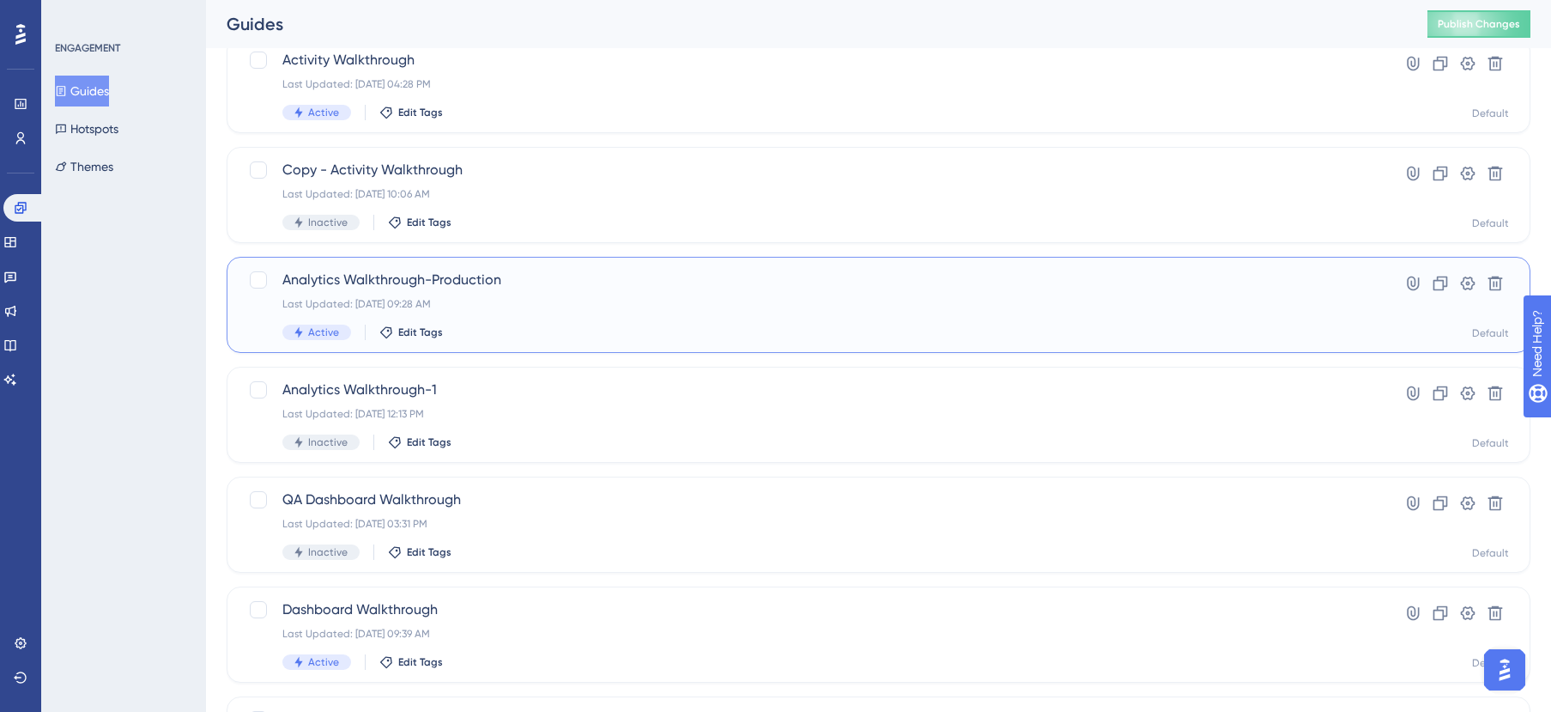
click at [573, 300] on div "Last Updated: Jul 30 2025, 09:28 AM" at bounding box center [809, 304] width 1055 height 14
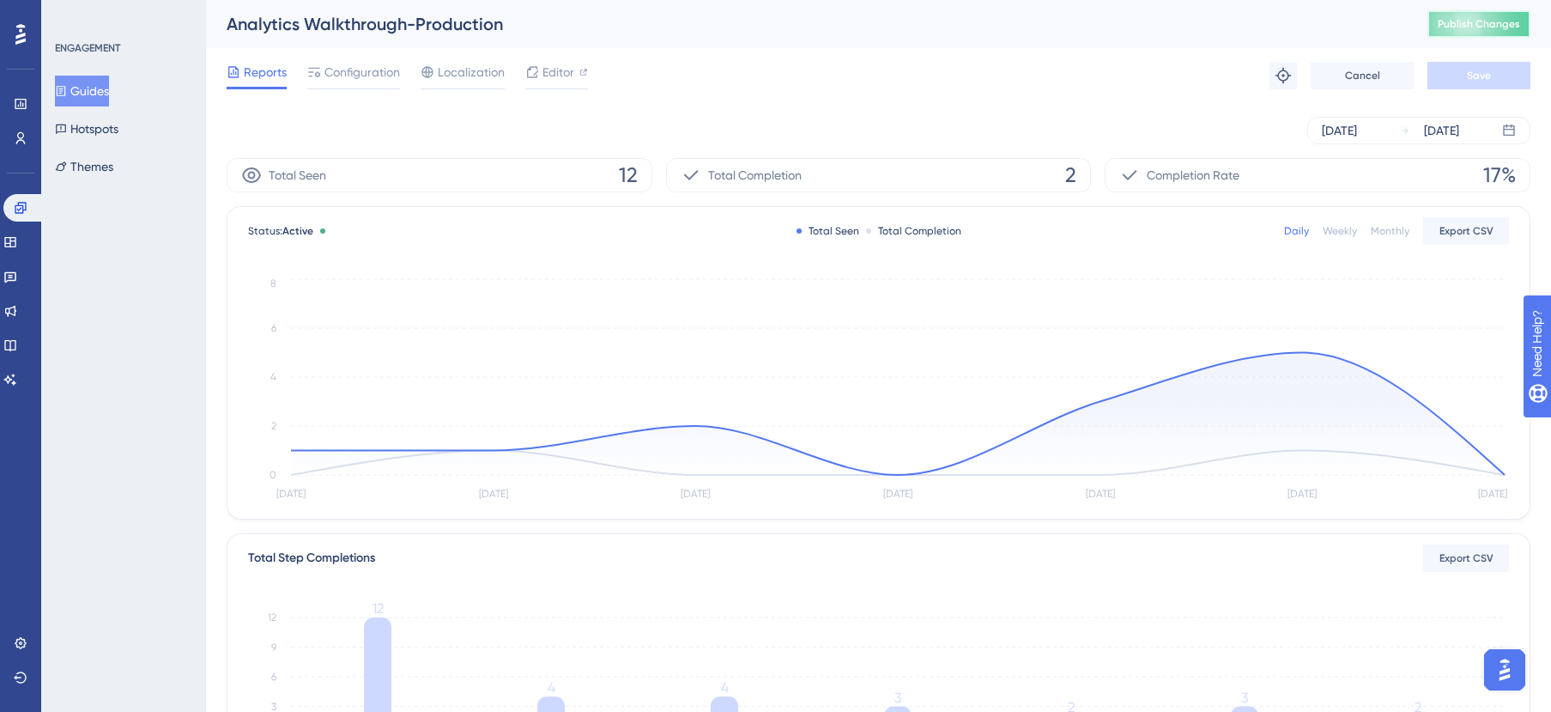
click at [1465, 22] on span "Publish Changes" at bounding box center [1479, 24] width 82 height 14
click at [343, 80] on span "Configuration" at bounding box center [362, 72] width 76 height 21
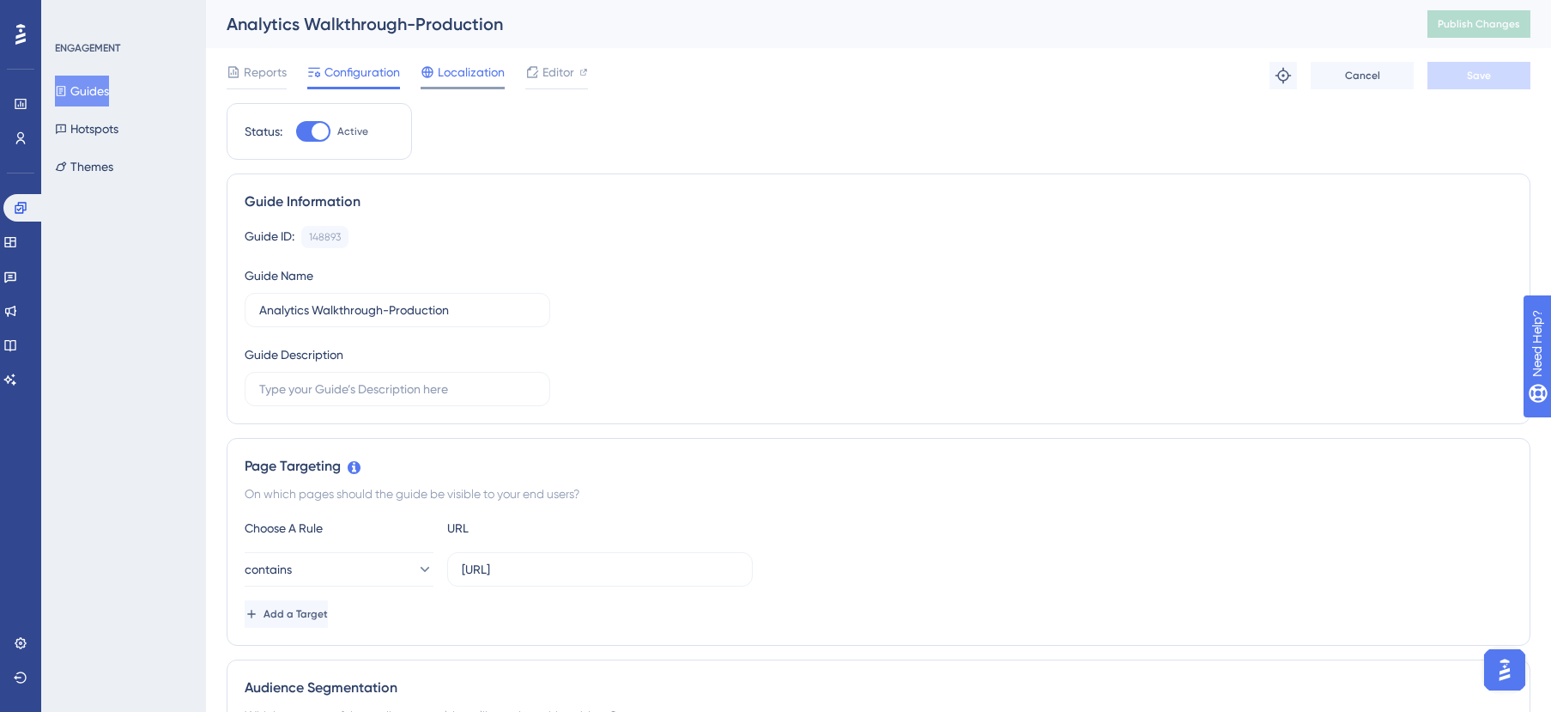
click at [464, 67] on span "Localization" at bounding box center [471, 72] width 67 height 21
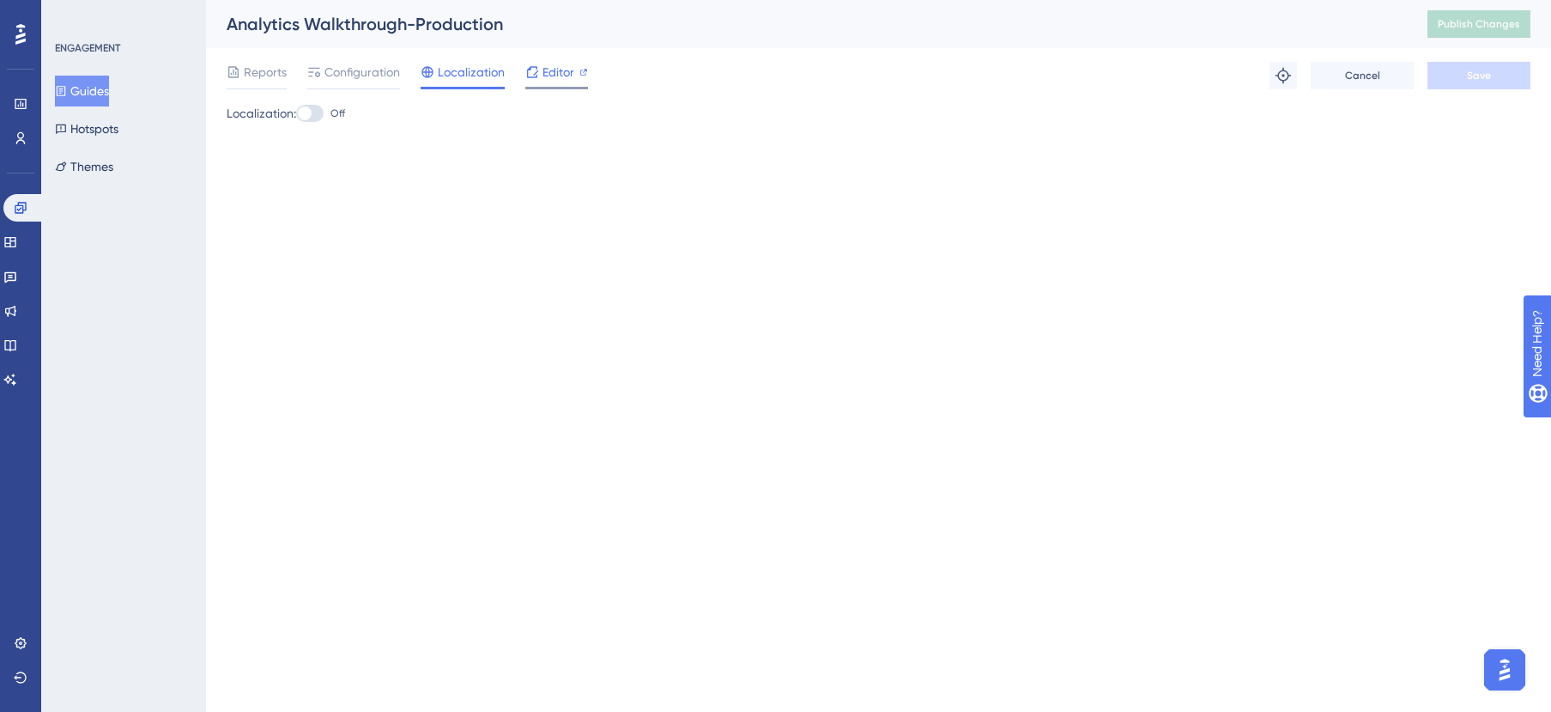
click at [542, 71] on span "Editor" at bounding box center [558, 72] width 32 height 21
click at [257, 69] on span "Reports" at bounding box center [265, 72] width 43 height 21
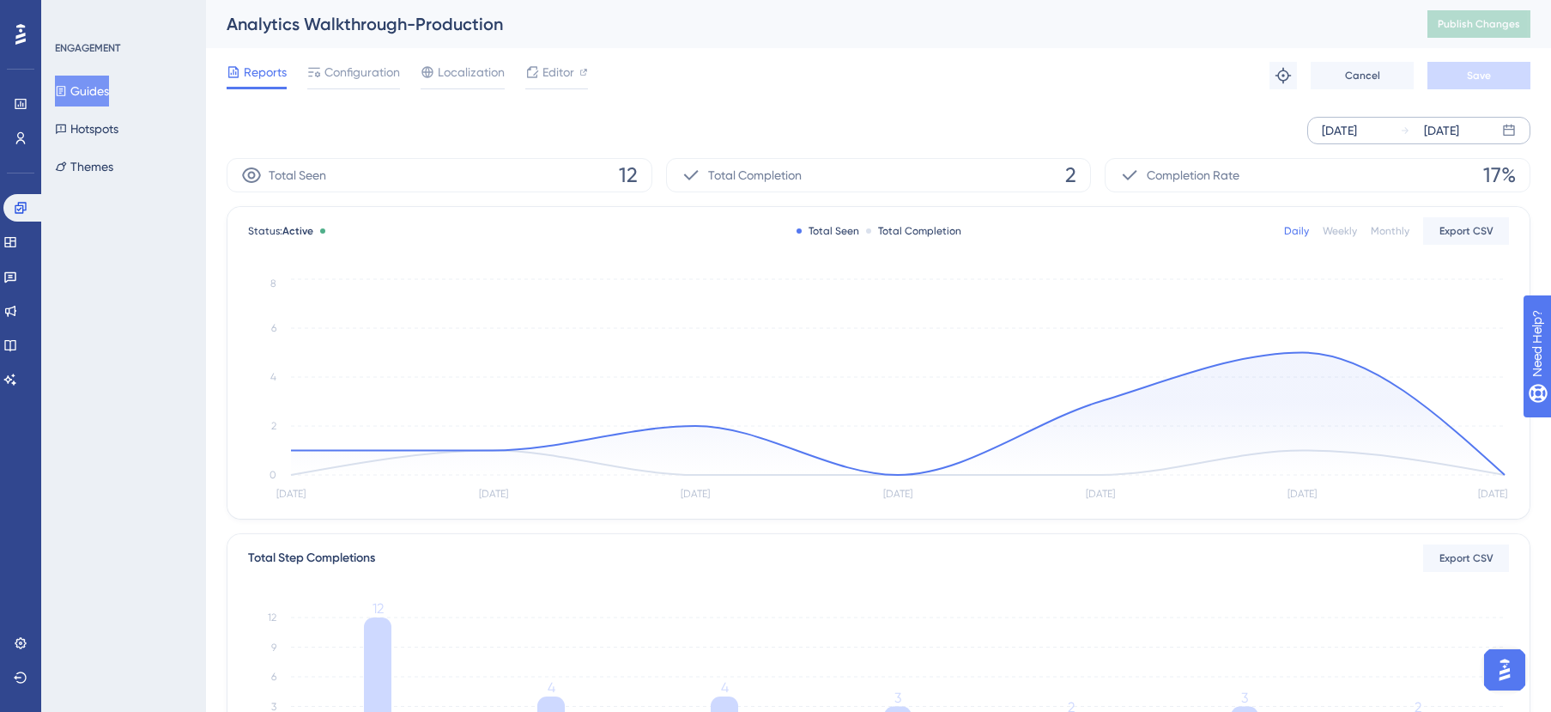
click at [1350, 124] on div "Sep 25 2025" at bounding box center [1339, 130] width 35 height 21
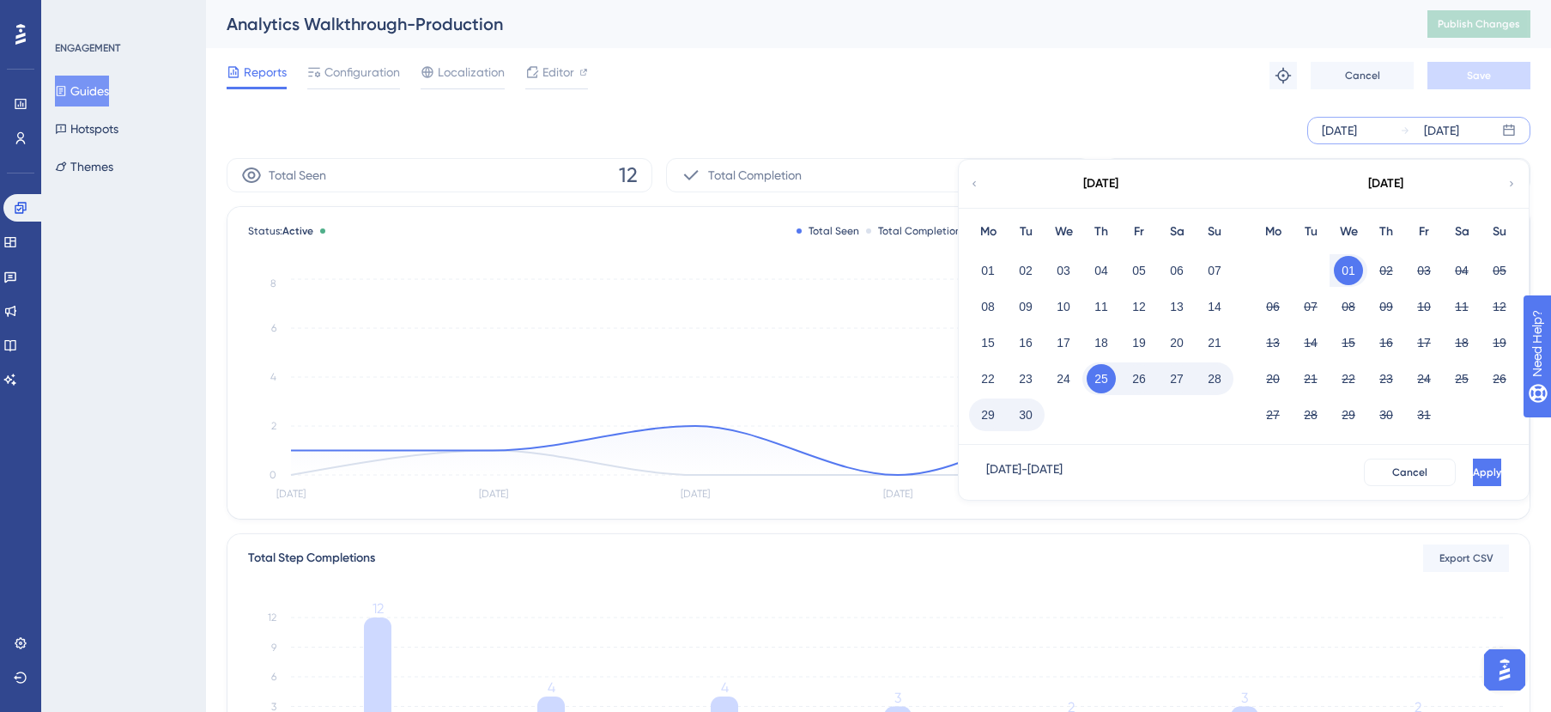
click at [975, 191] on icon at bounding box center [974, 183] width 10 height 15
click at [1031, 265] on button "01" at bounding box center [1025, 270] width 29 height 29
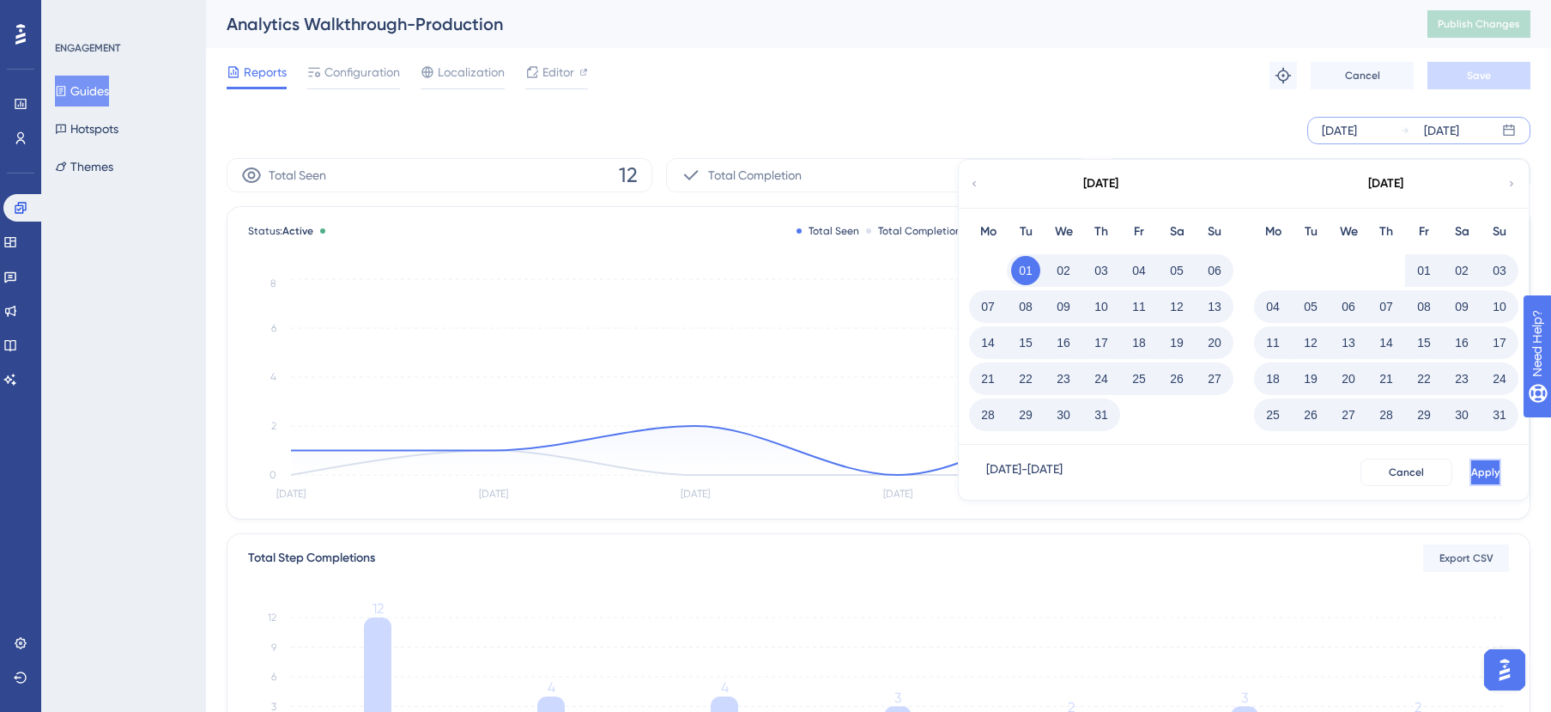
click at [1469, 466] on button "Apply" at bounding box center [1485, 471] width 32 height 27
